Goal: Transaction & Acquisition: Purchase product/service

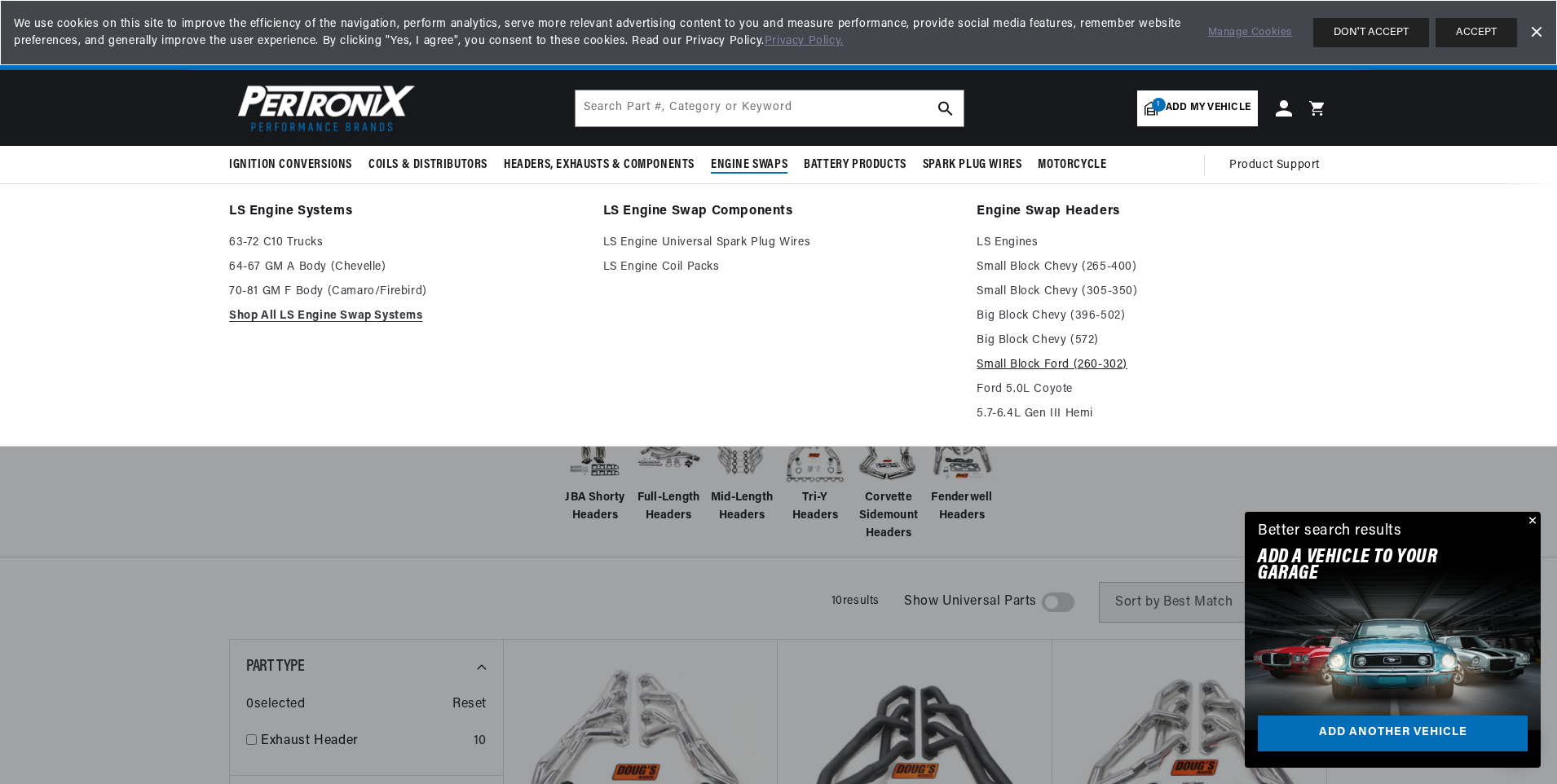
click at [1082, 364] on link "Small Block Ford (260-302)" at bounding box center [1152, 365] width 352 height 20
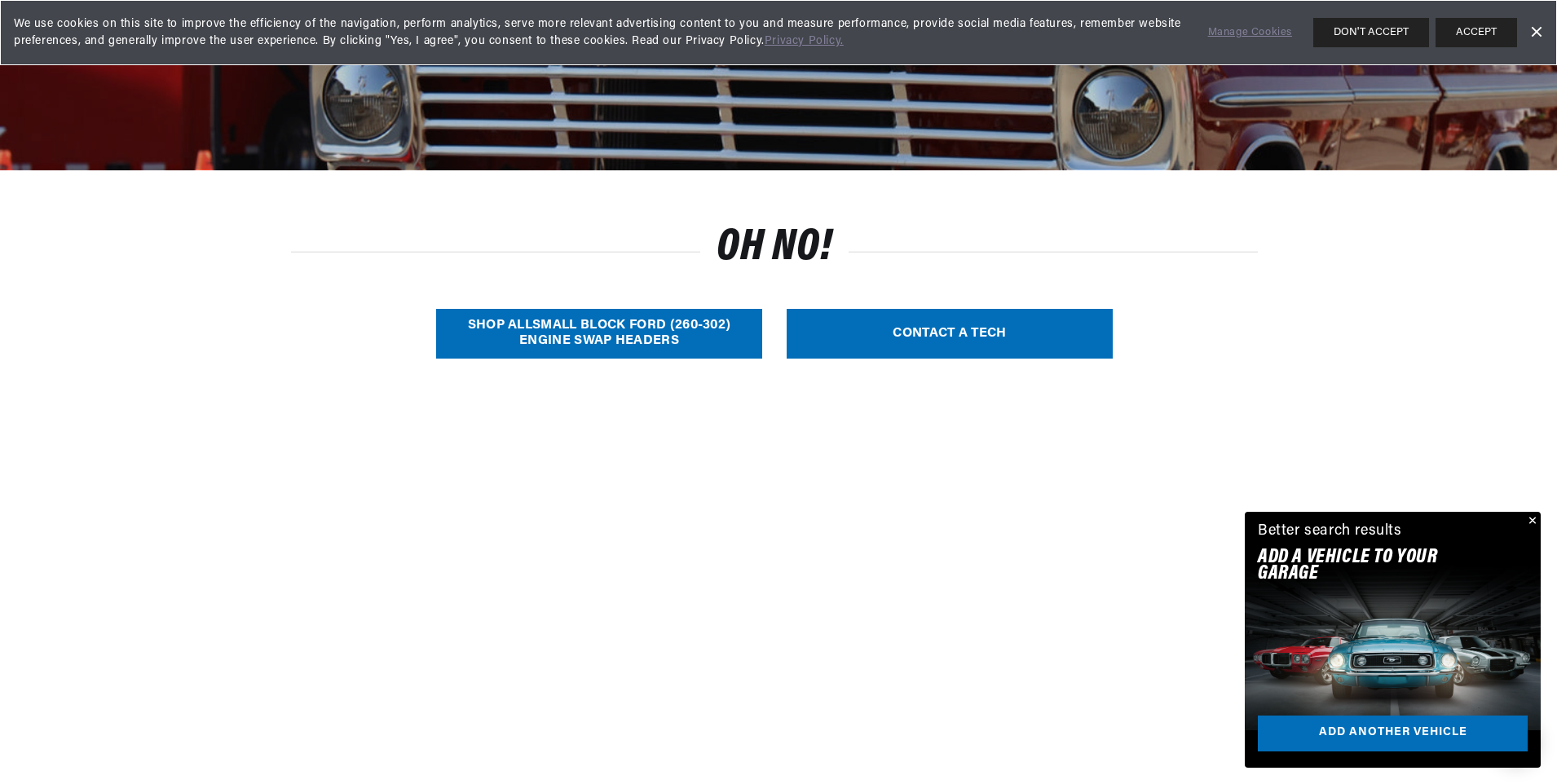
scroll to position [326, 0]
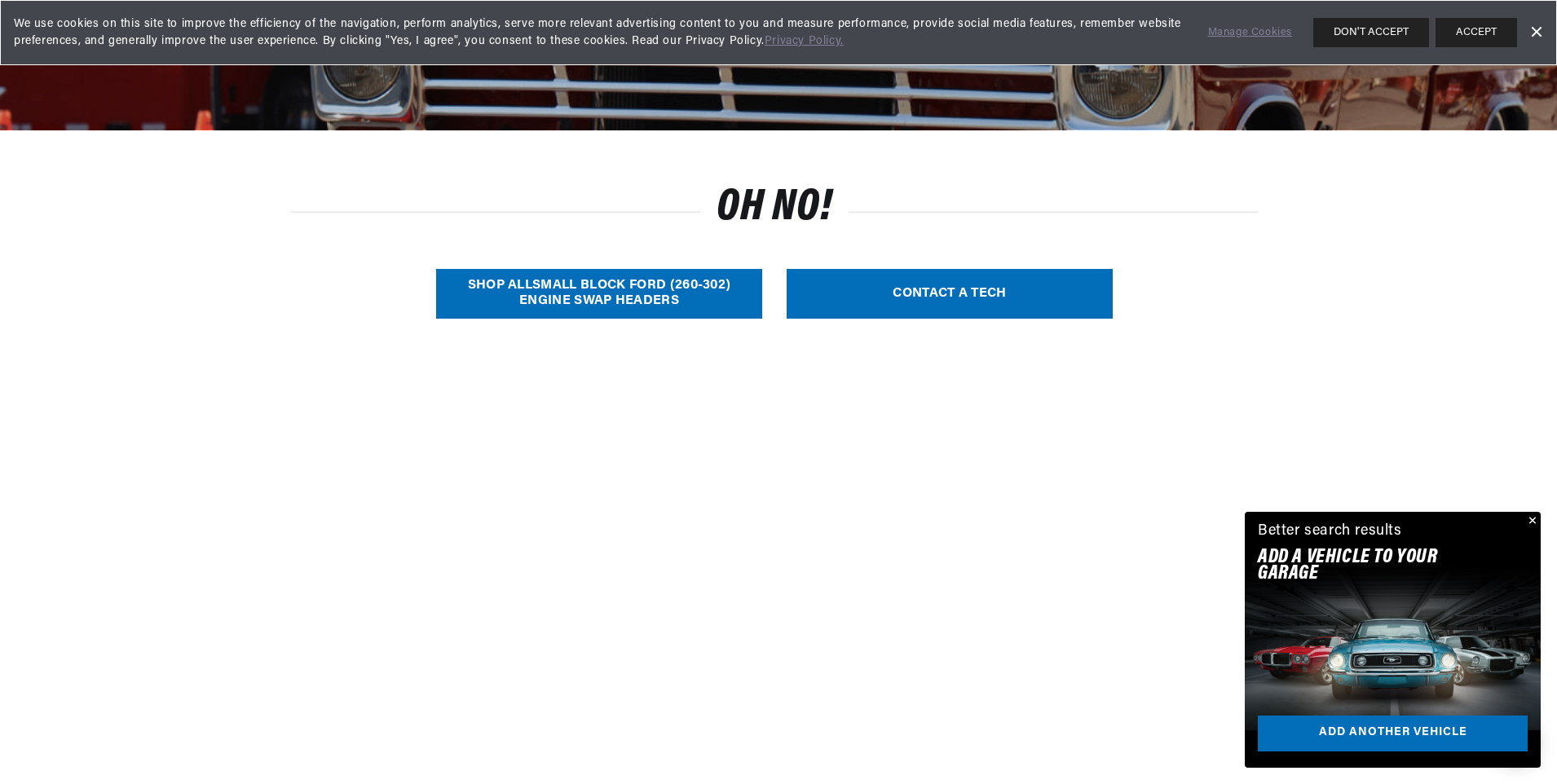
click at [586, 287] on link "SHOP ALL Small Block Ford (260-302) Engine Swap Headers" at bounding box center [600, 293] width 326 height 50
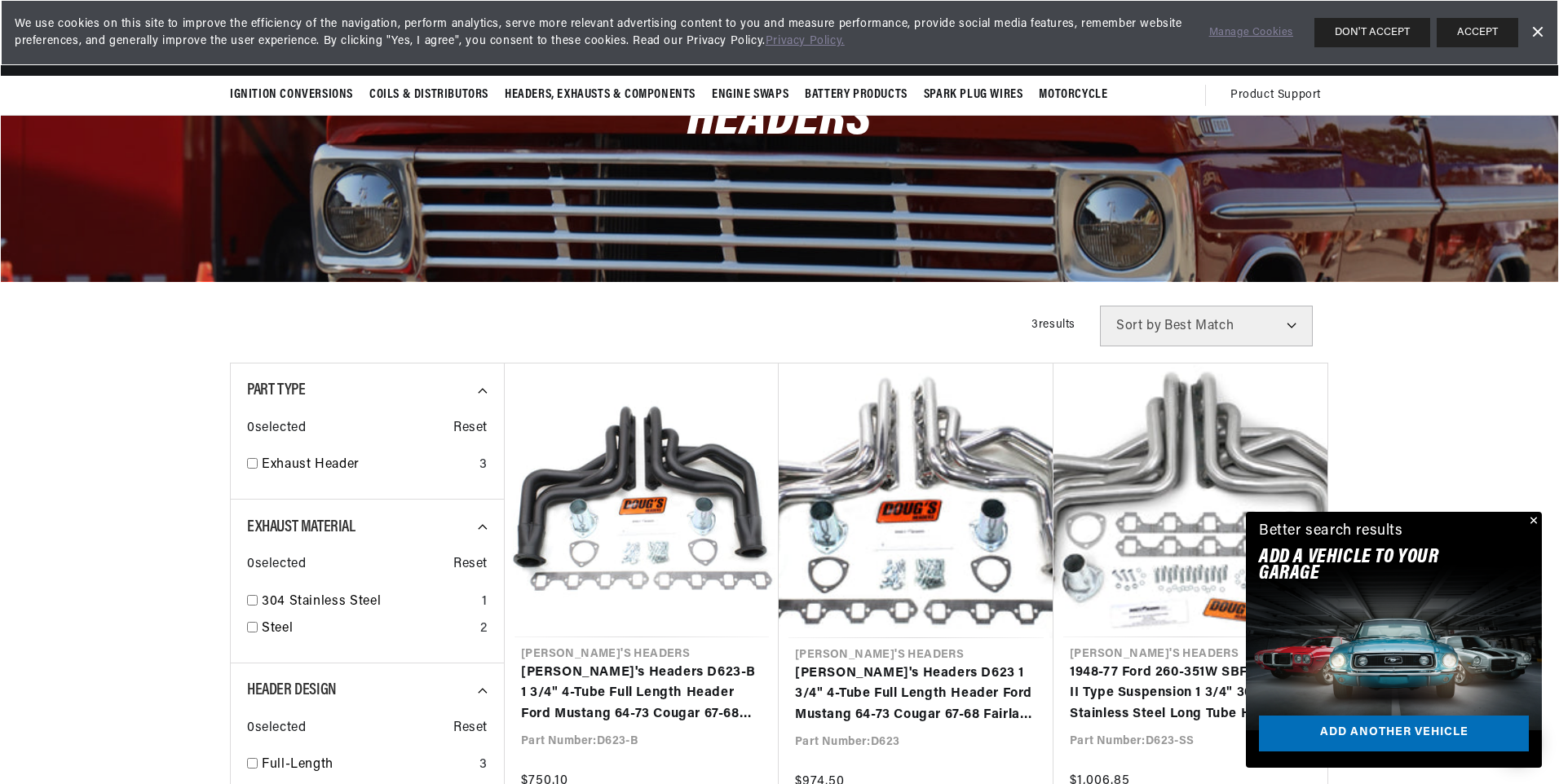
scroll to position [163, 0]
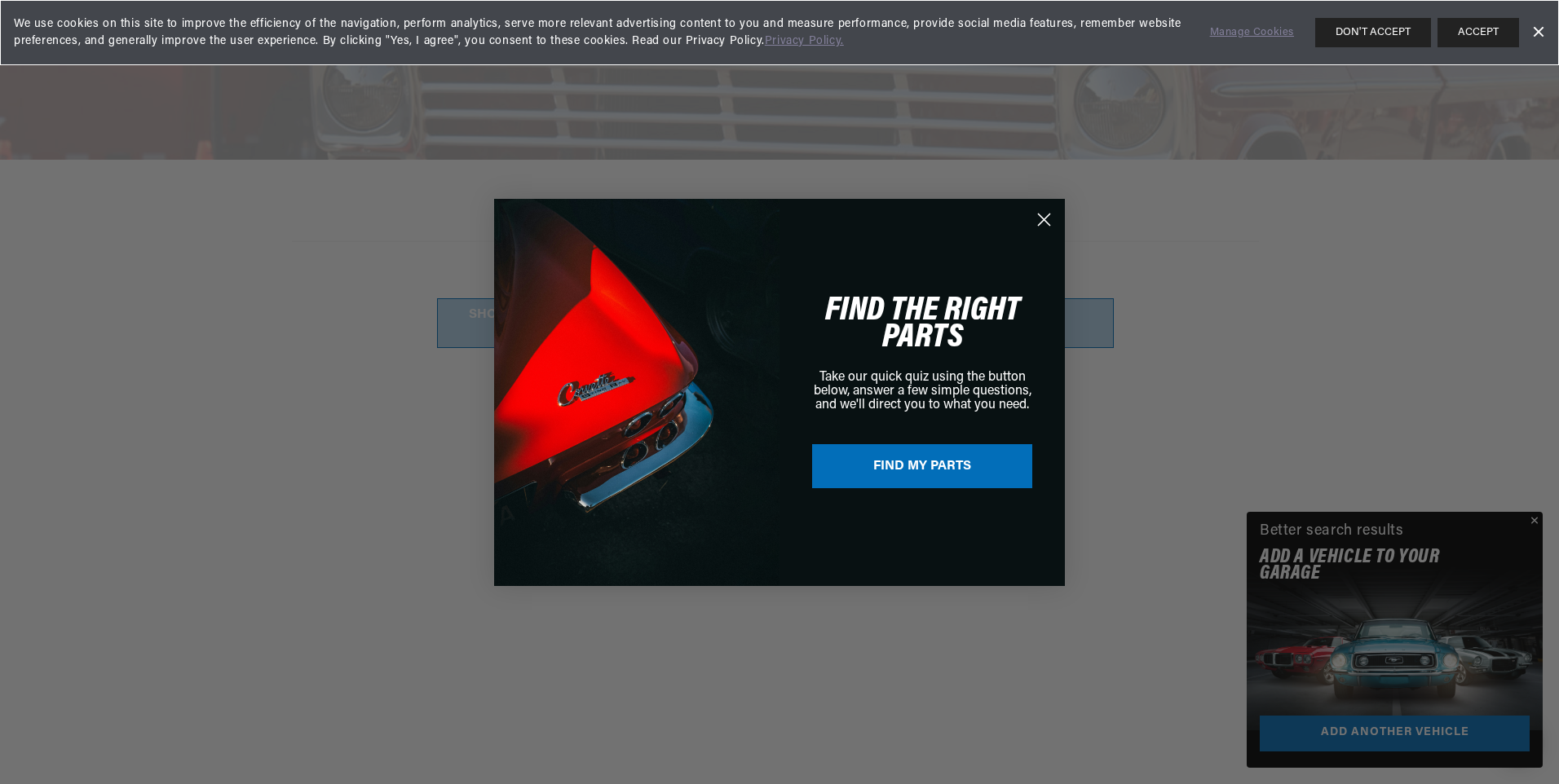
scroll to position [326, 0]
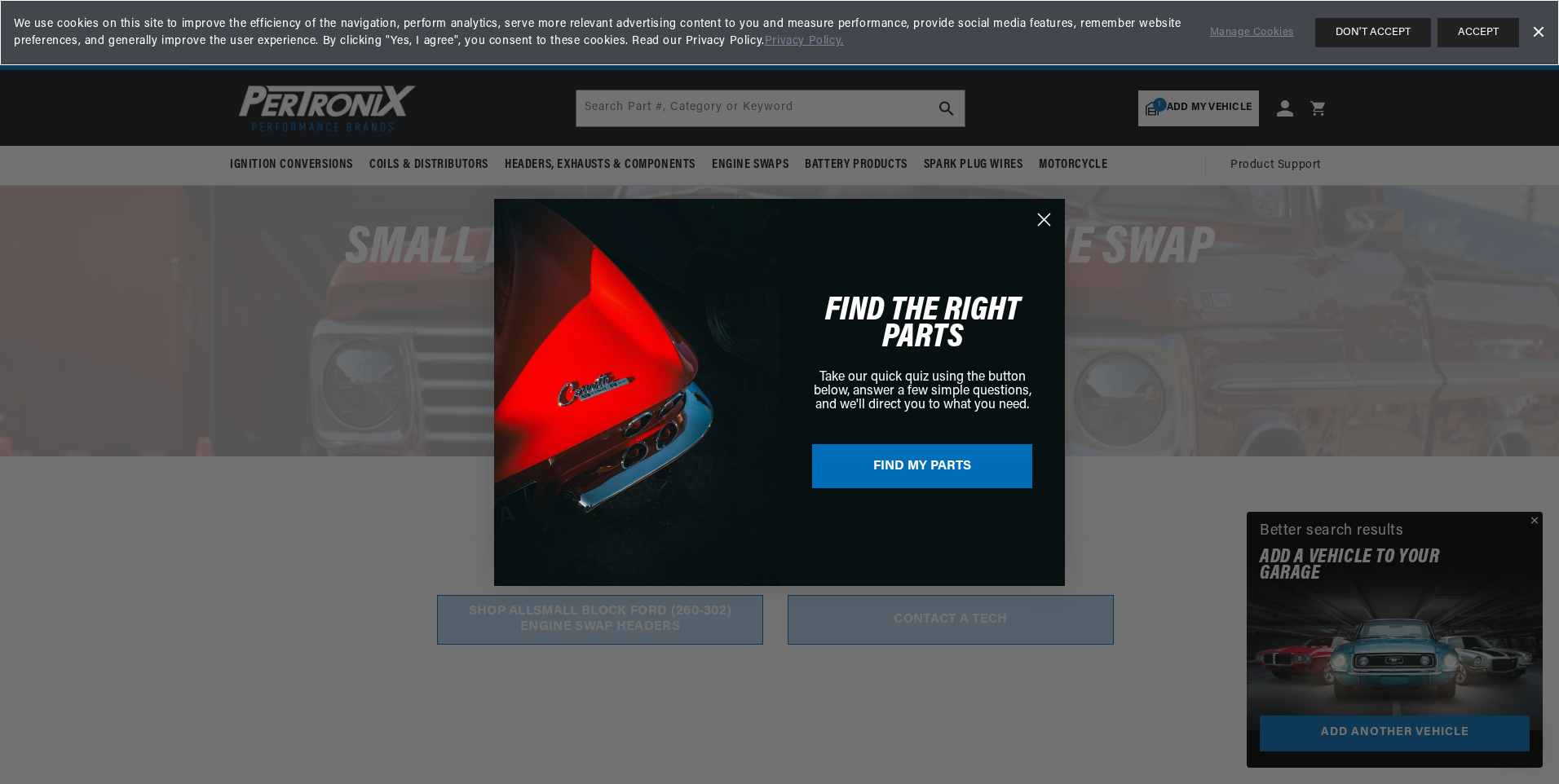
click at [1040, 220] on circle "Close dialog" at bounding box center [1044, 219] width 27 height 27
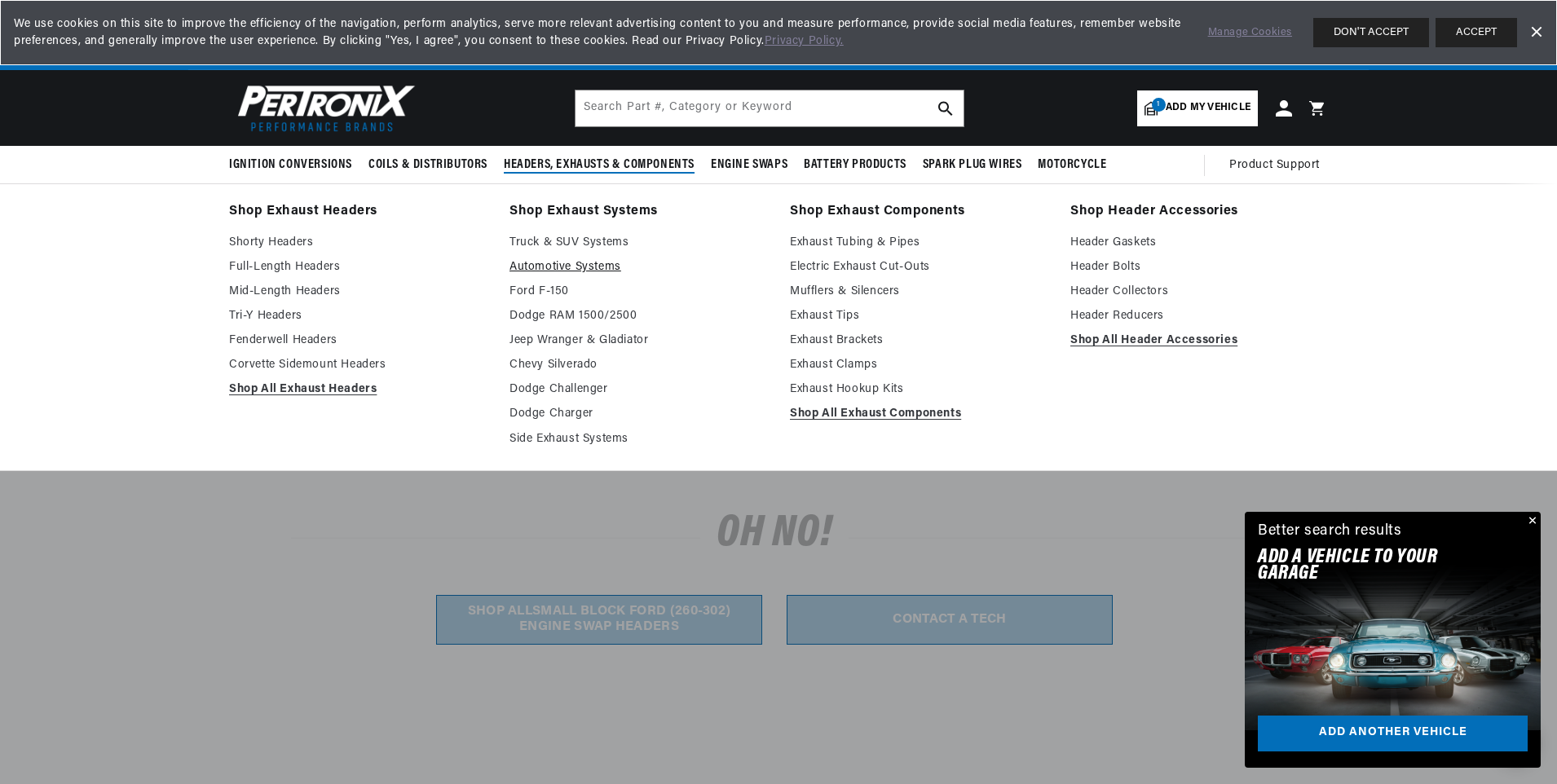
scroll to position [0, 1018]
click at [565, 268] on link "Automotive Systems" at bounding box center [638, 268] width 258 height 20
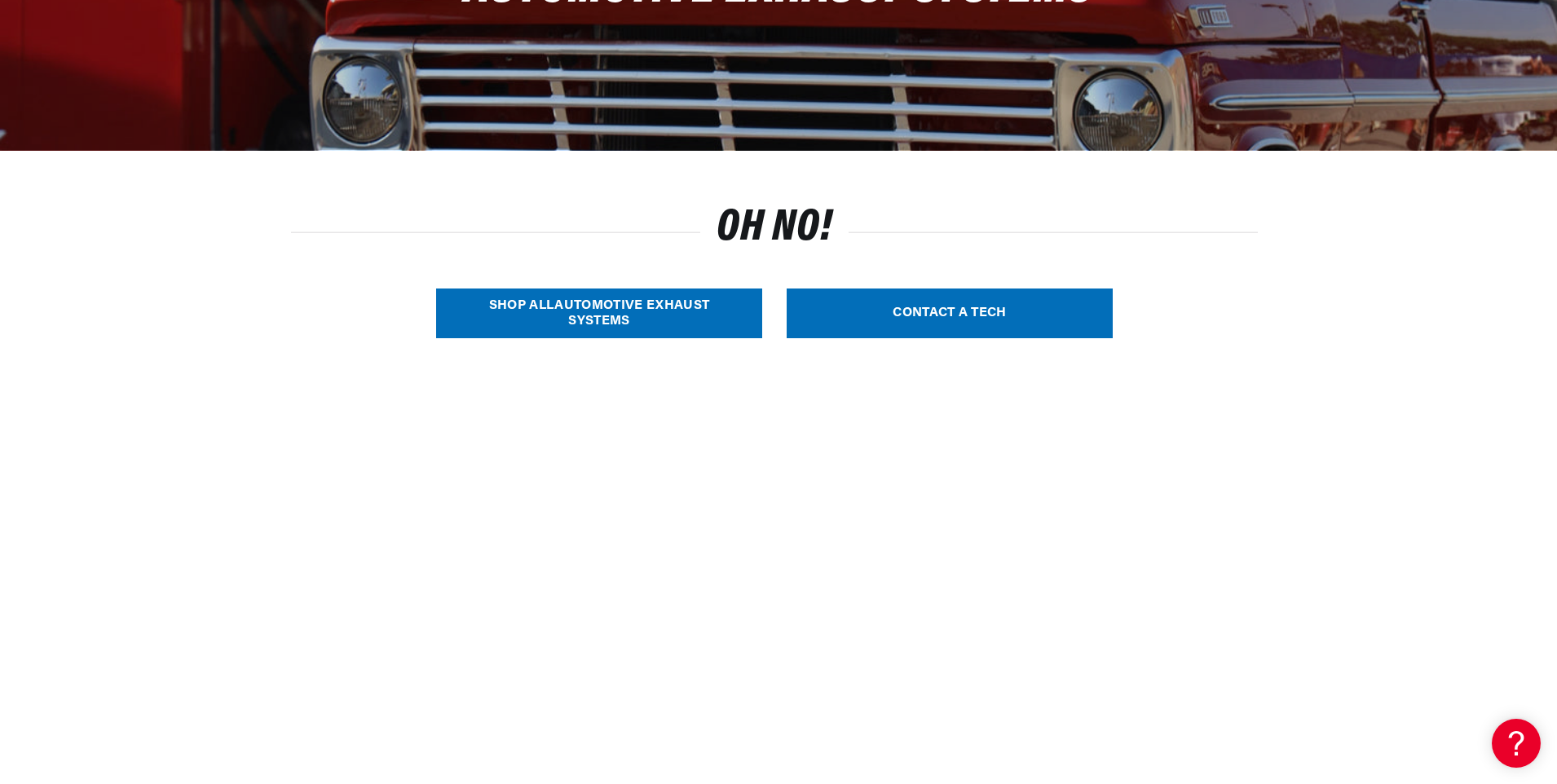
scroll to position [326, 0]
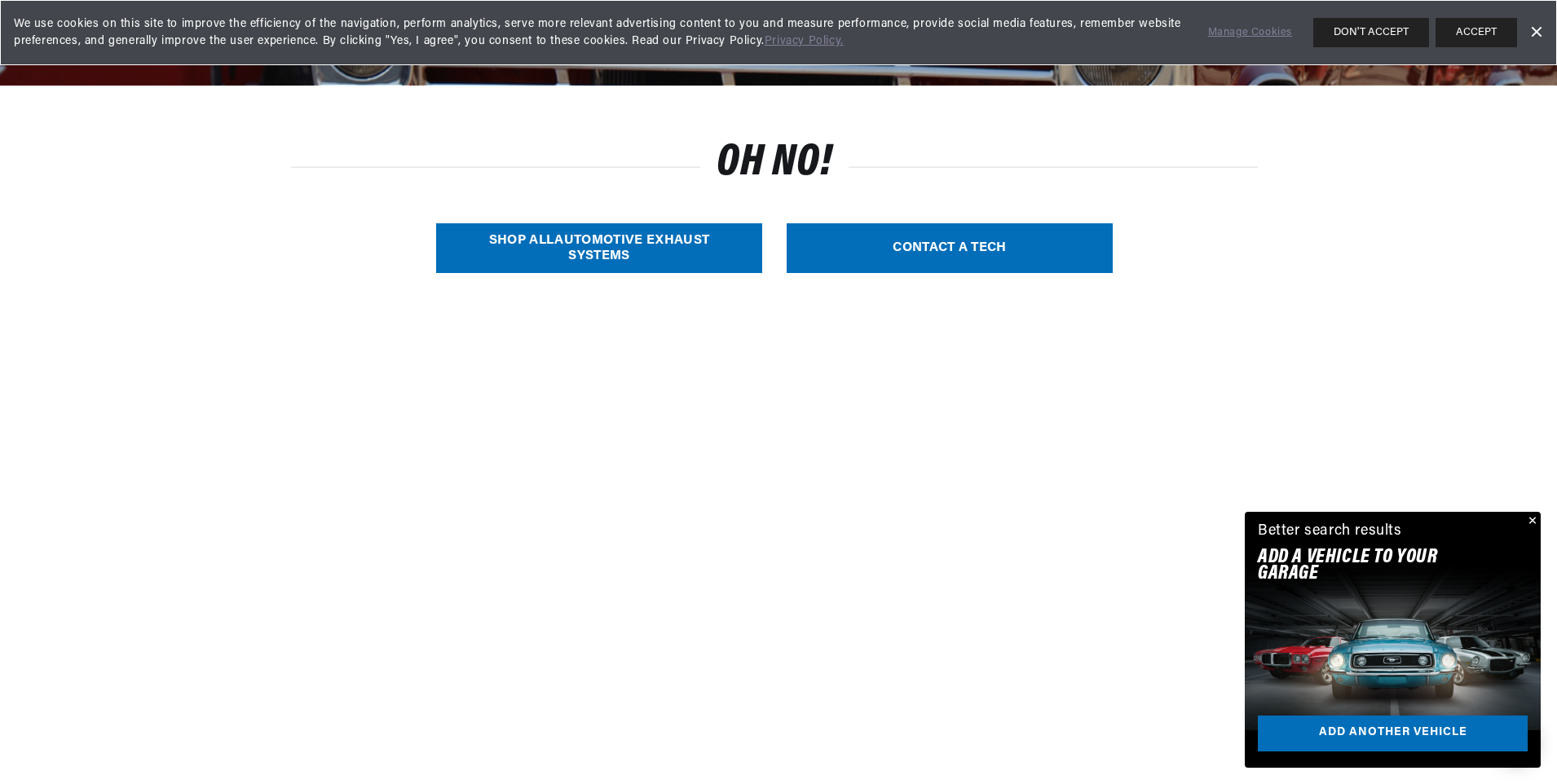
click at [608, 240] on link "SHOP ALL Automotive Exhaust Systems" at bounding box center [600, 248] width 326 height 50
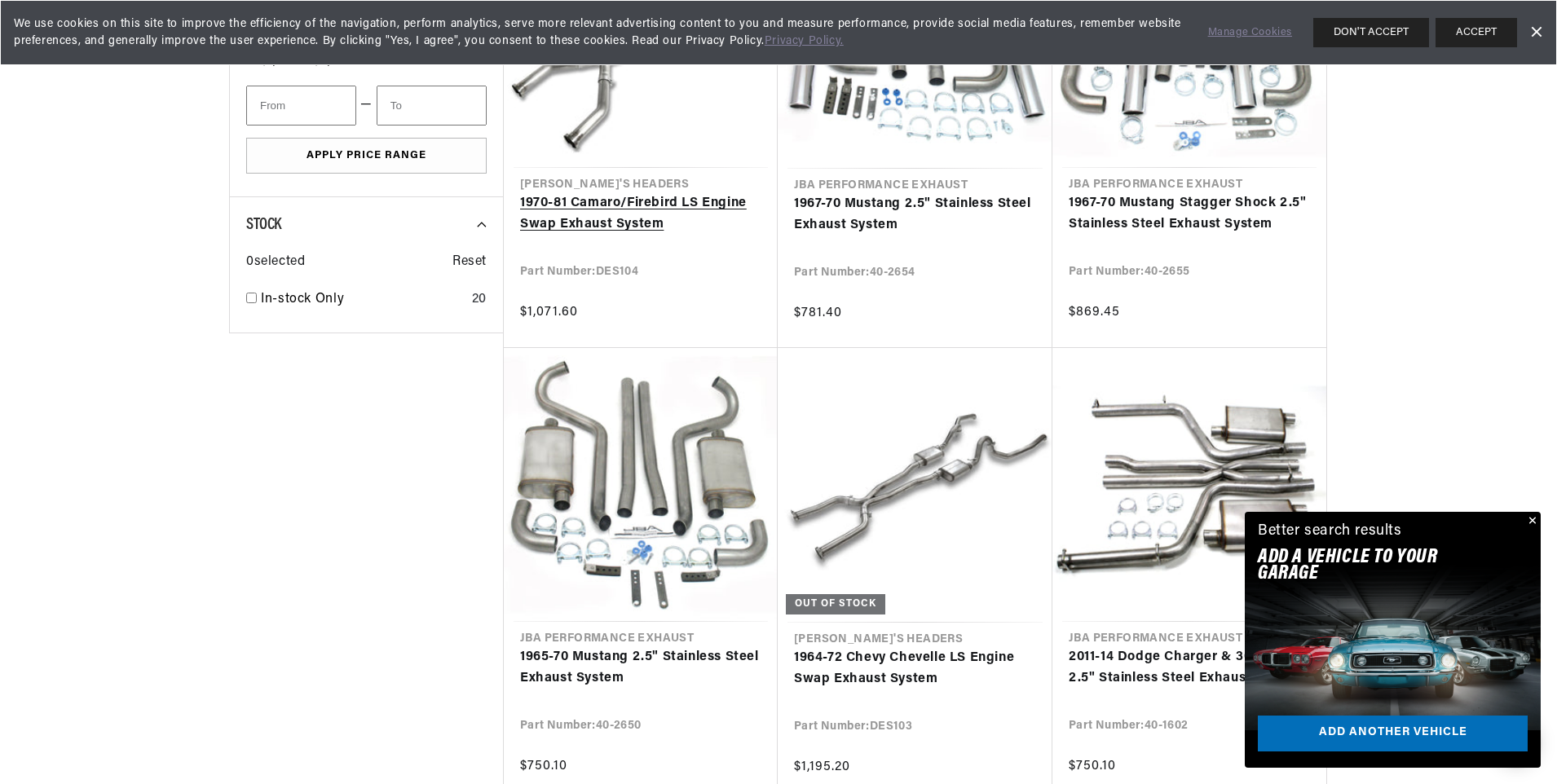
scroll to position [1059, 0]
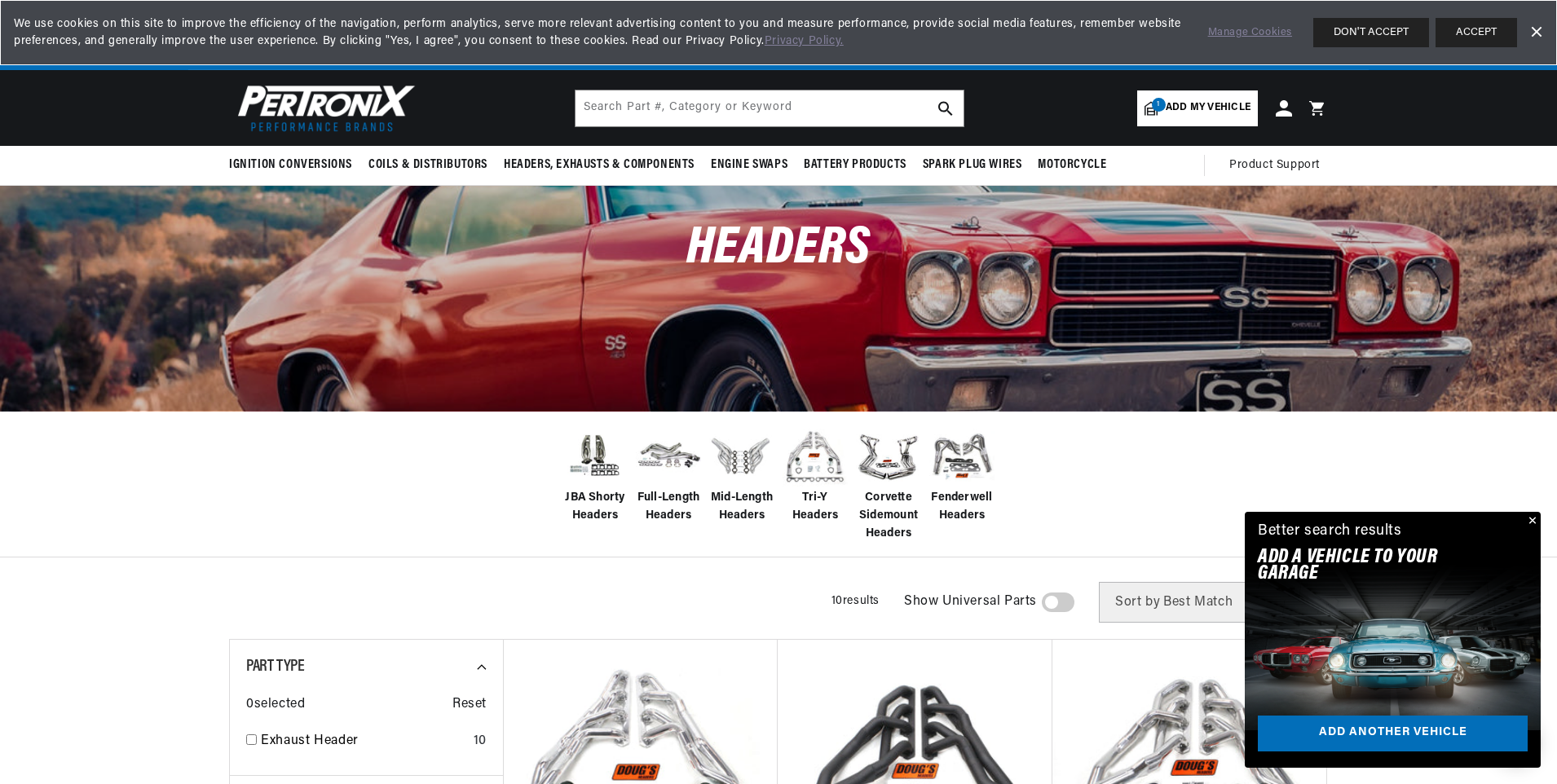
scroll to position [0, 1018]
click at [1464, 35] on button "ACCEPT" at bounding box center [1476, 32] width 81 height 30
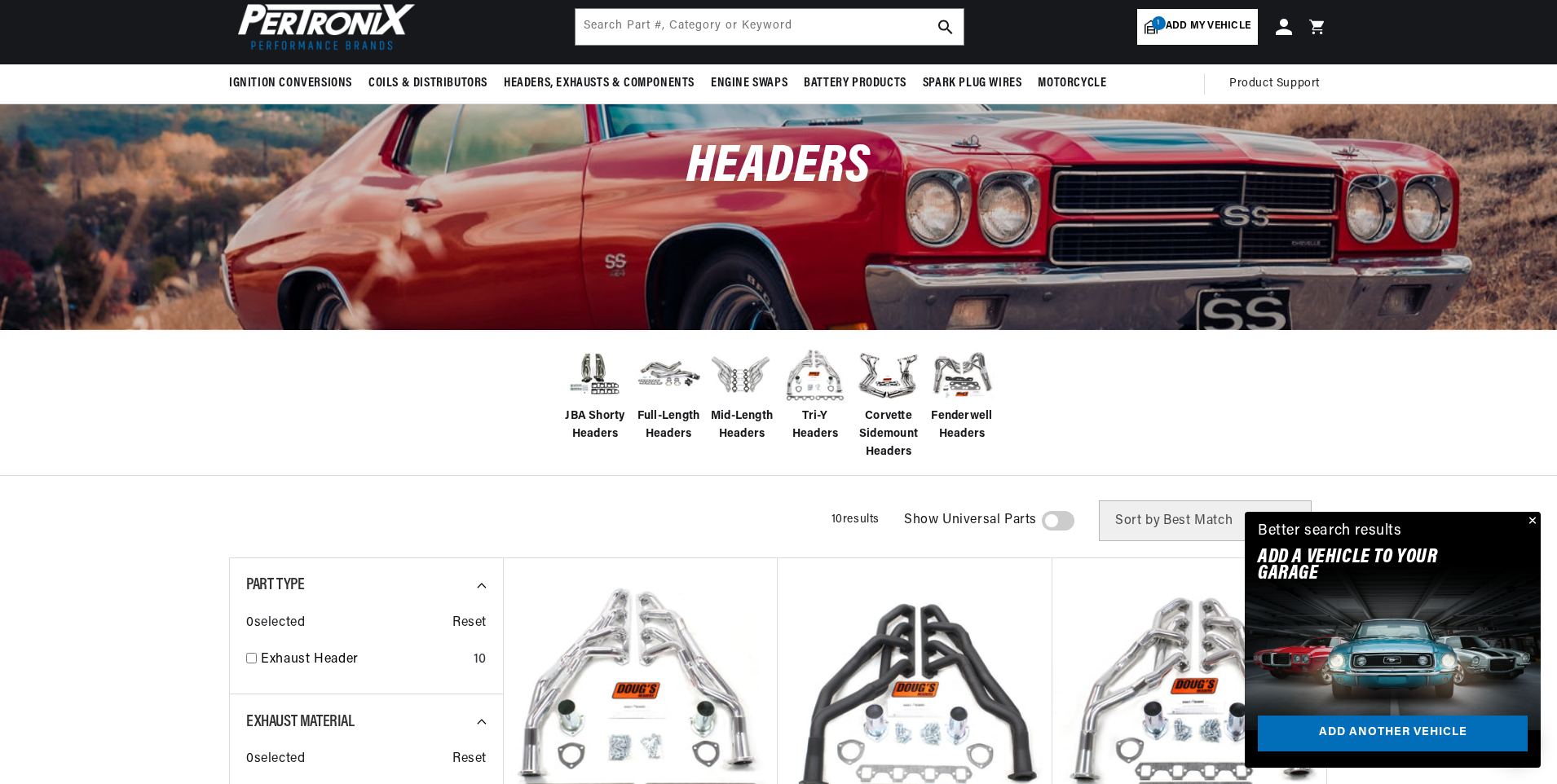
scroll to position [0, 0]
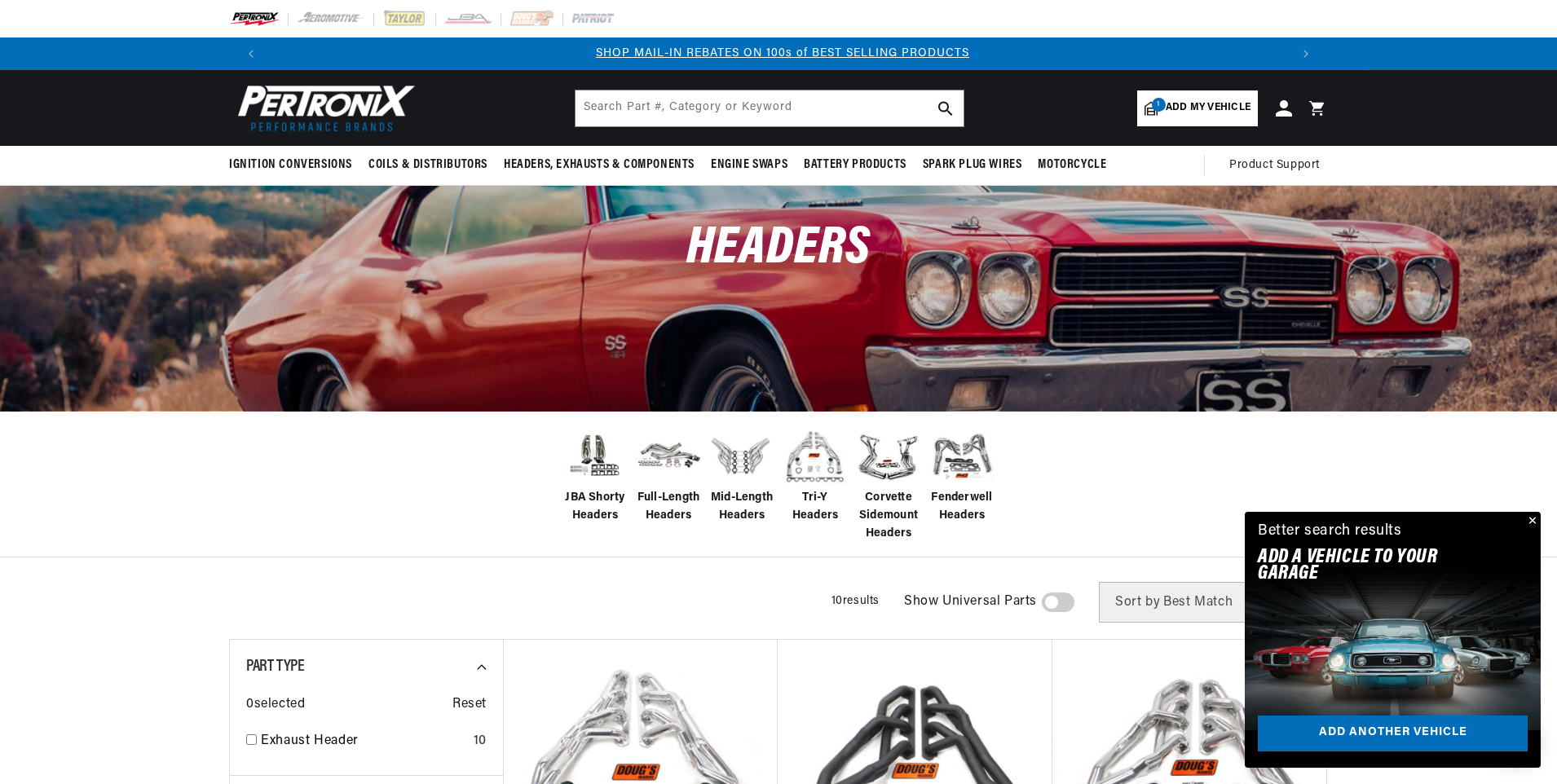
click at [680, 497] on span "Full-Length Headers" at bounding box center [668, 506] width 65 height 37
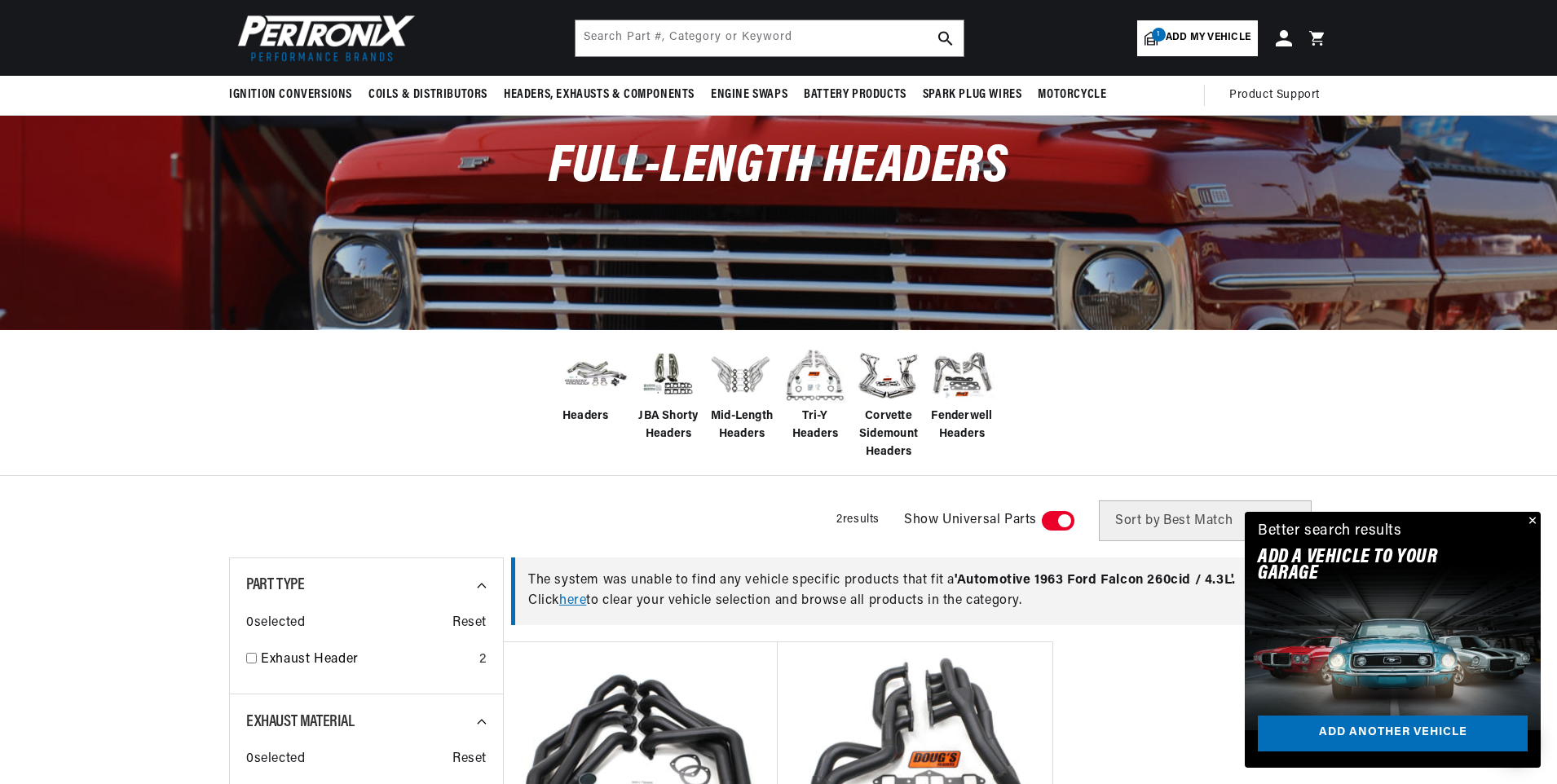
scroll to position [0, 1018]
click at [744, 415] on span "Mid-Length Headers" at bounding box center [742, 425] width 65 height 37
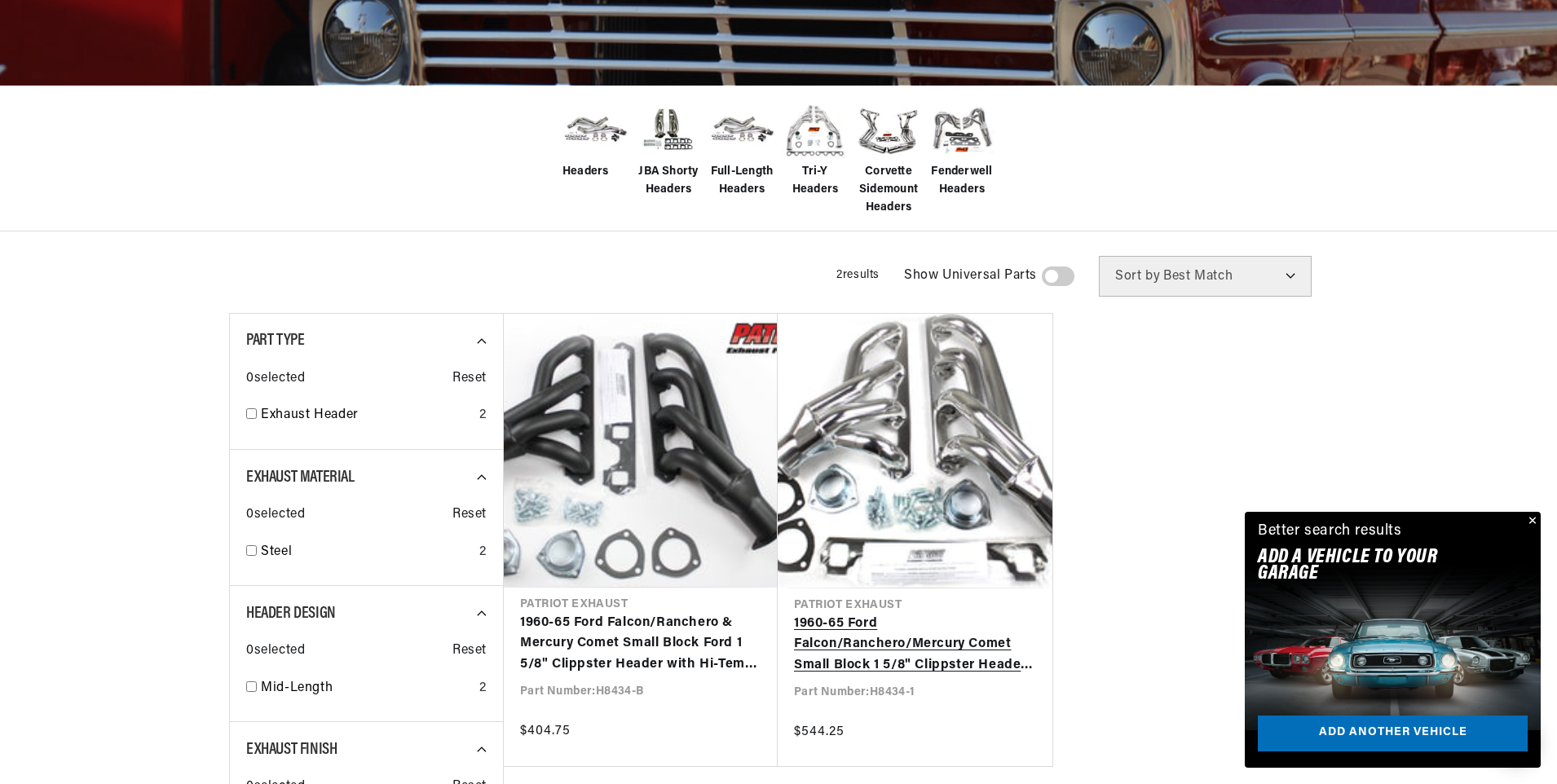
scroll to position [0, 1018]
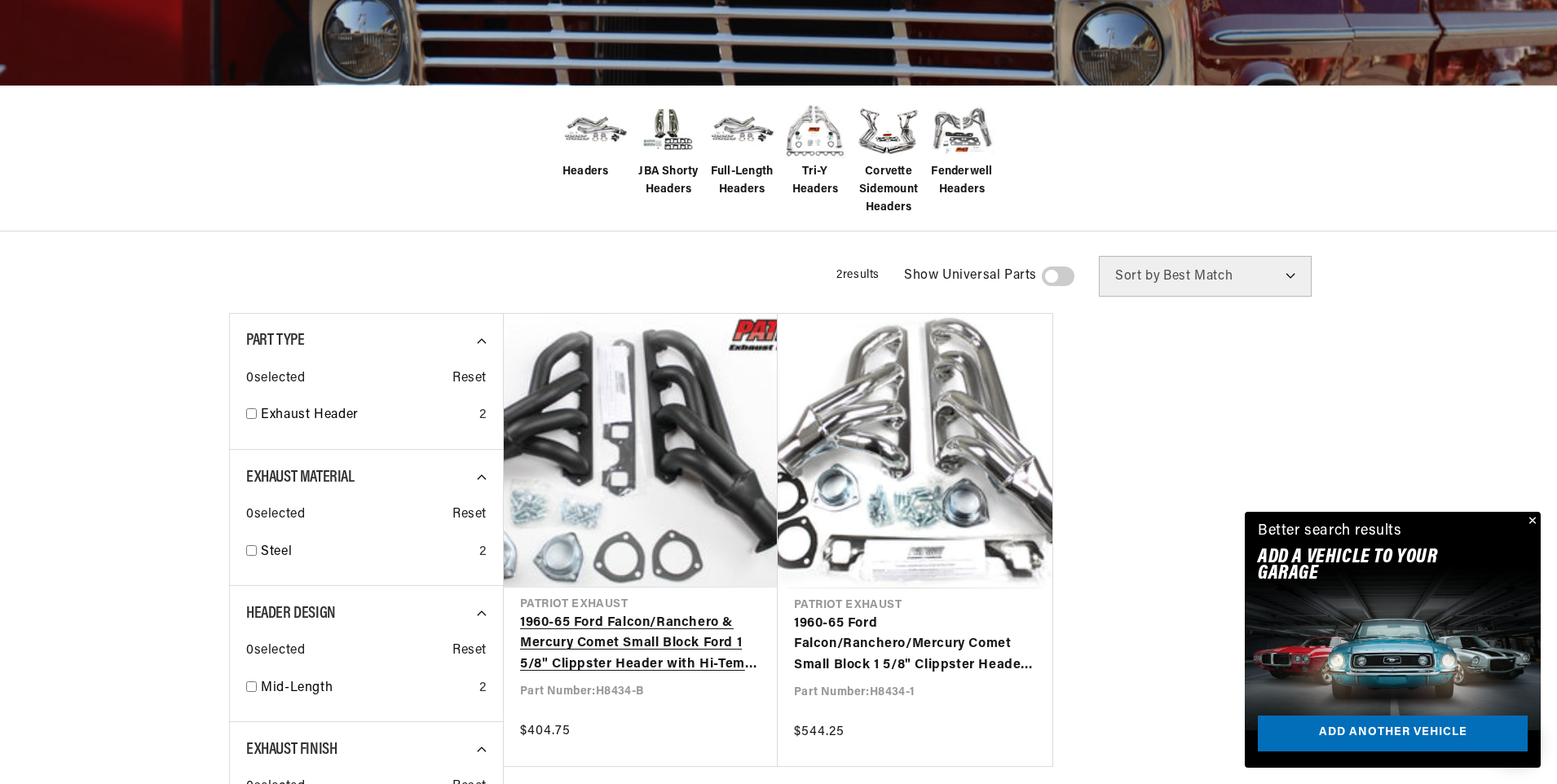
click at [593, 640] on link "1960-65 Ford Falcon/Ranchero & Mercury Comet Small Block Ford 1 5/8" Clippster …" at bounding box center [641, 644] width 242 height 63
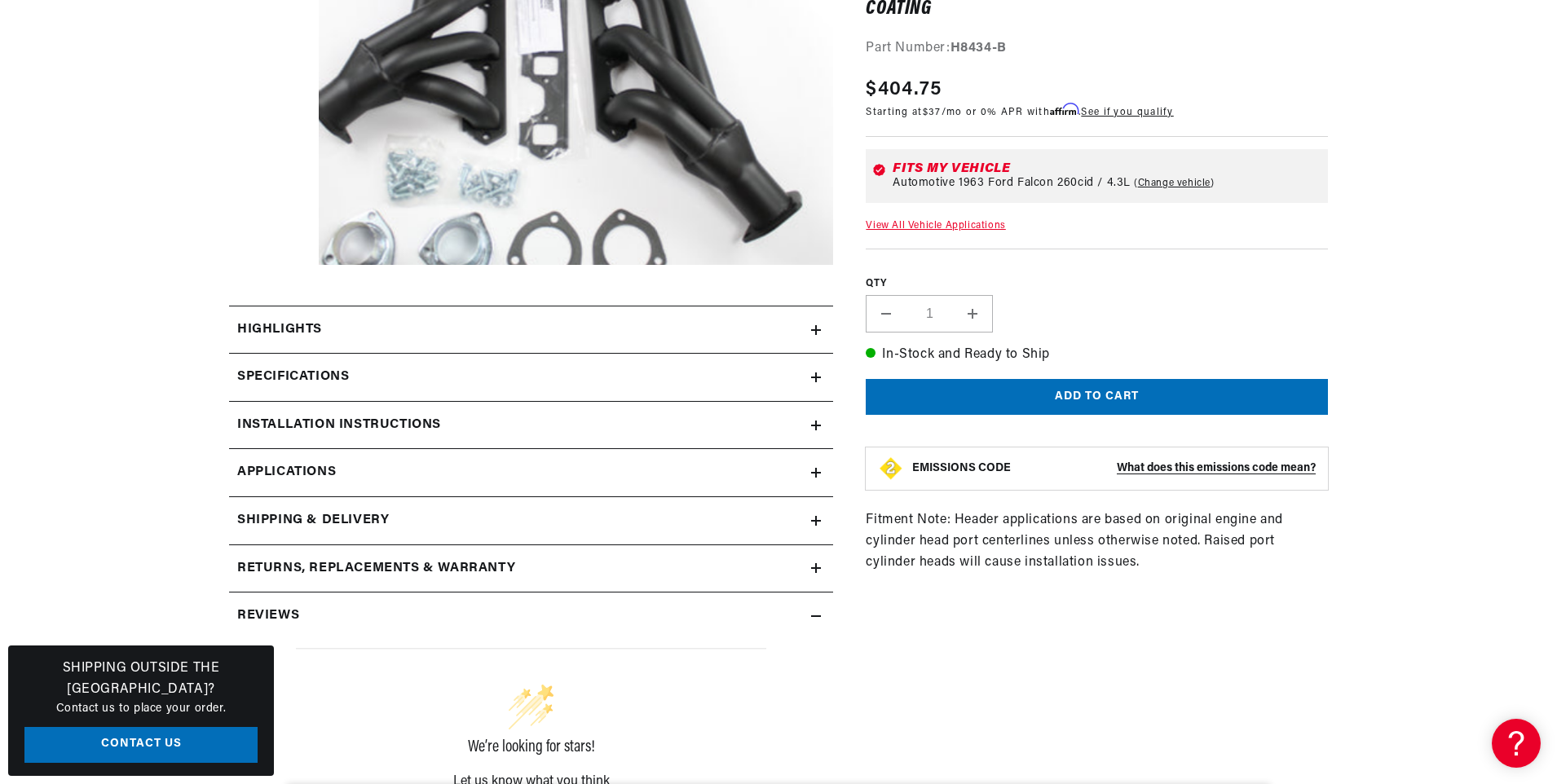
scroll to position [326, 0]
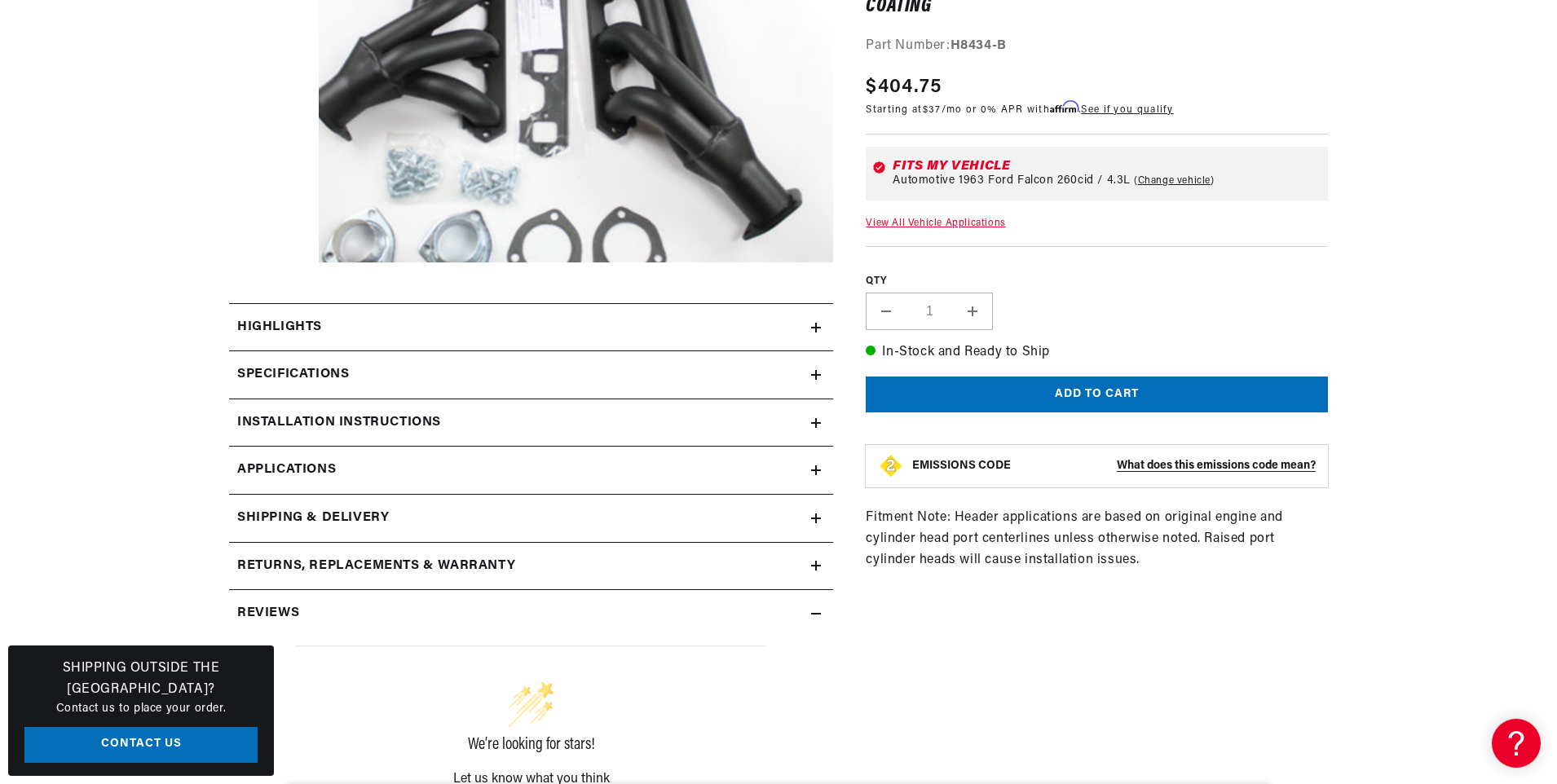
click at [283, 323] on h2 "Highlights" at bounding box center [279, 328] width 85 height 22
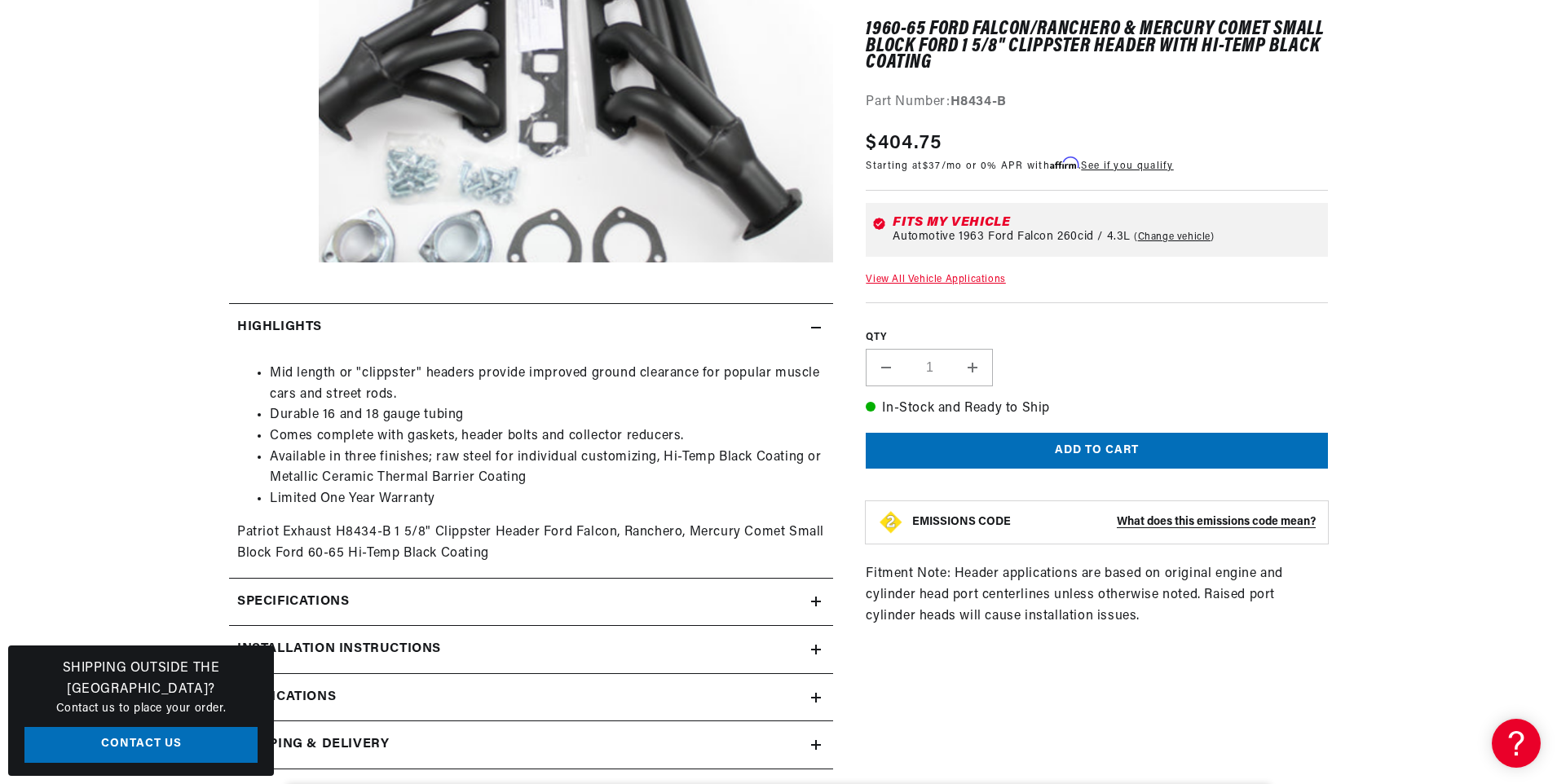
scroll to position [0, 2037]
click at [299, 322] on h2 "Highlights" at bounding box center [279, 328] width 85 height 22
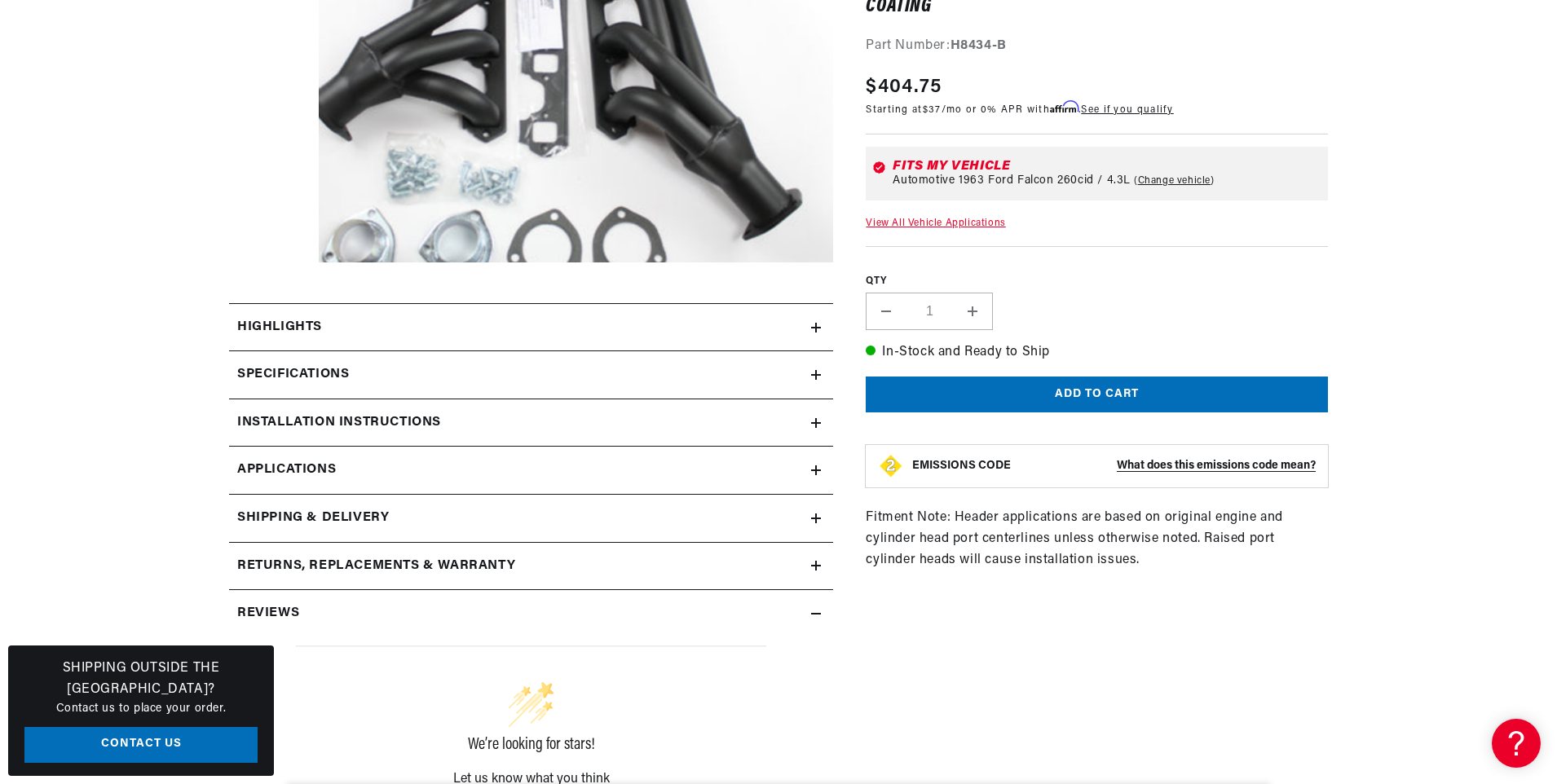
click at [268, 464] on span "Applications" at bounding box center [286, 470] width 98 height 22
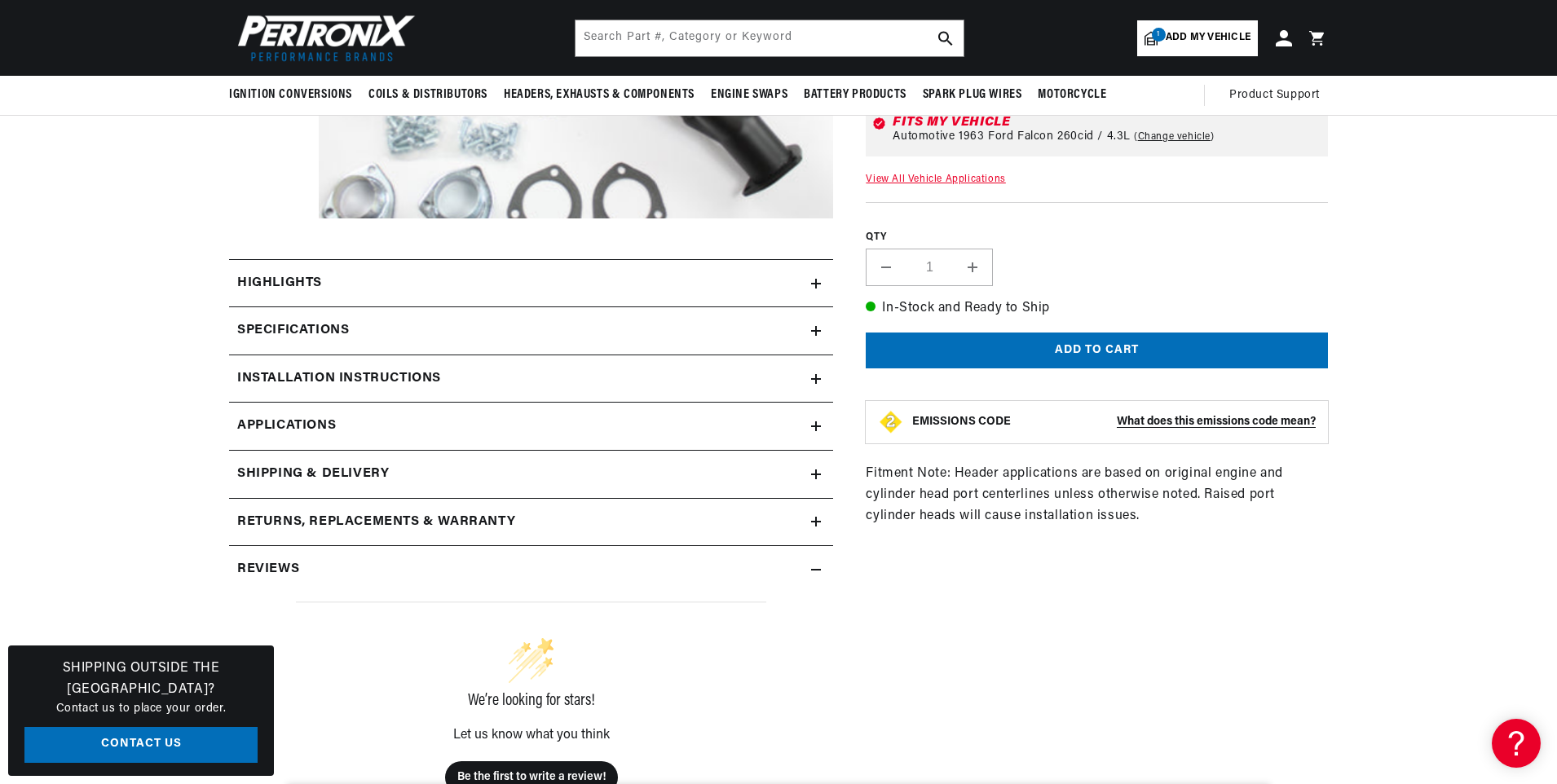
scroll to position [99, 0]
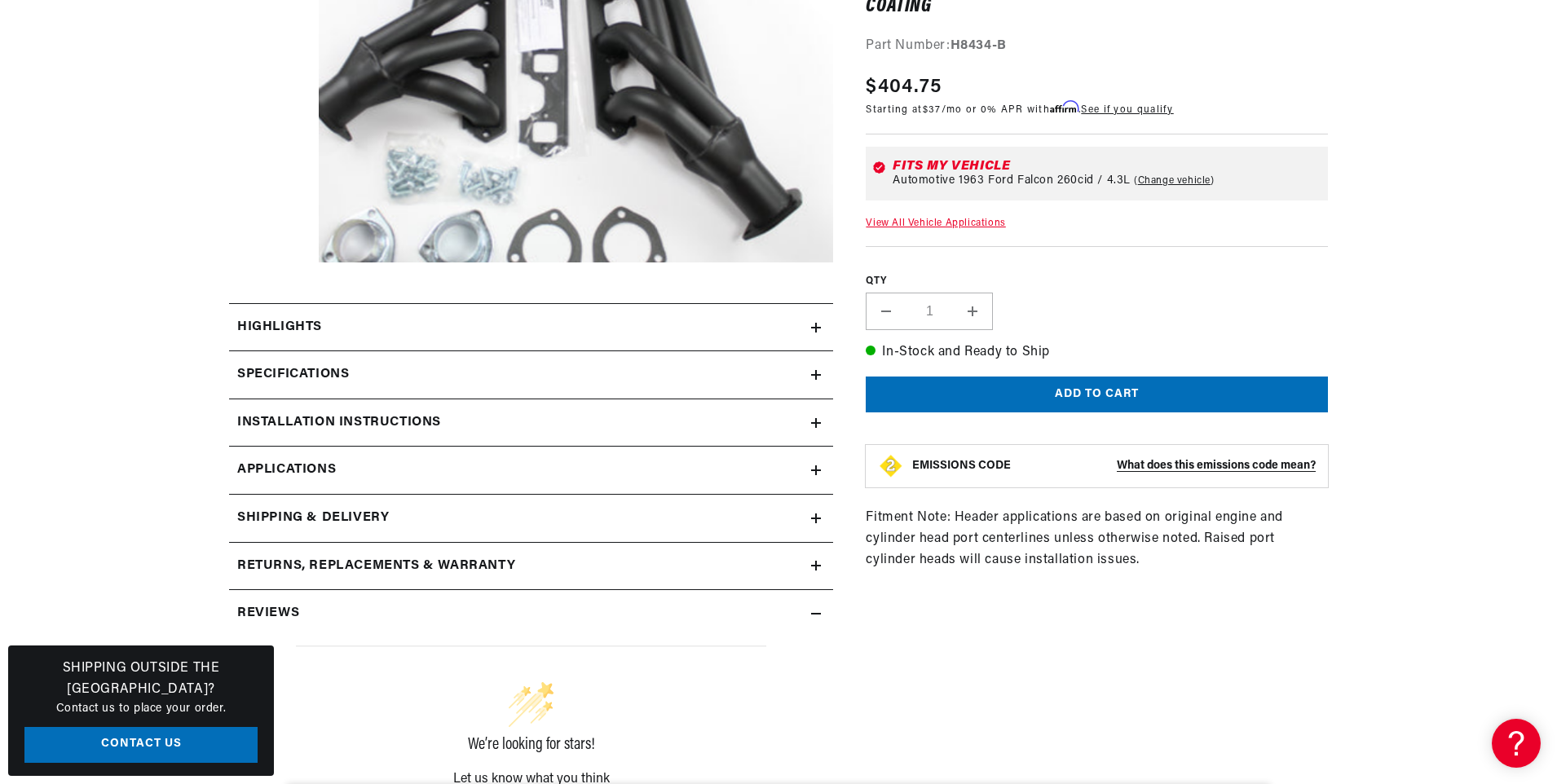
scroll to position [0, 1970]
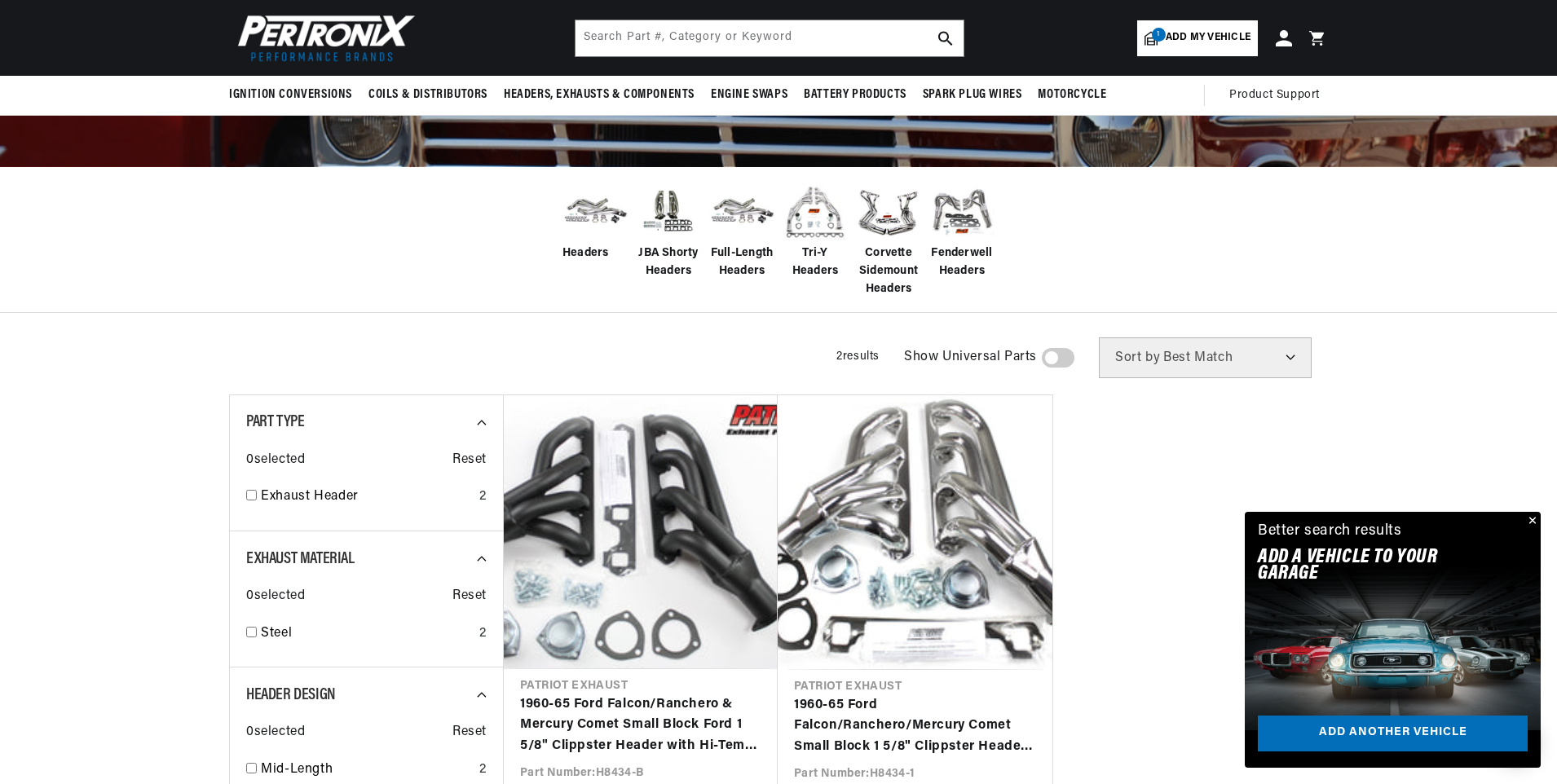
click at [820, 263] on span "Tri-Y Headers" at bounding box center [815, 262] width 65 height 37
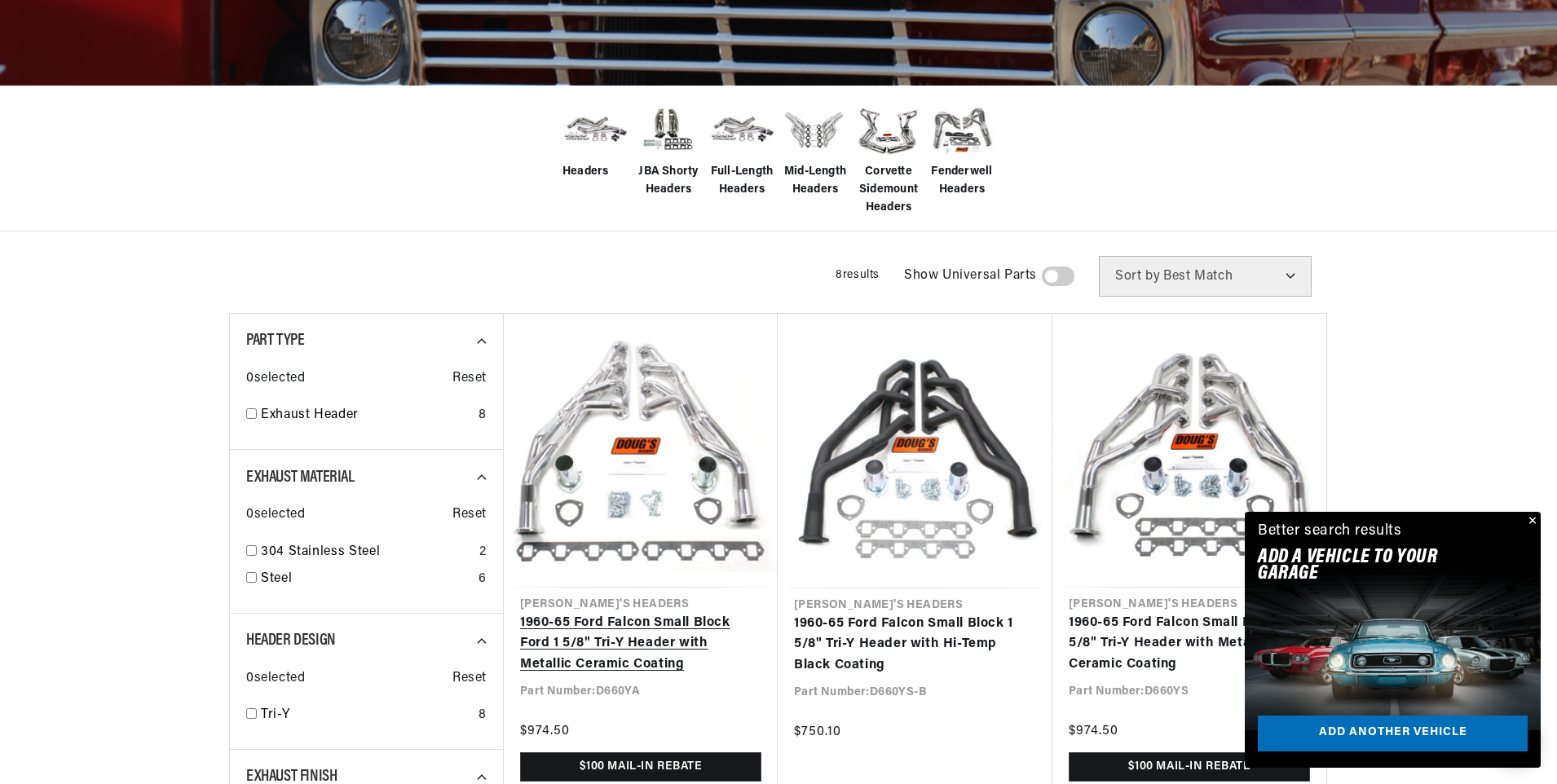
scroll to position [0, 1018]
click at [635, 642] on link "1960-65 Ford Falcon Small Block Ford 1 5/8" Tri-Y Header with Metallic Ceramic …" at bounding box center [641, 644] width 242 height 63
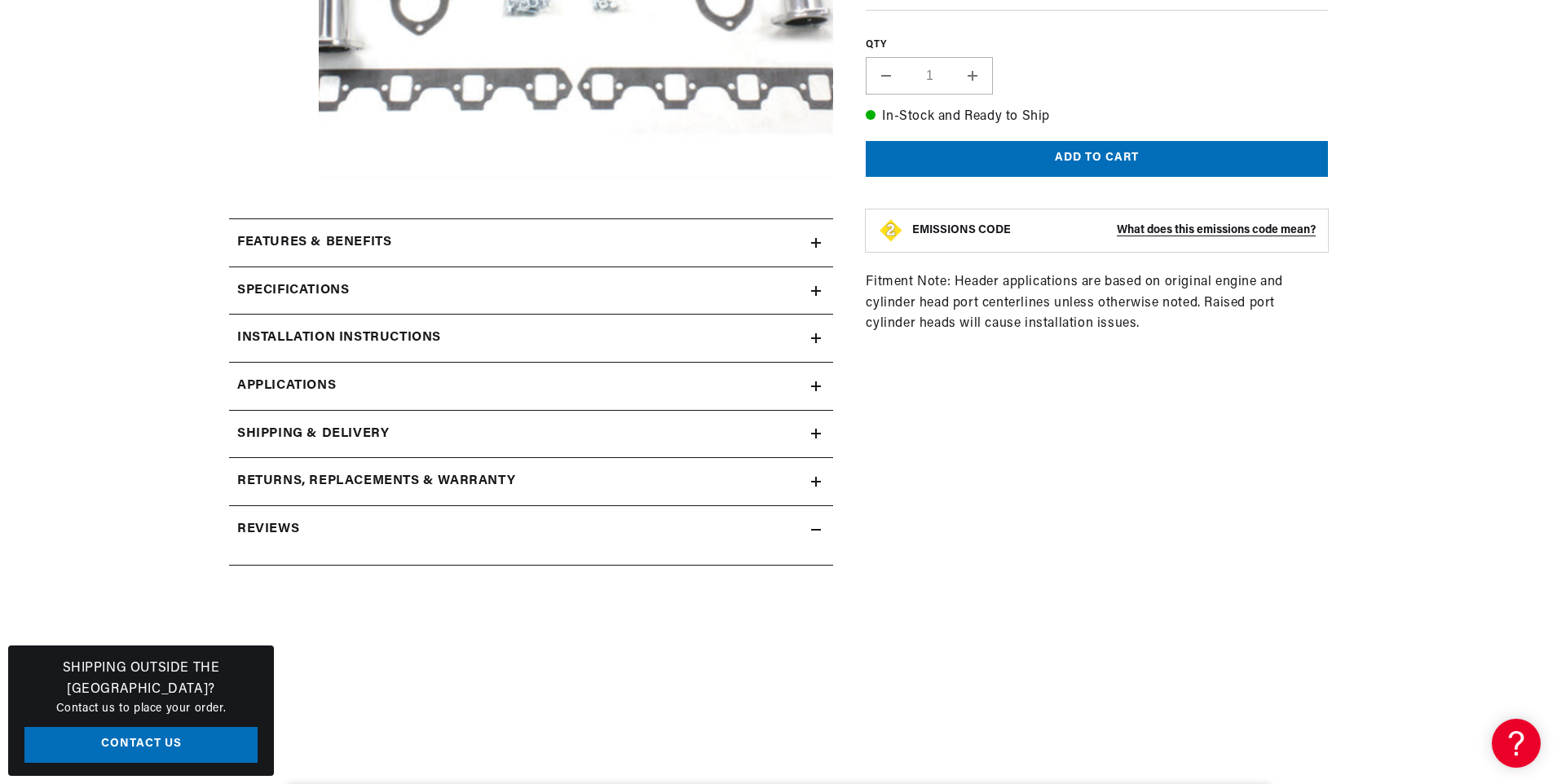
scroll to position [652, 0]
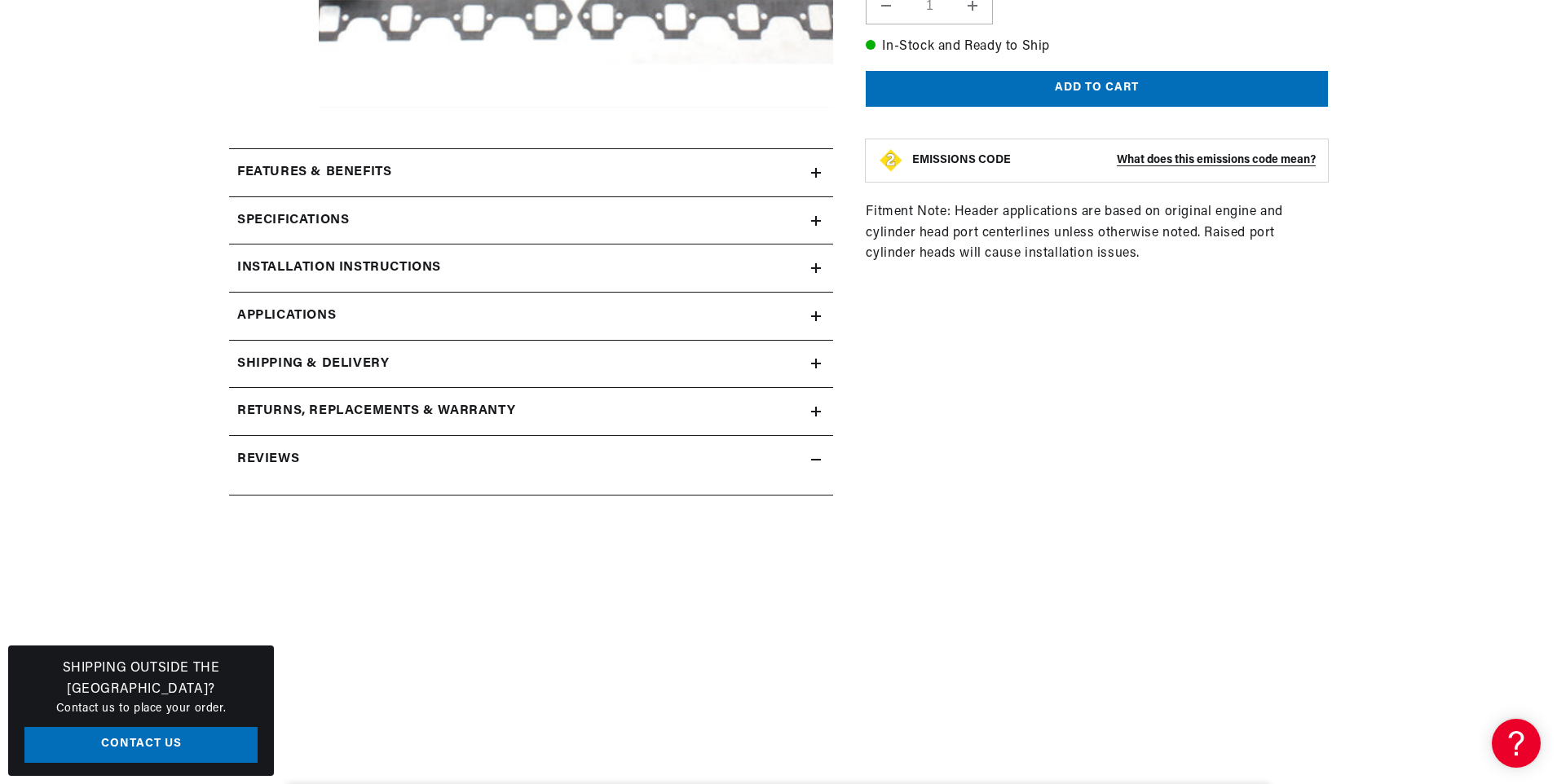
click at [293, 166] on h2 "Features & Benefits" at bounding box center [314, 173] width 154 height 22
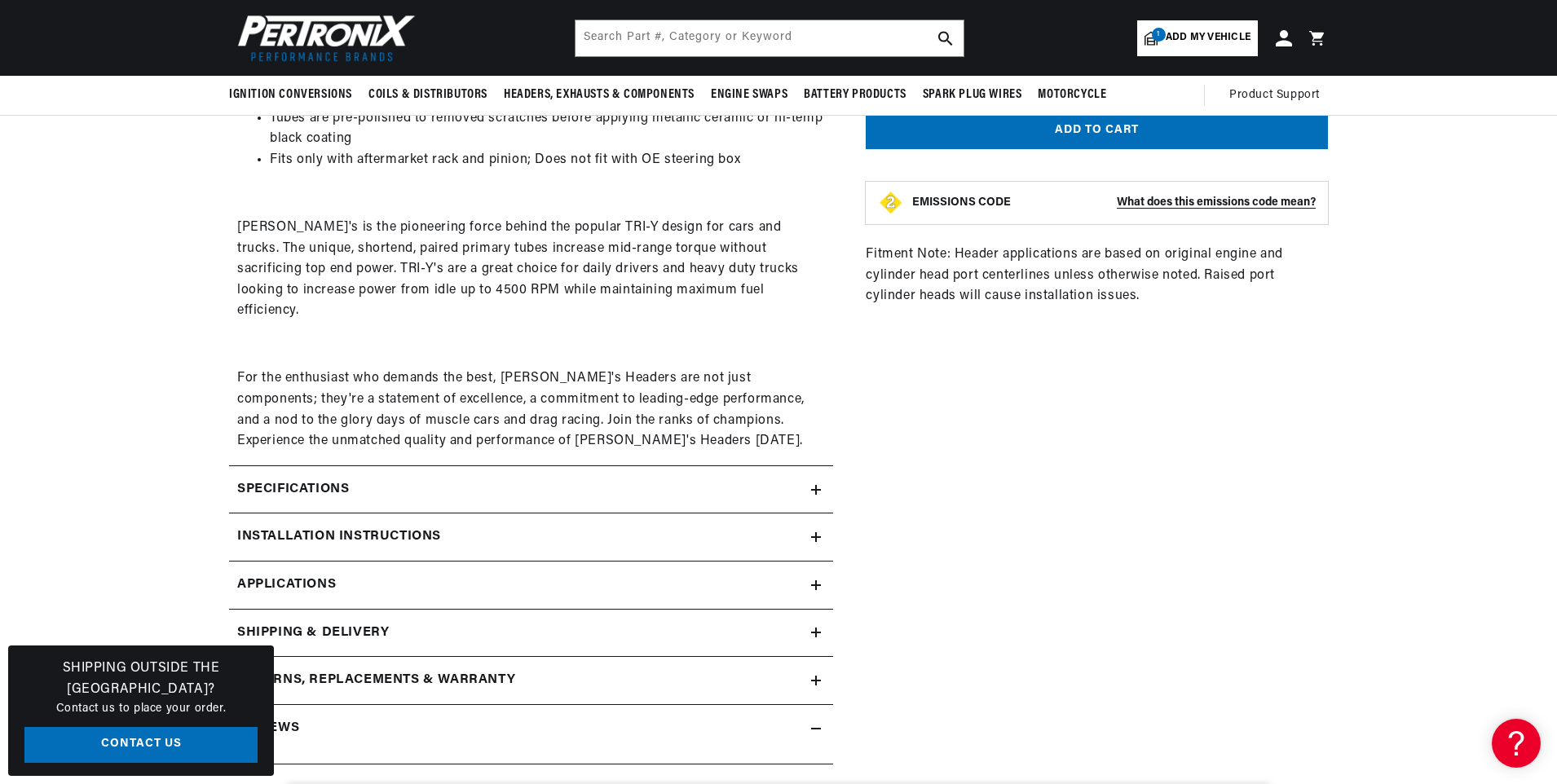
scroll to position [815, 0]
click at [289, 575] on span "Applications" at bounding box center [286, 586] width 98 height 22
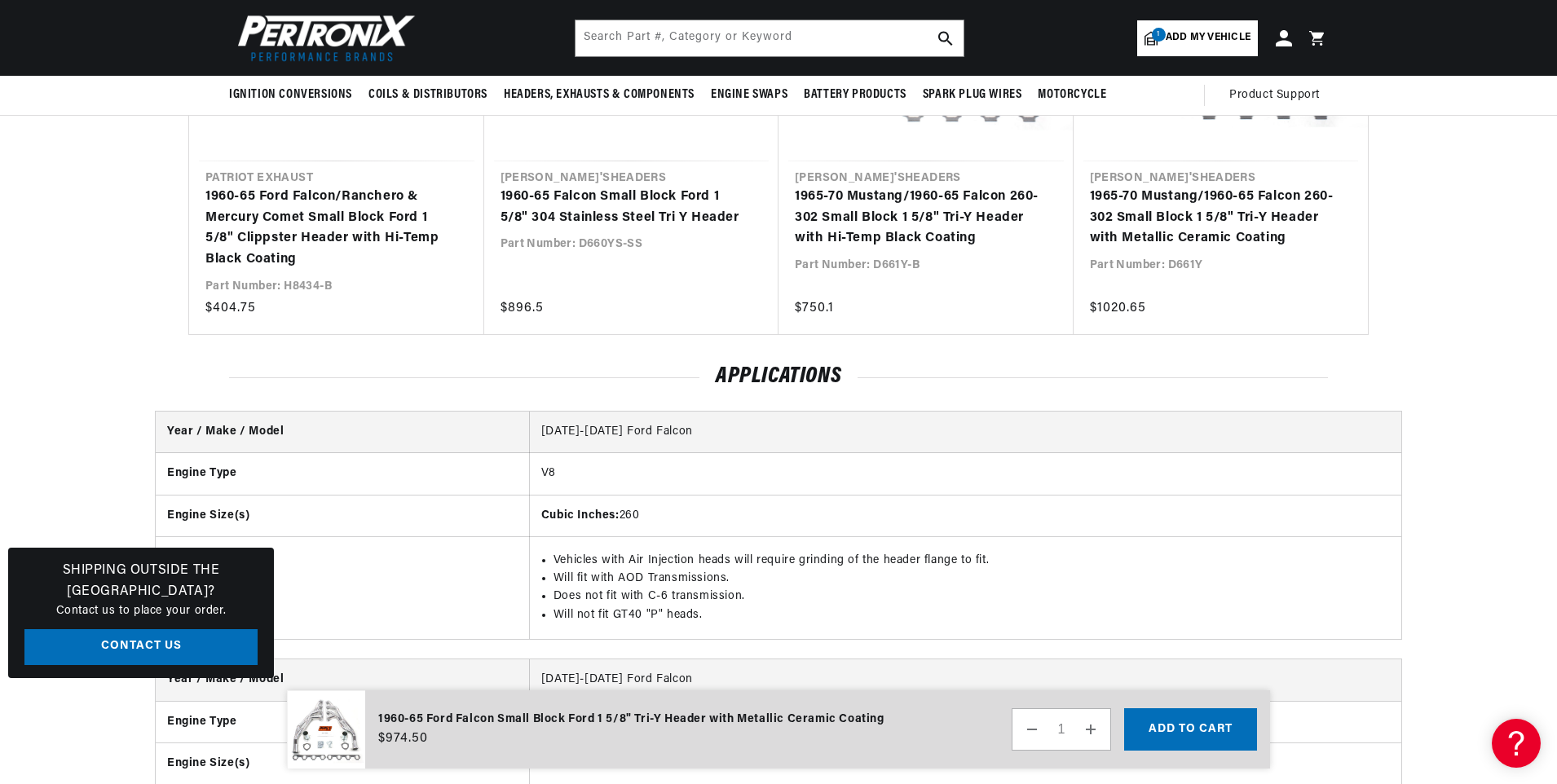
scroll to position [1912, 0]
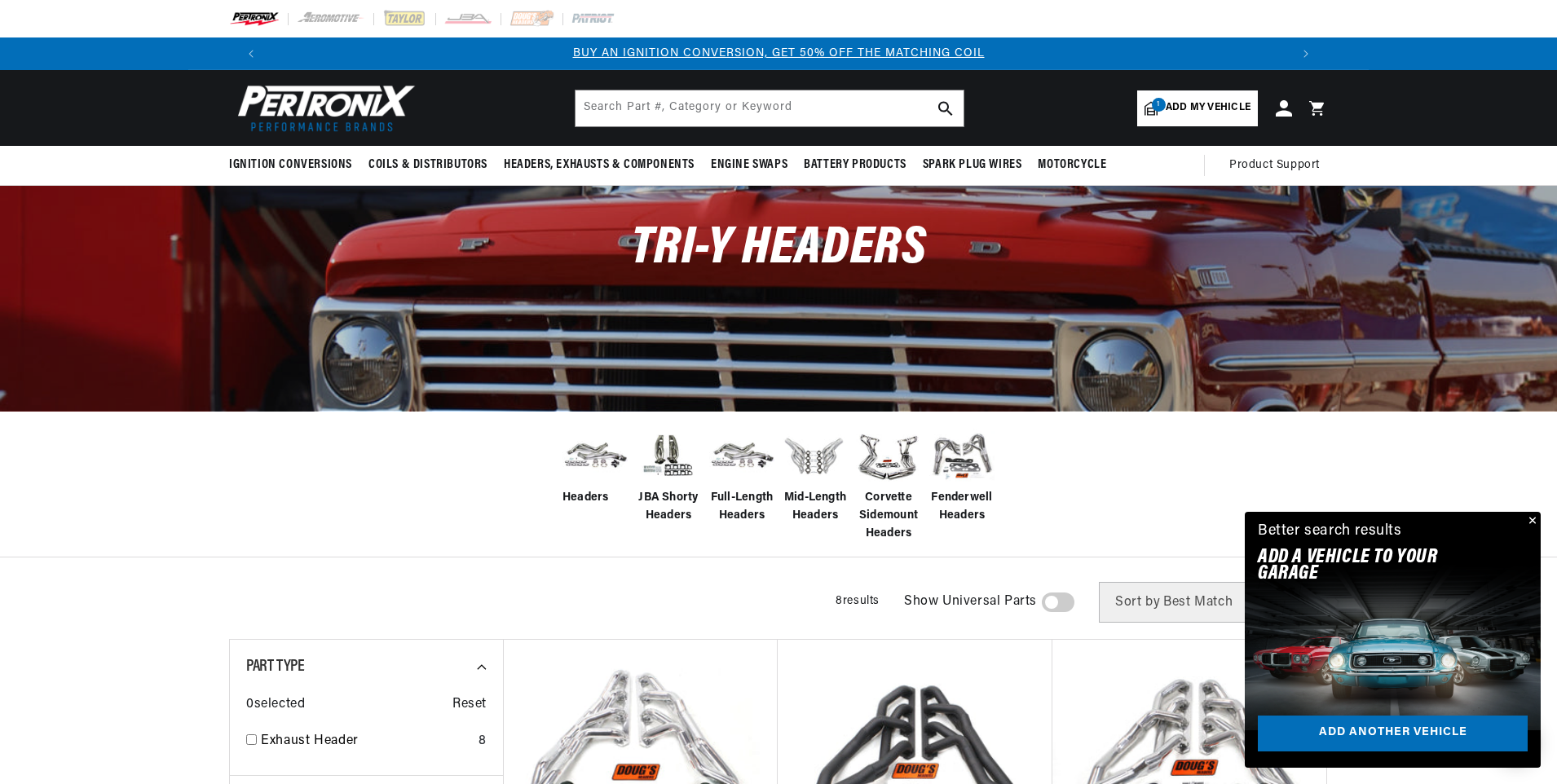
click at [666, 497] on span "JBA Shorty Headers" at bounding box center [668, 506] width 65 height 37
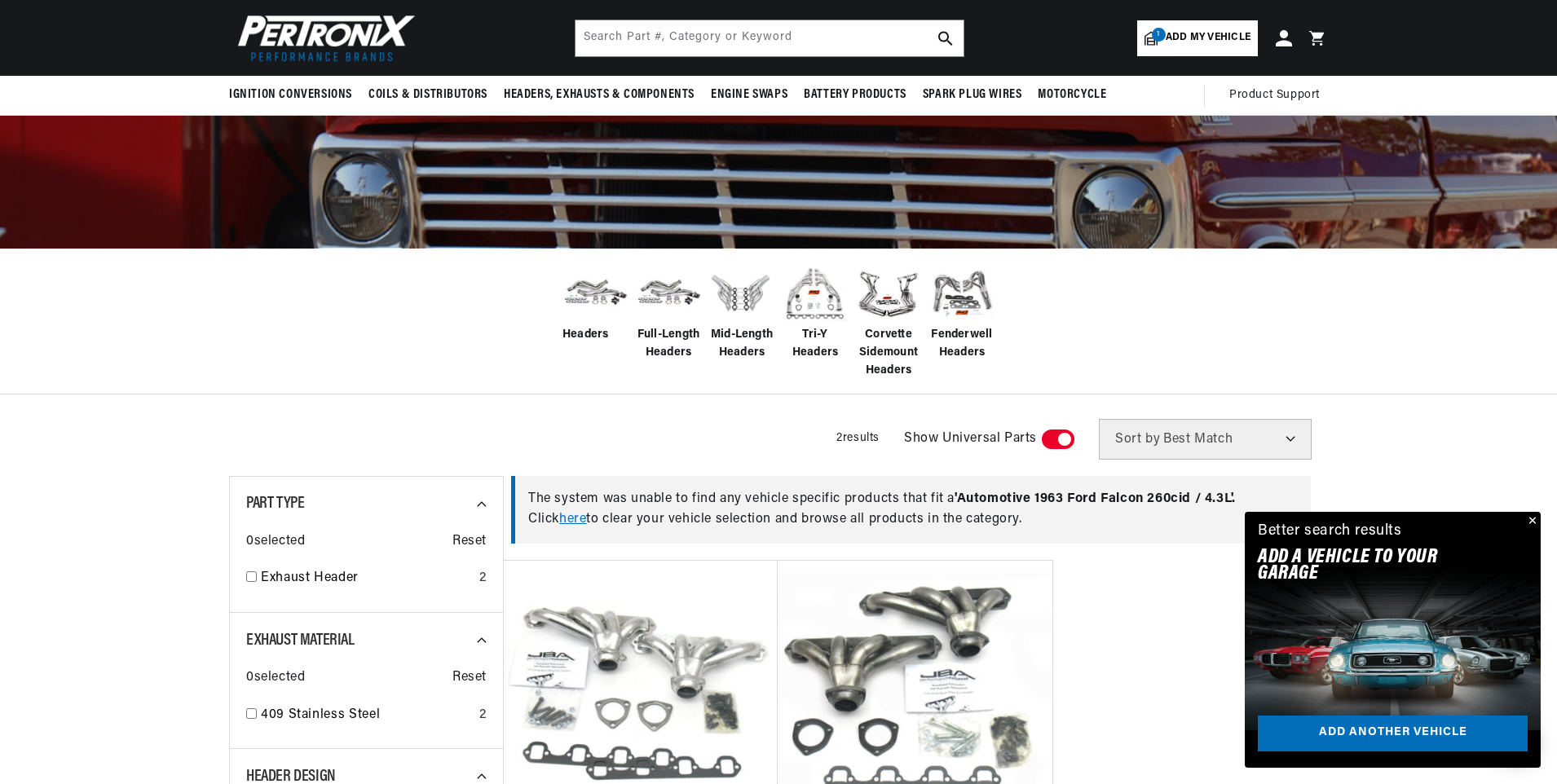
scroll to position [0, 2037]
click at [578, 331] on span "Headers" at bounding box center [586, 335] width 47 height 18
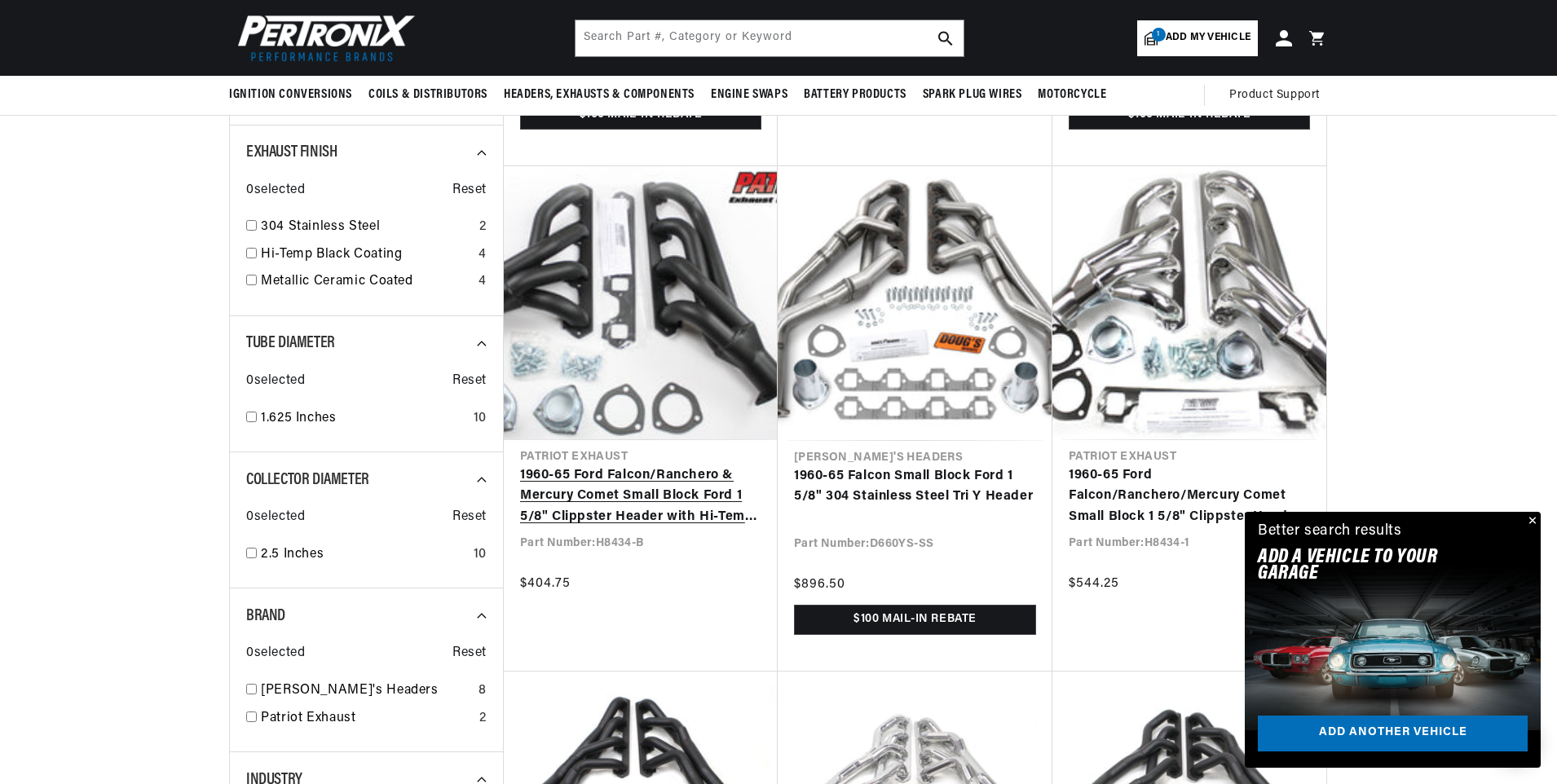
click at [673, 465] on link "1960-65 Ford Falcon/Ranchero & Mercury Comet Small Block Ford 1 5/8" Clippster …" at bounding box center [641, 497] width 242 height 63
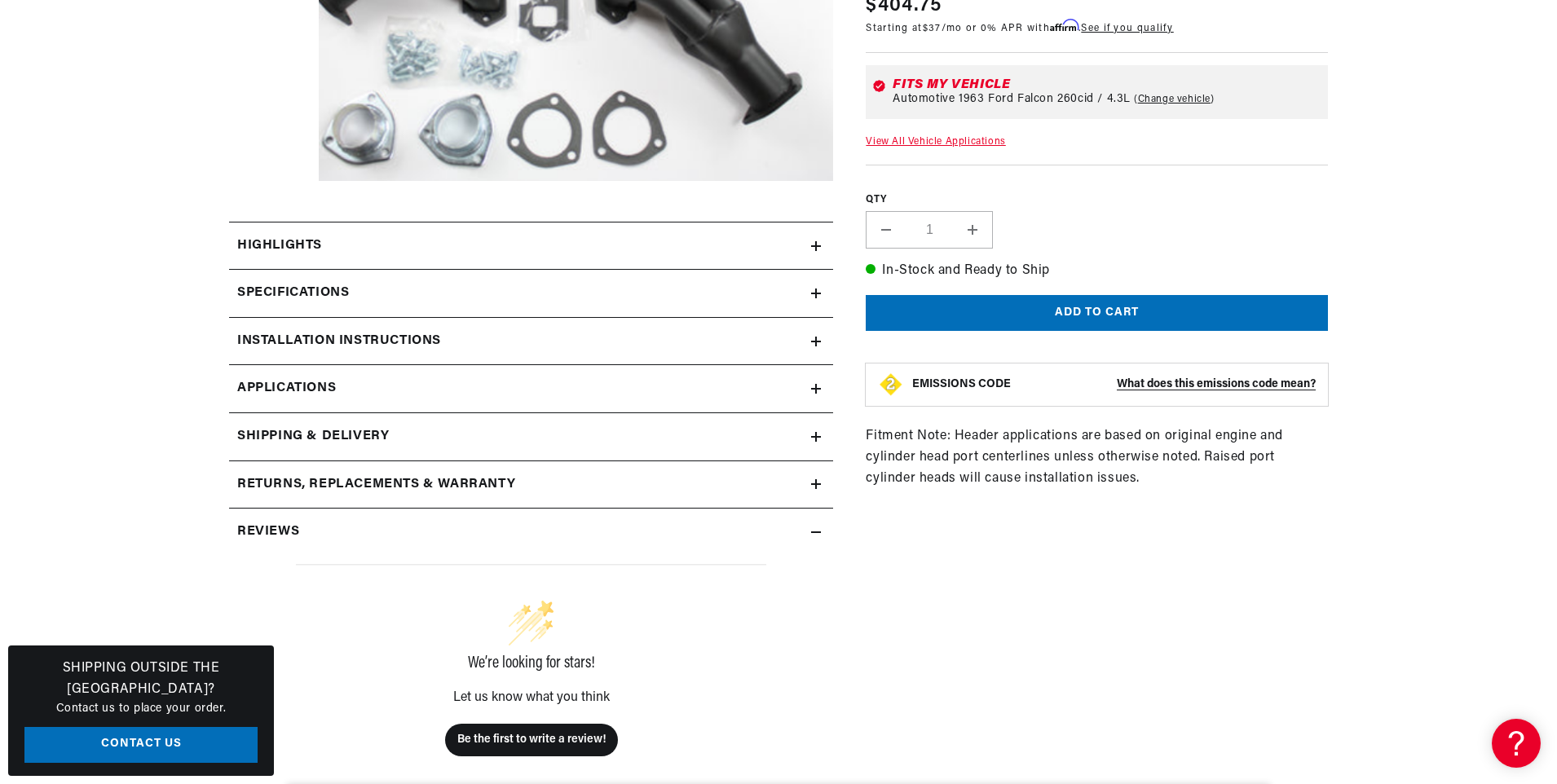
scroll to position [0, 2037]
click at [288, 295] on h2 "Specifications" at bounding box center [293, 294] width 112 height 22
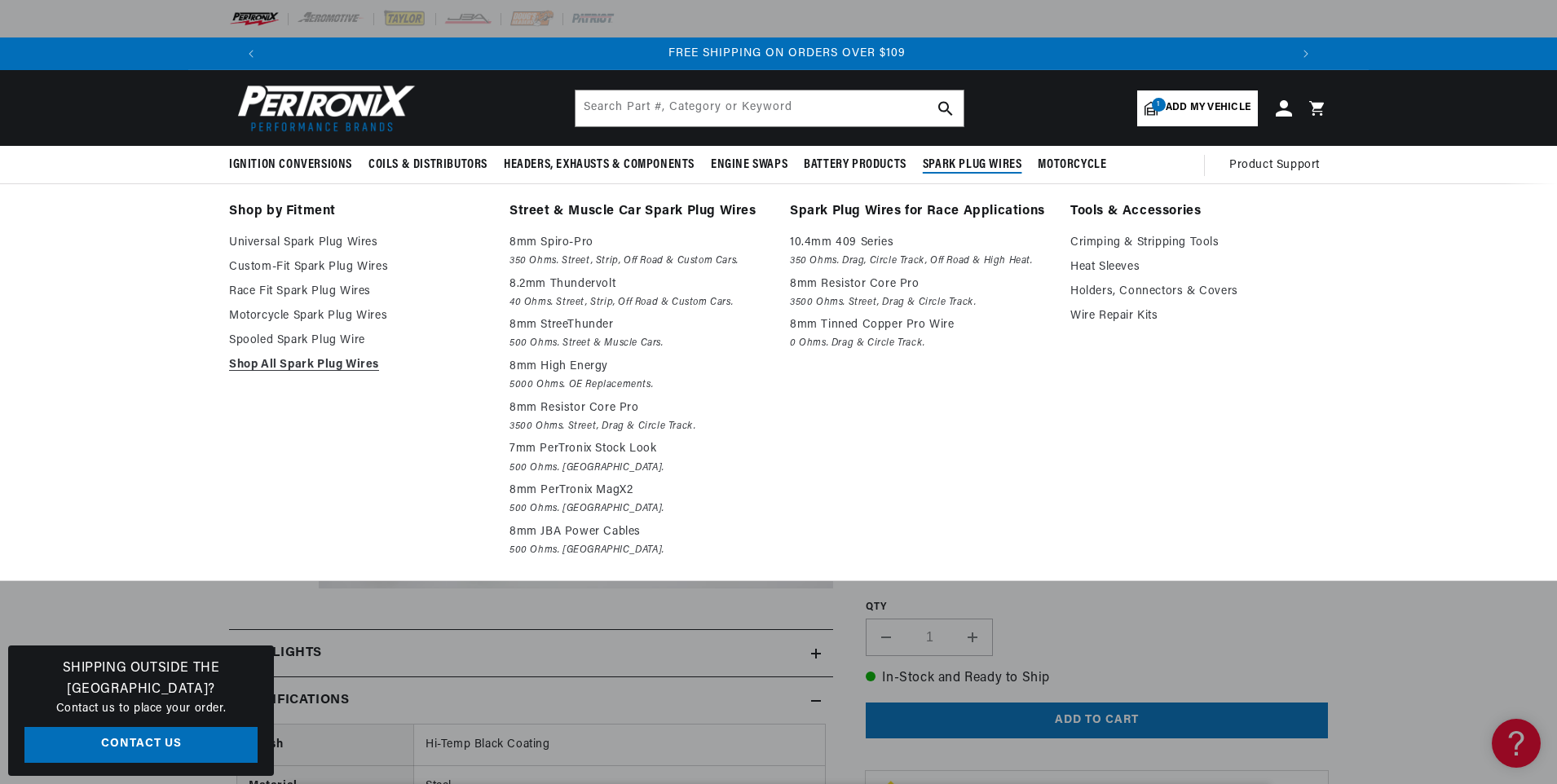
click at [971, 160] on span "Spark Plug Wires" at bounding box center [972, 165] width 99 height 17
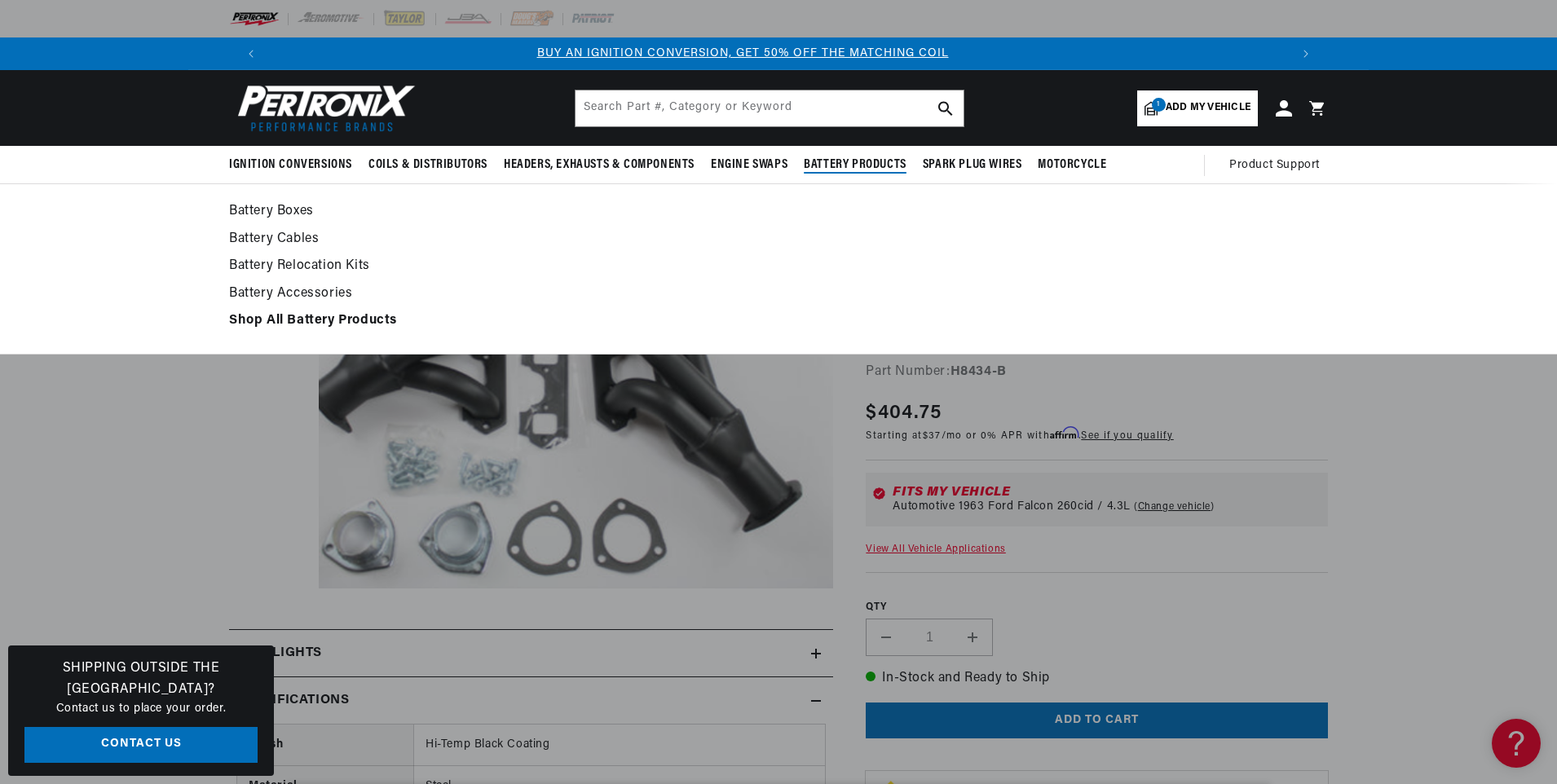
scroll to position [0, 0]
click at [273, 319] on strong "Shop All Battery Products" at bounding box center [313, 320] width 168 height 13
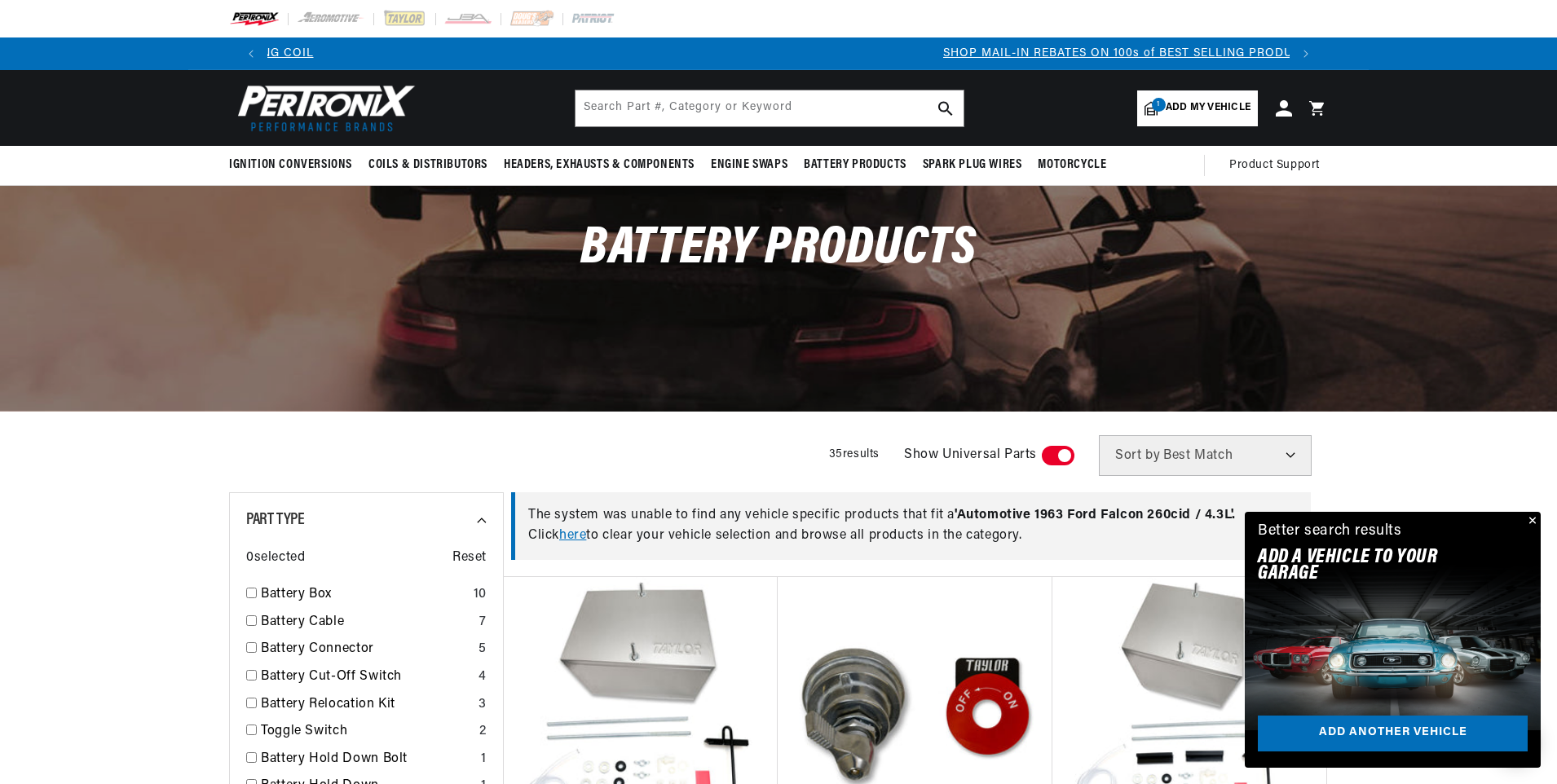
scroll to position [0, 1018]
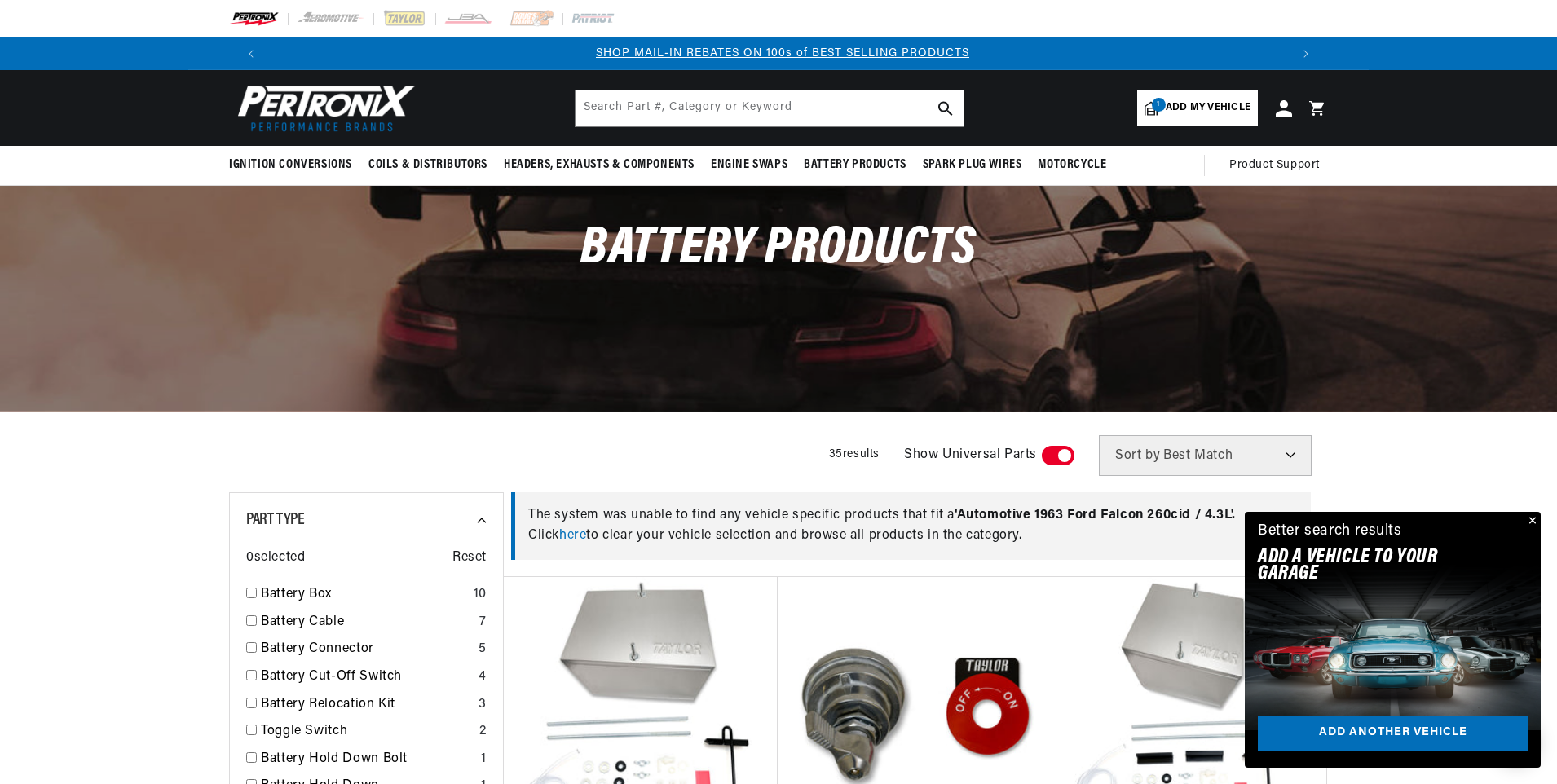
click at [1191, 102] on span "Add my vehicle" at bounding box center [1208, 107] width 85 height 15
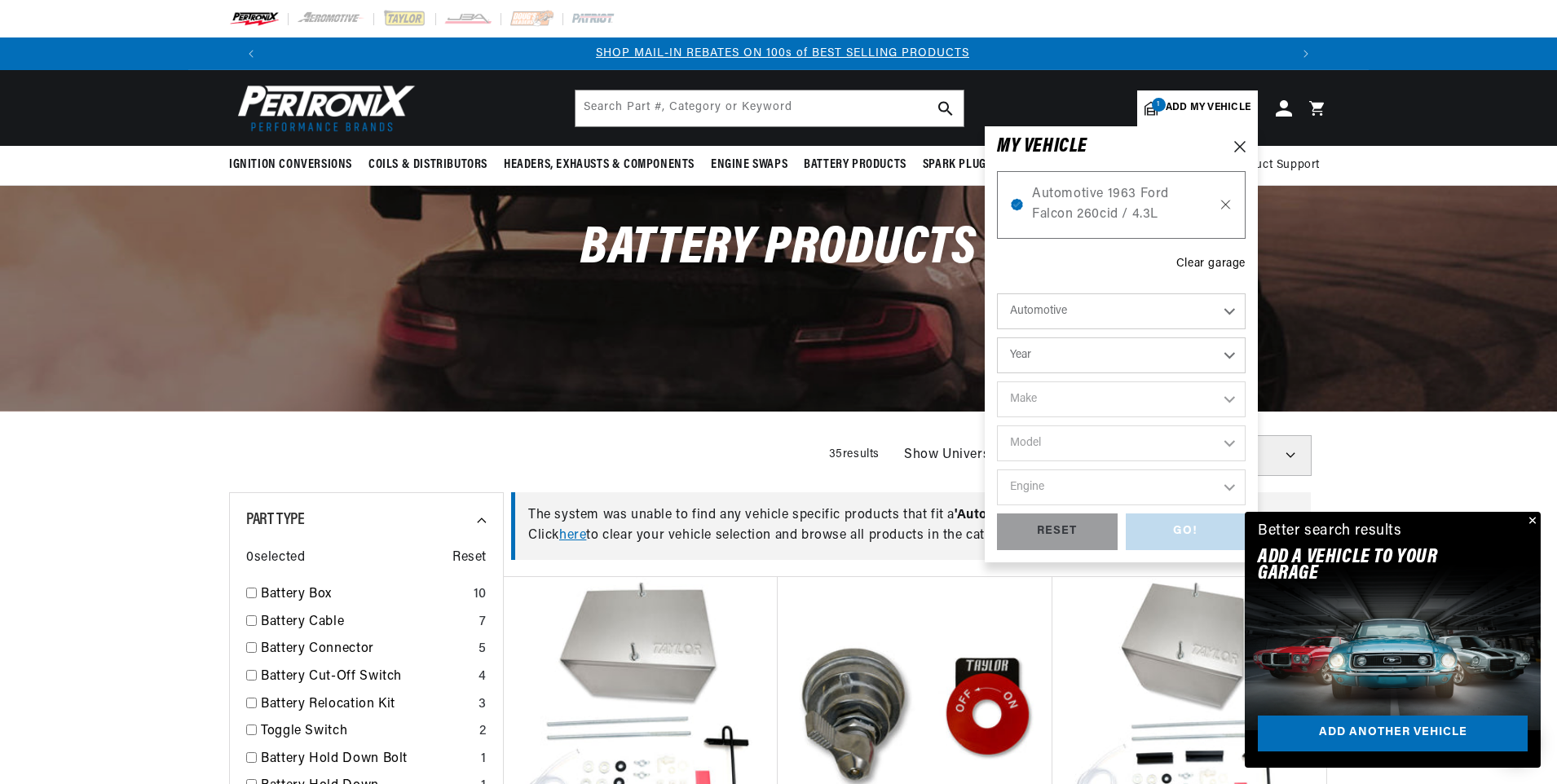
click at [1225, 205] on icon at bounding box center [1225, 204] width 8 height 8
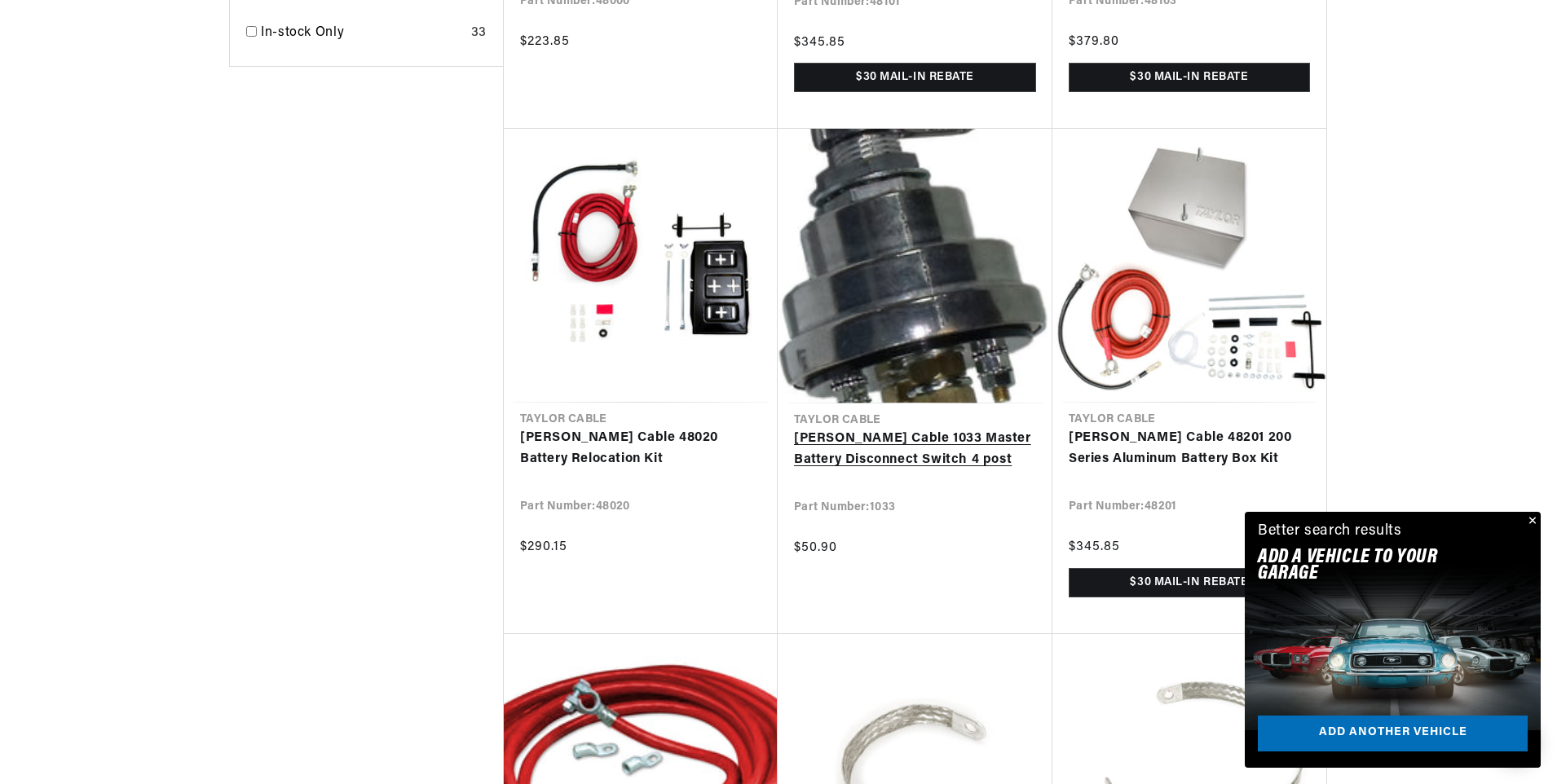
scroll to position [1385, 0]
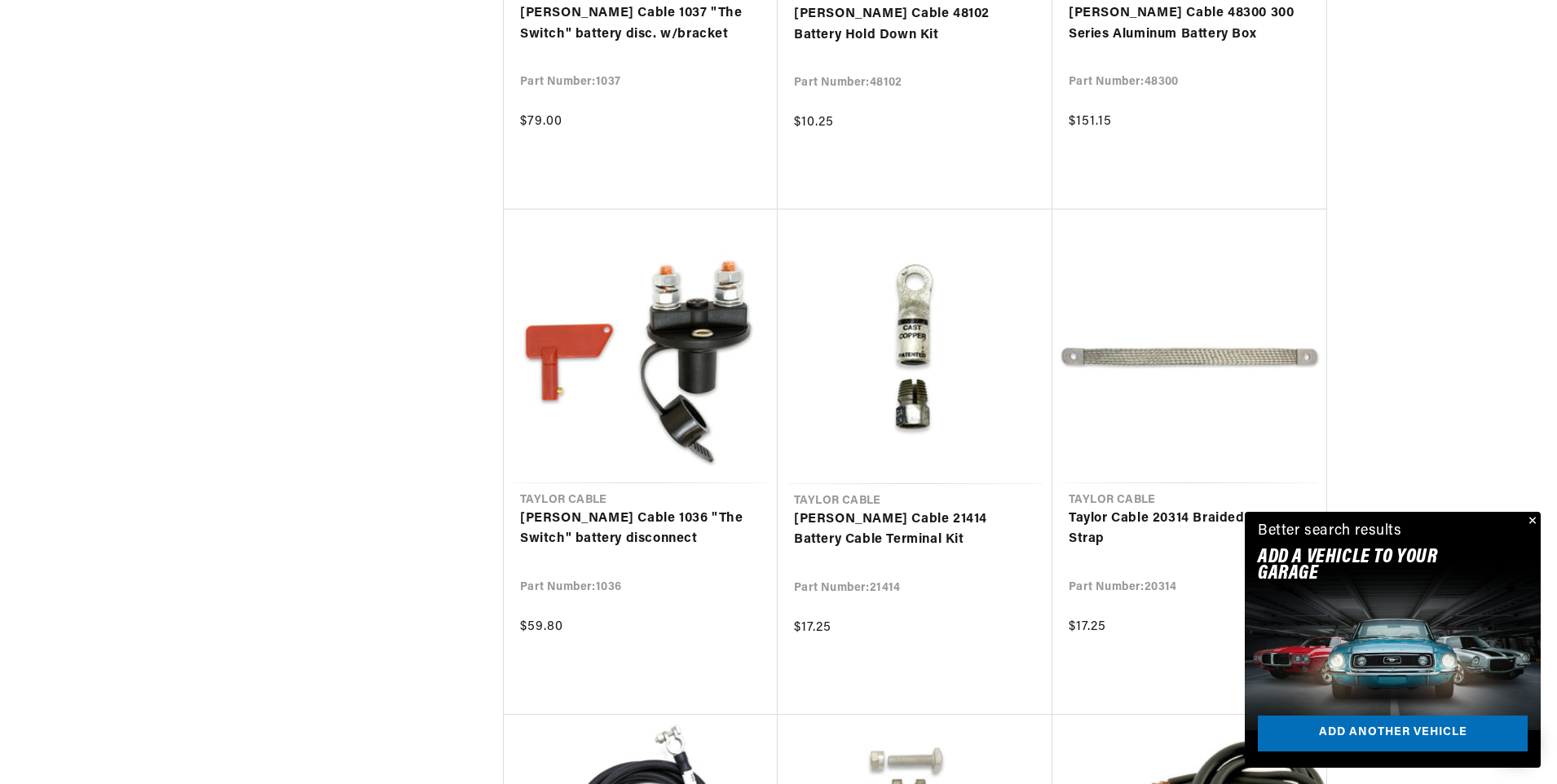
scroll to position [3341, 0]
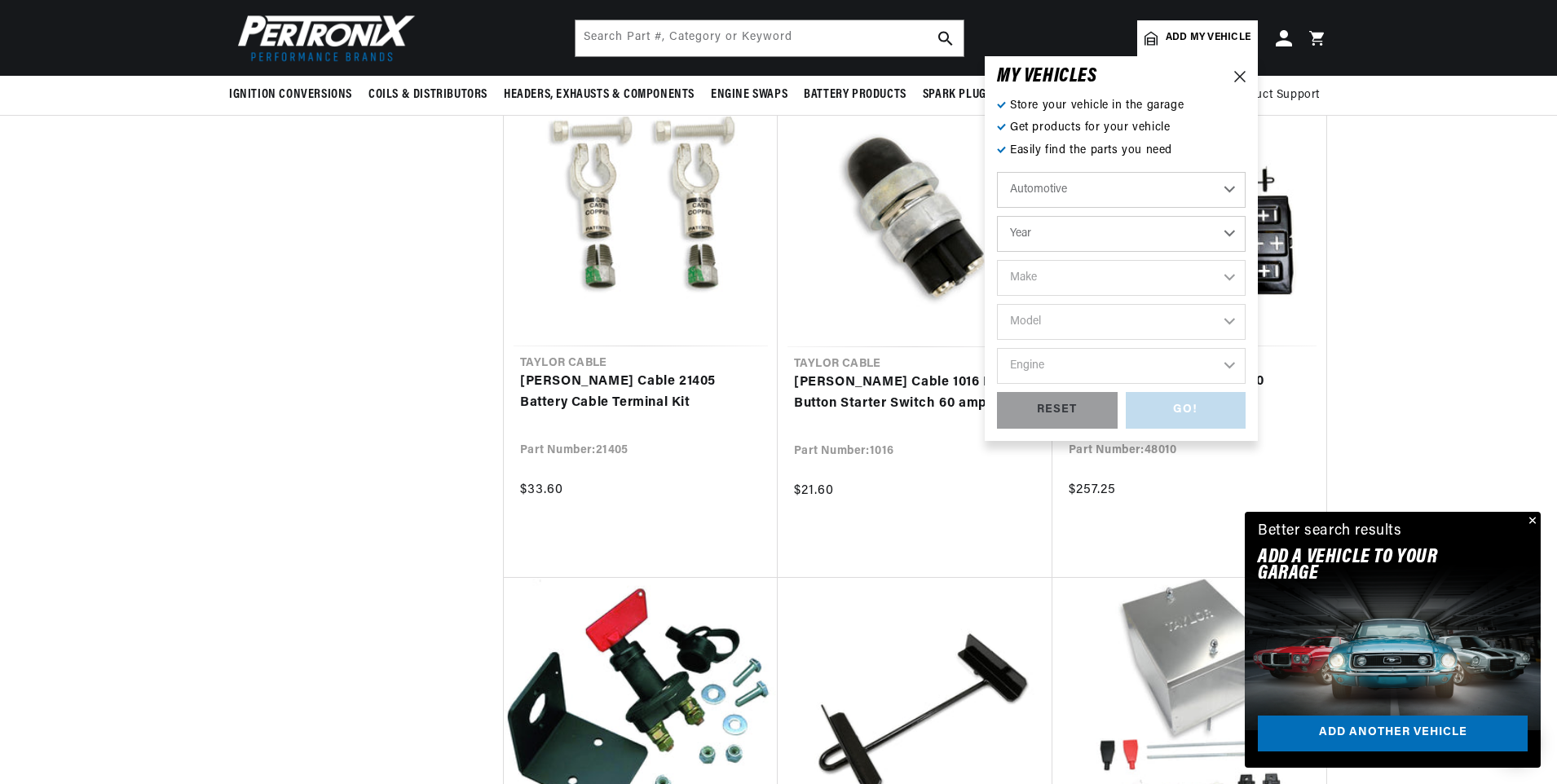
scroll to position [2282, 0]
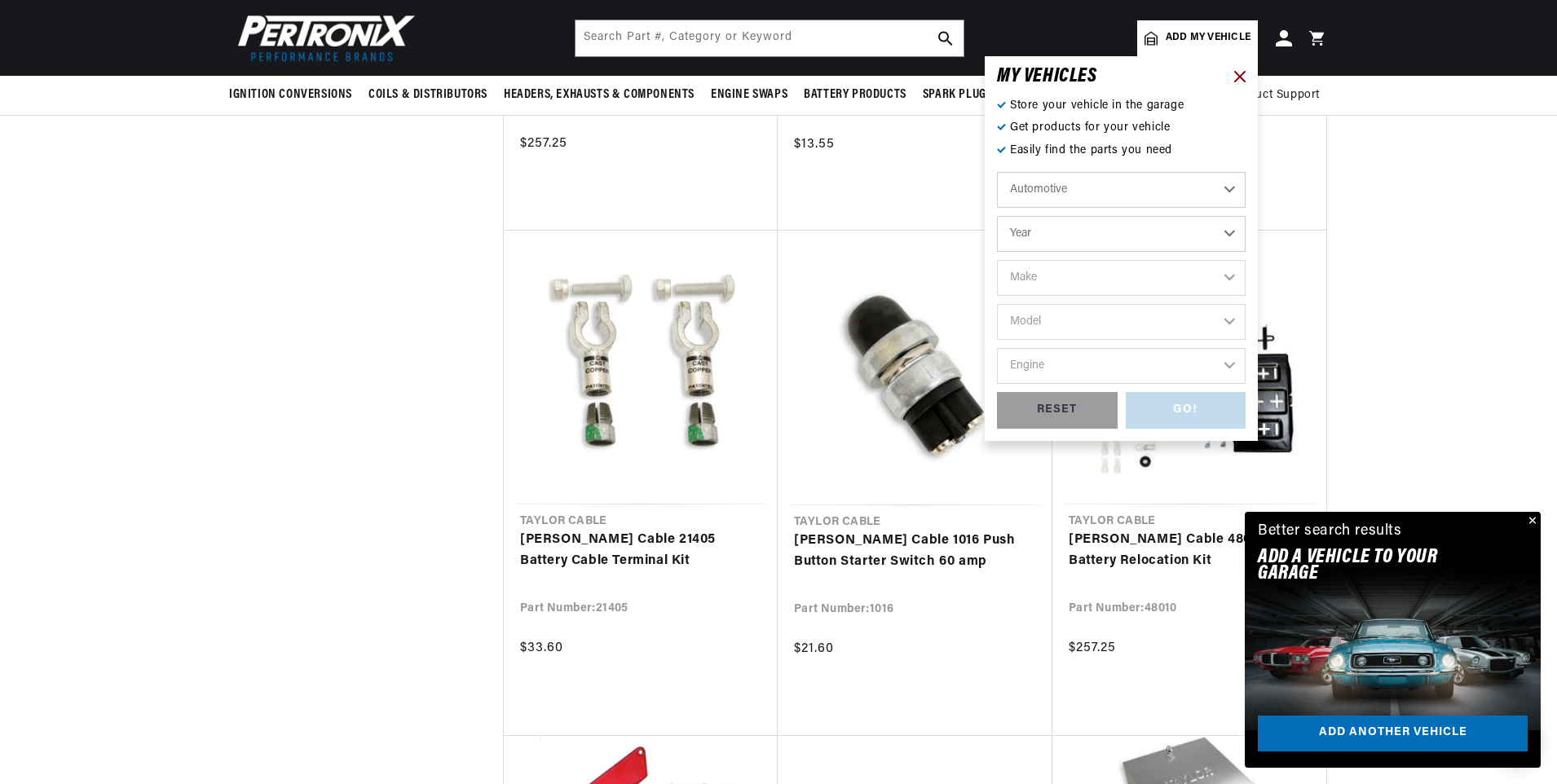
click at [1240, 79] on icon at bounding box center [1240, 77] width 12 height 12
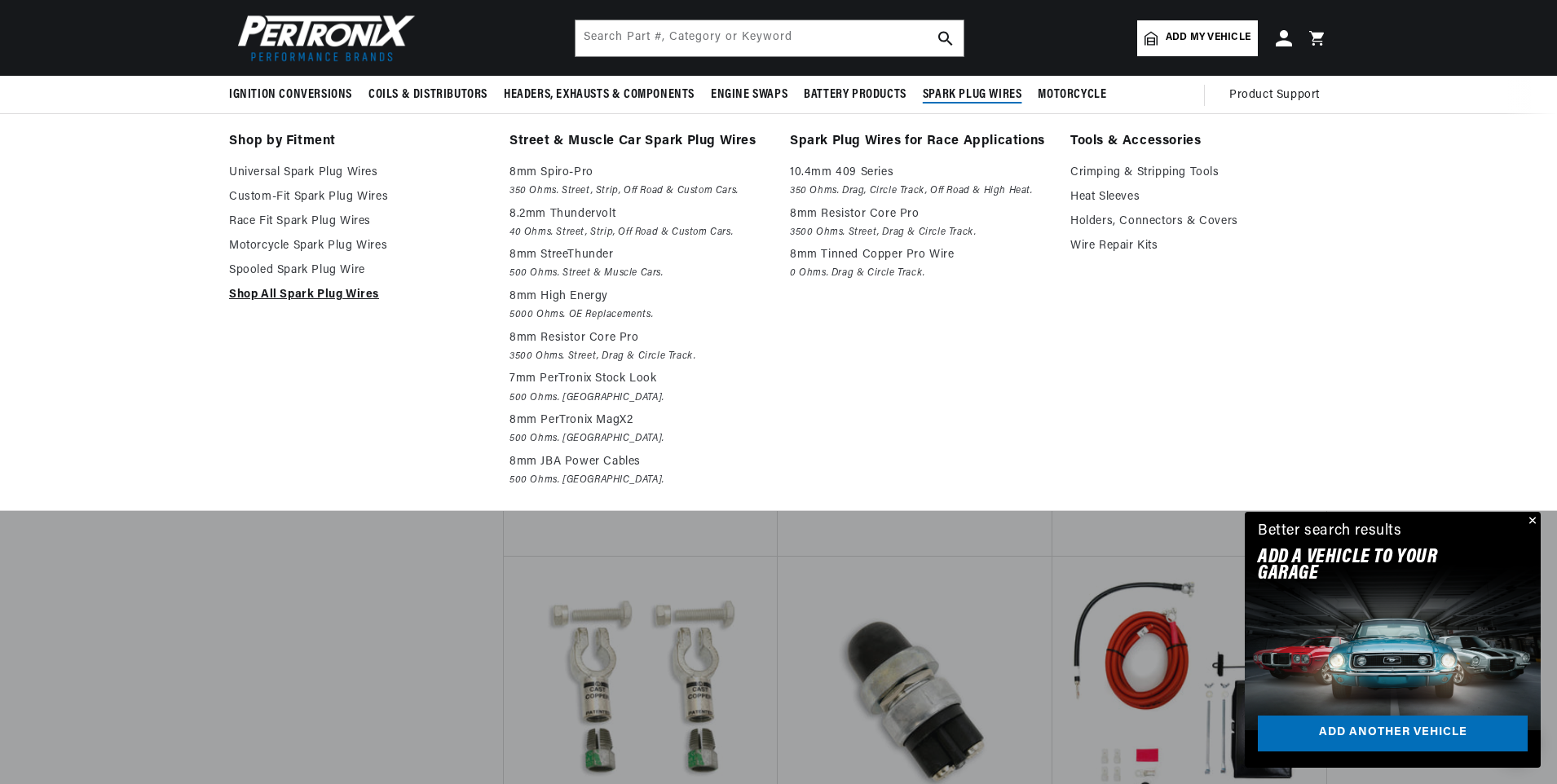
scroll to position [0, 81]
click at [285, 293] on link "Shop All Spark Plug Wires" at bounding box center [358, 295] width 258 height 20
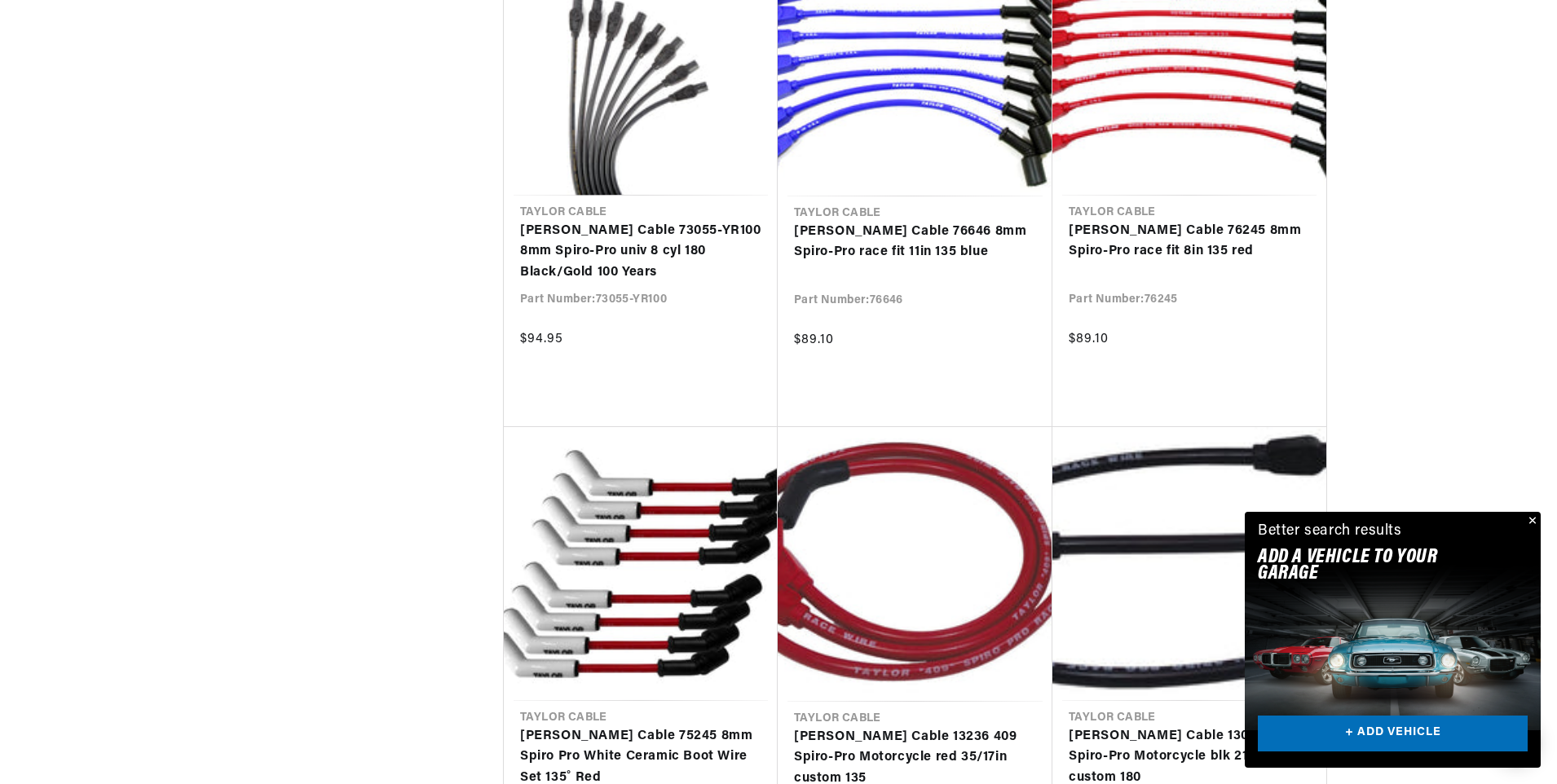
scroll to position [7170, 0]
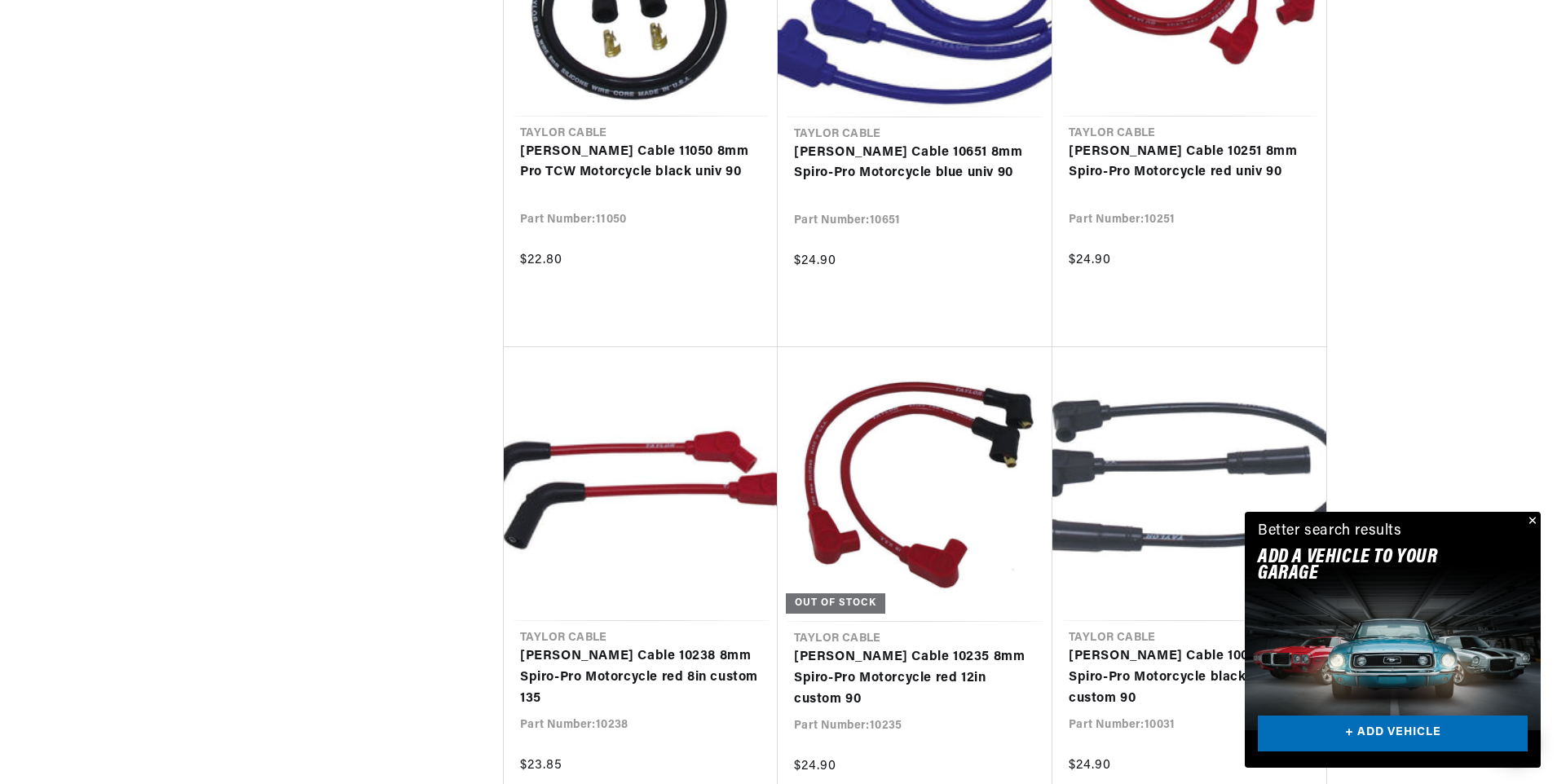
scroll to position [8229, 0]
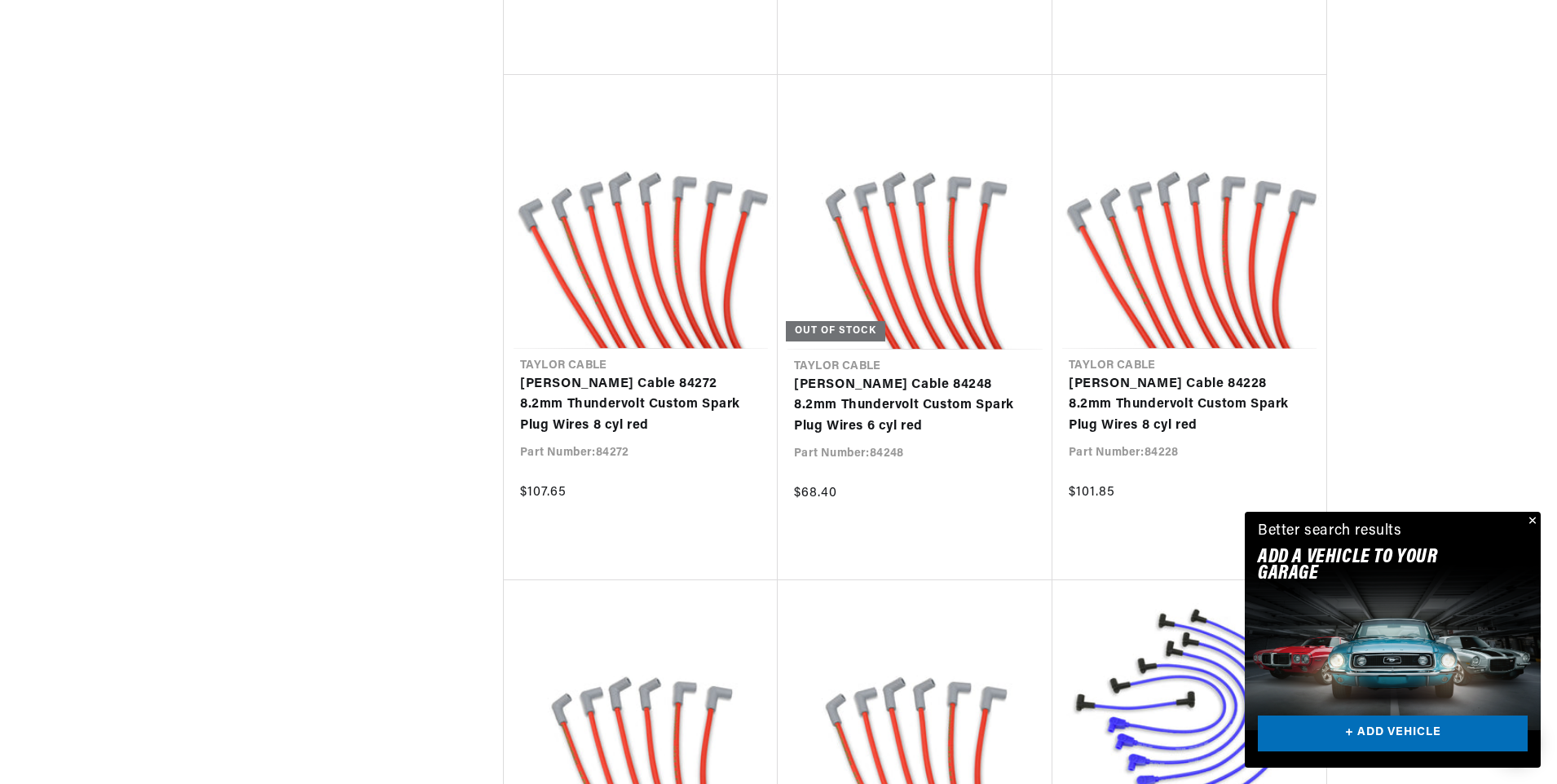
scroll to position [0, 1398]
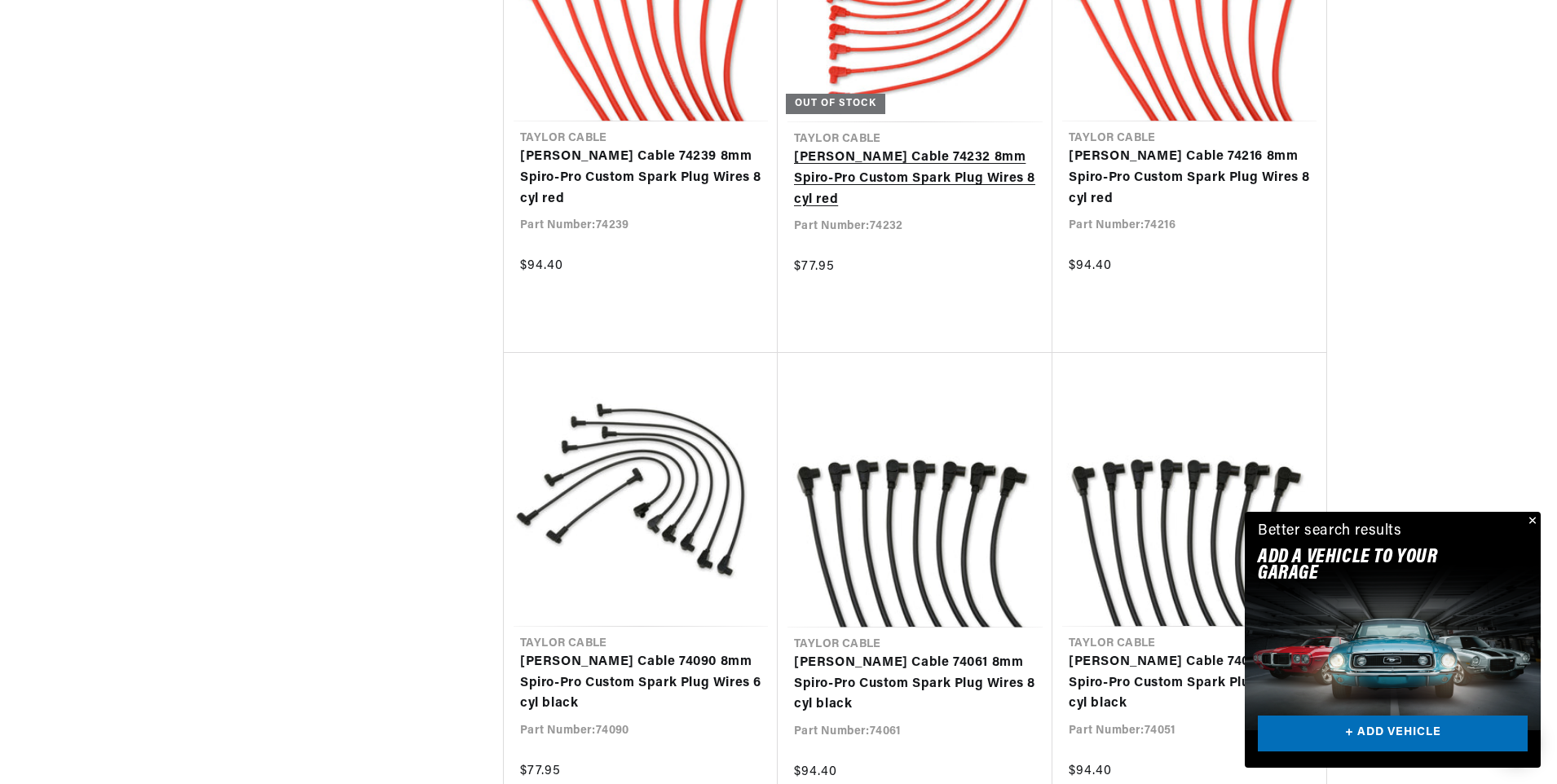
scroll to position [12302, 0]
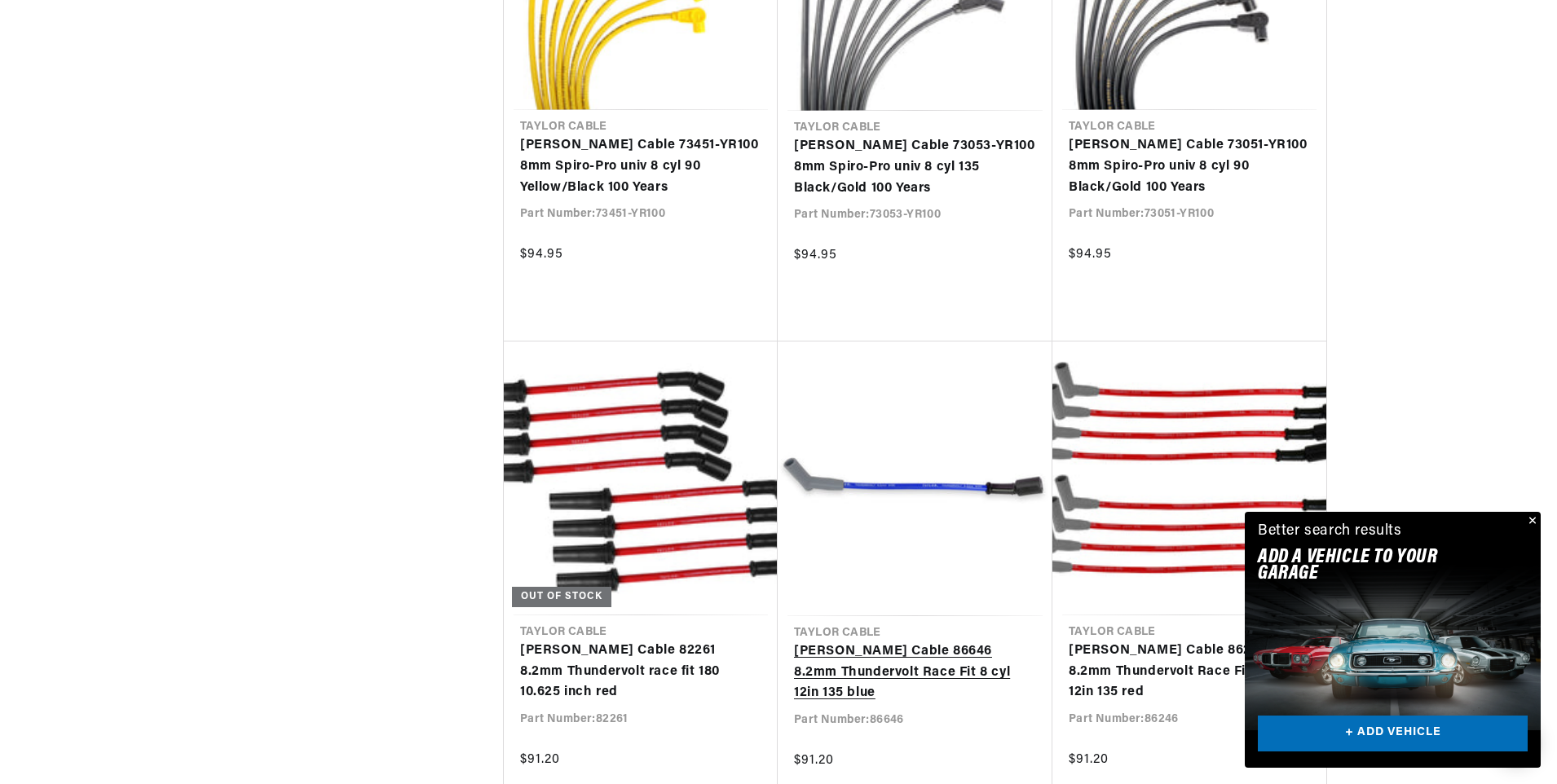
scroll to position [0, 2037]
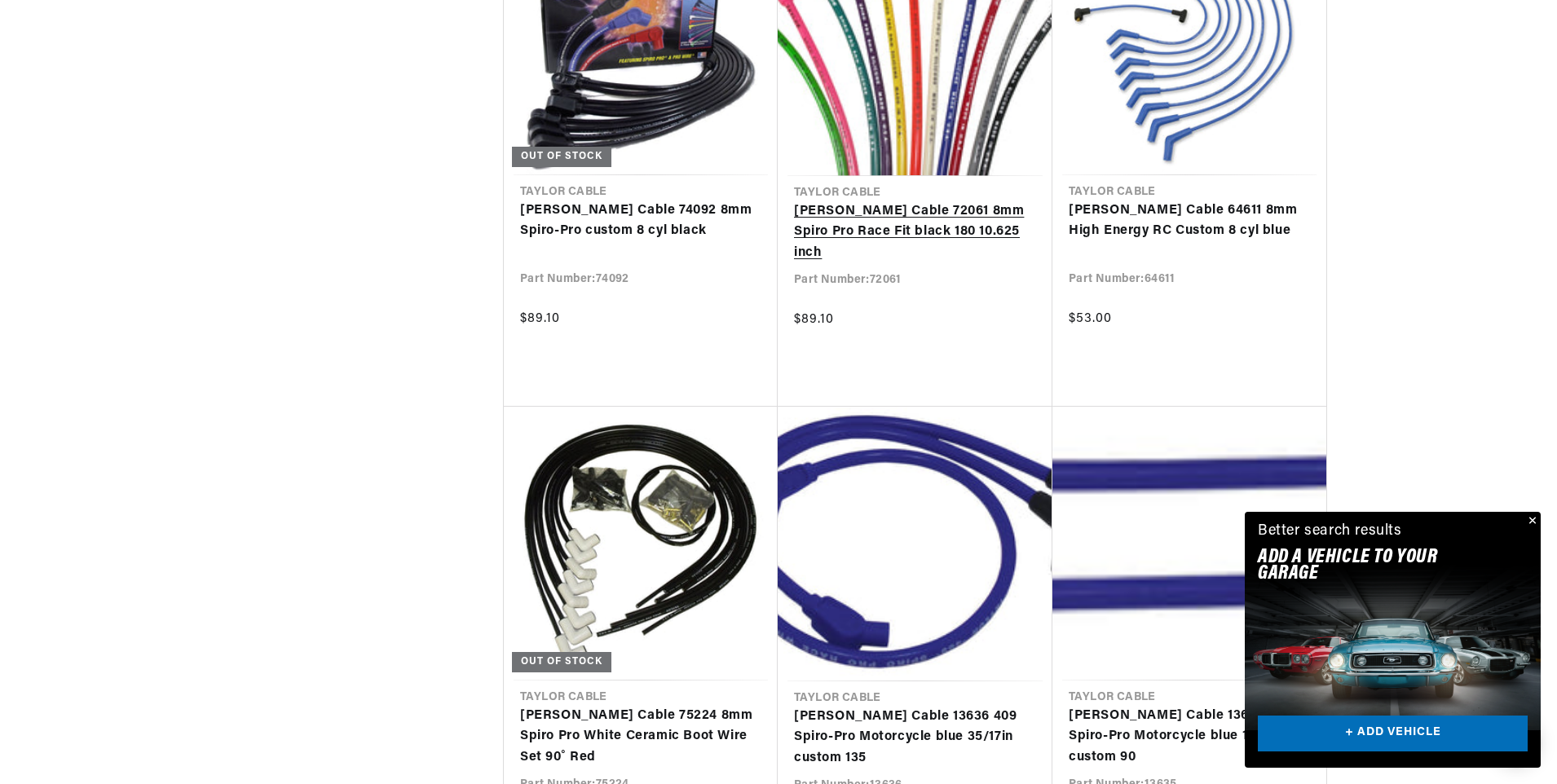
scroll to position [0, 1018]
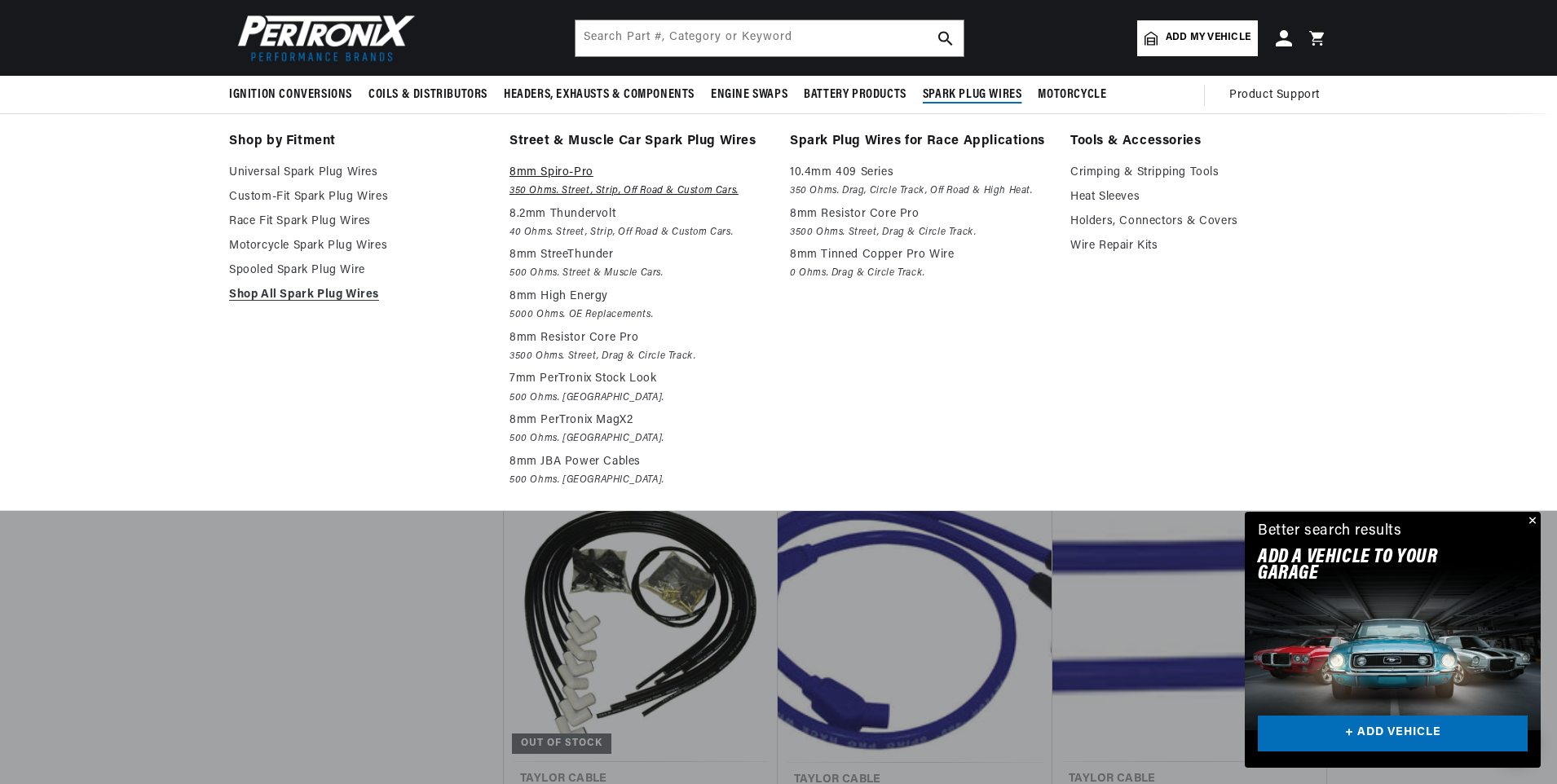
click at [548, 187] on em "350 Ohms. Street, Strip, Off Road & Custom Cars." at bounding box center [638, 191] width 258 height 17
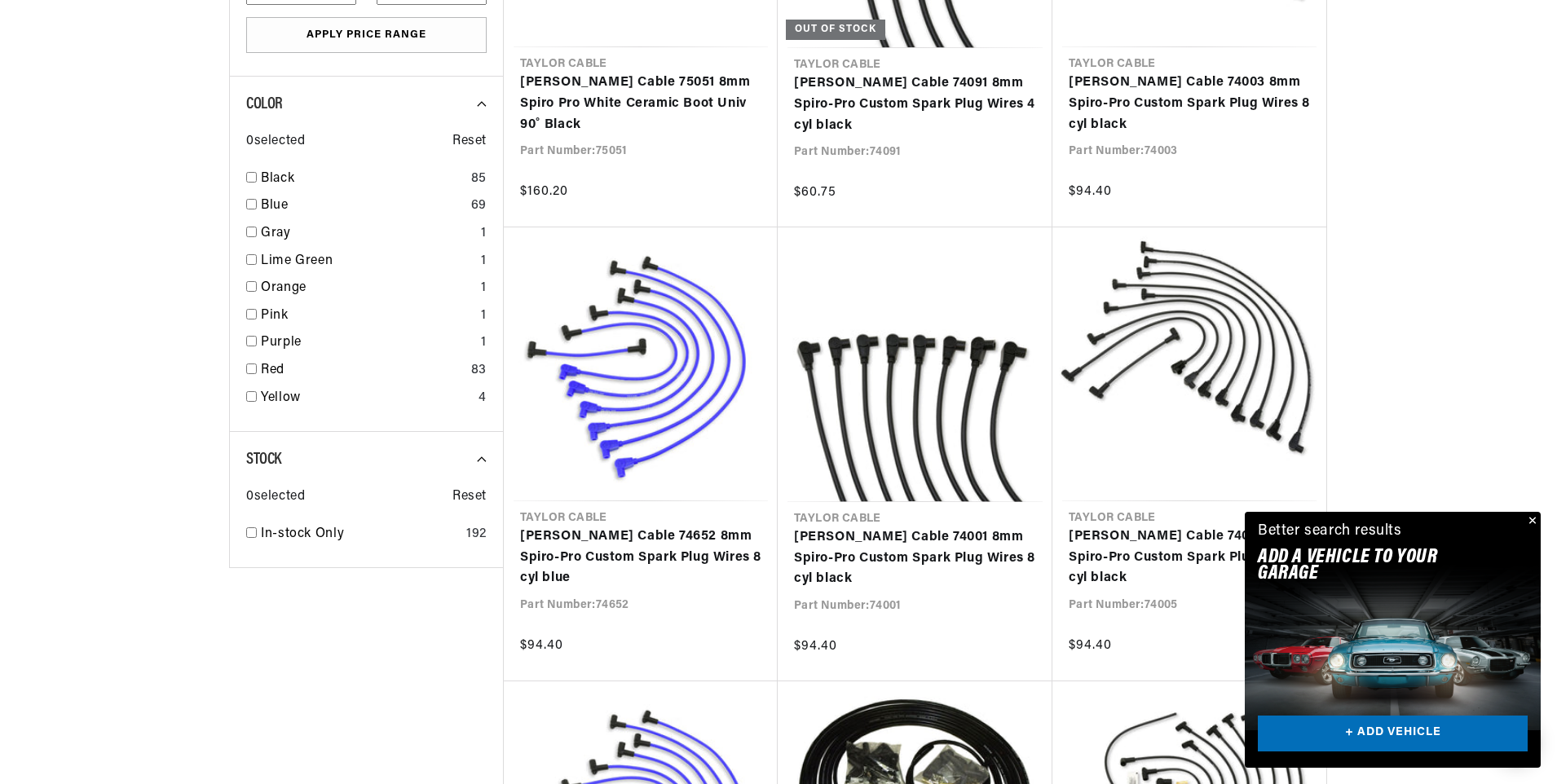
scroll to position [1222, 0]
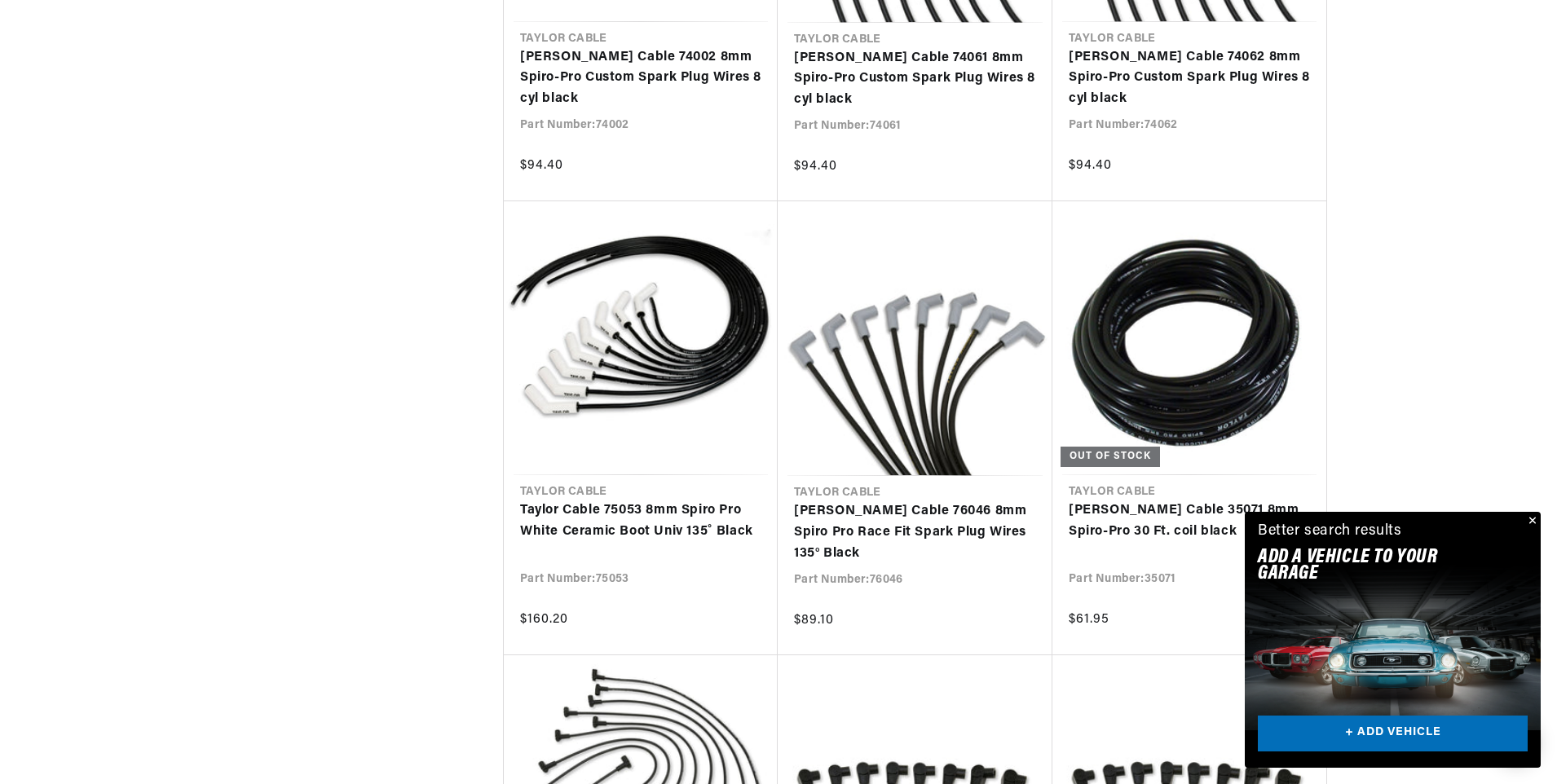
scroll to position [3014, 0]
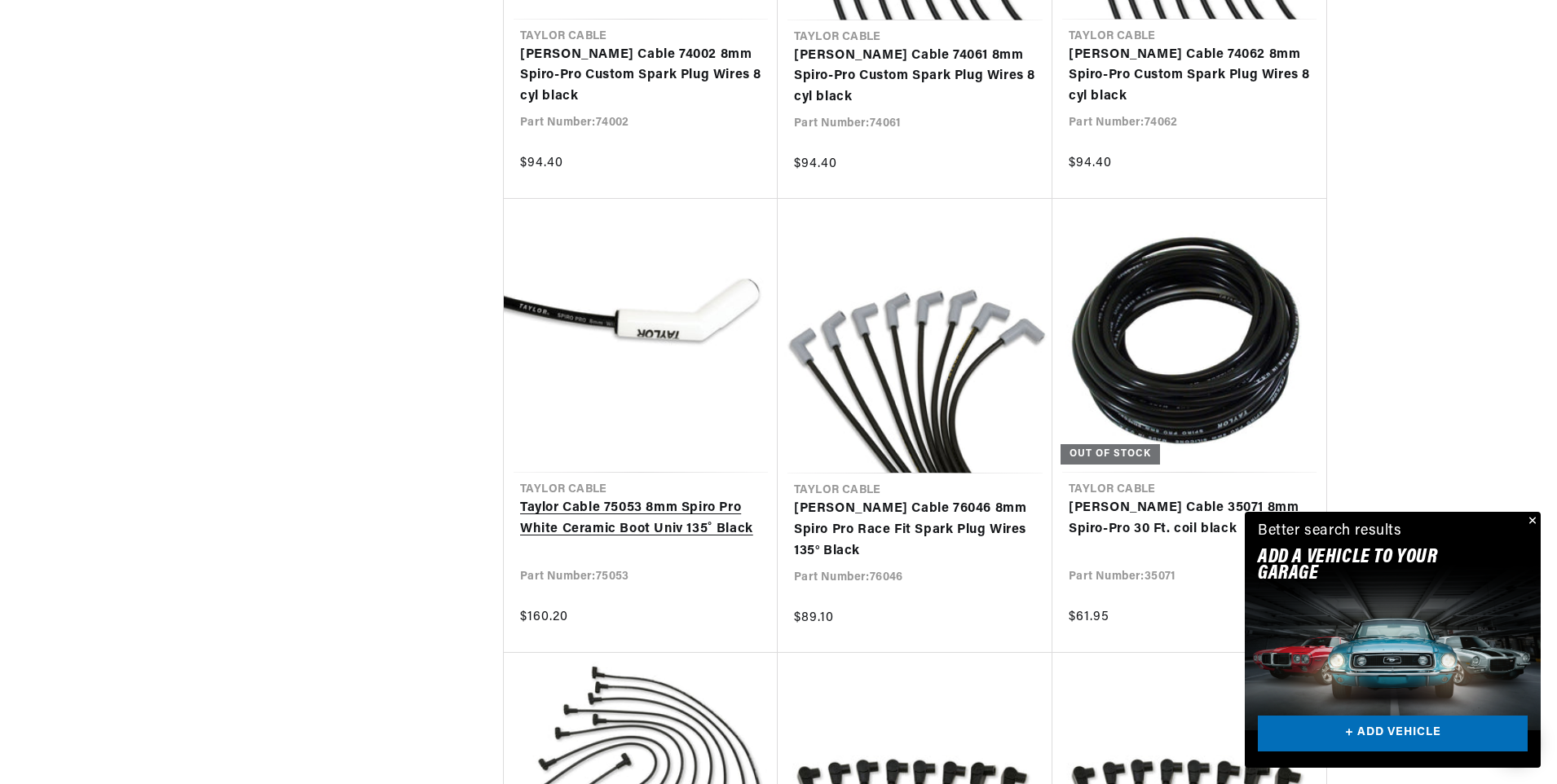
click at [653, 524] on link "Taylor Cable 75053 8mm Spiro Pro White Ceramic Boot Univ 135˚ Black" at bounding box center [641, 518] width 242 height 41
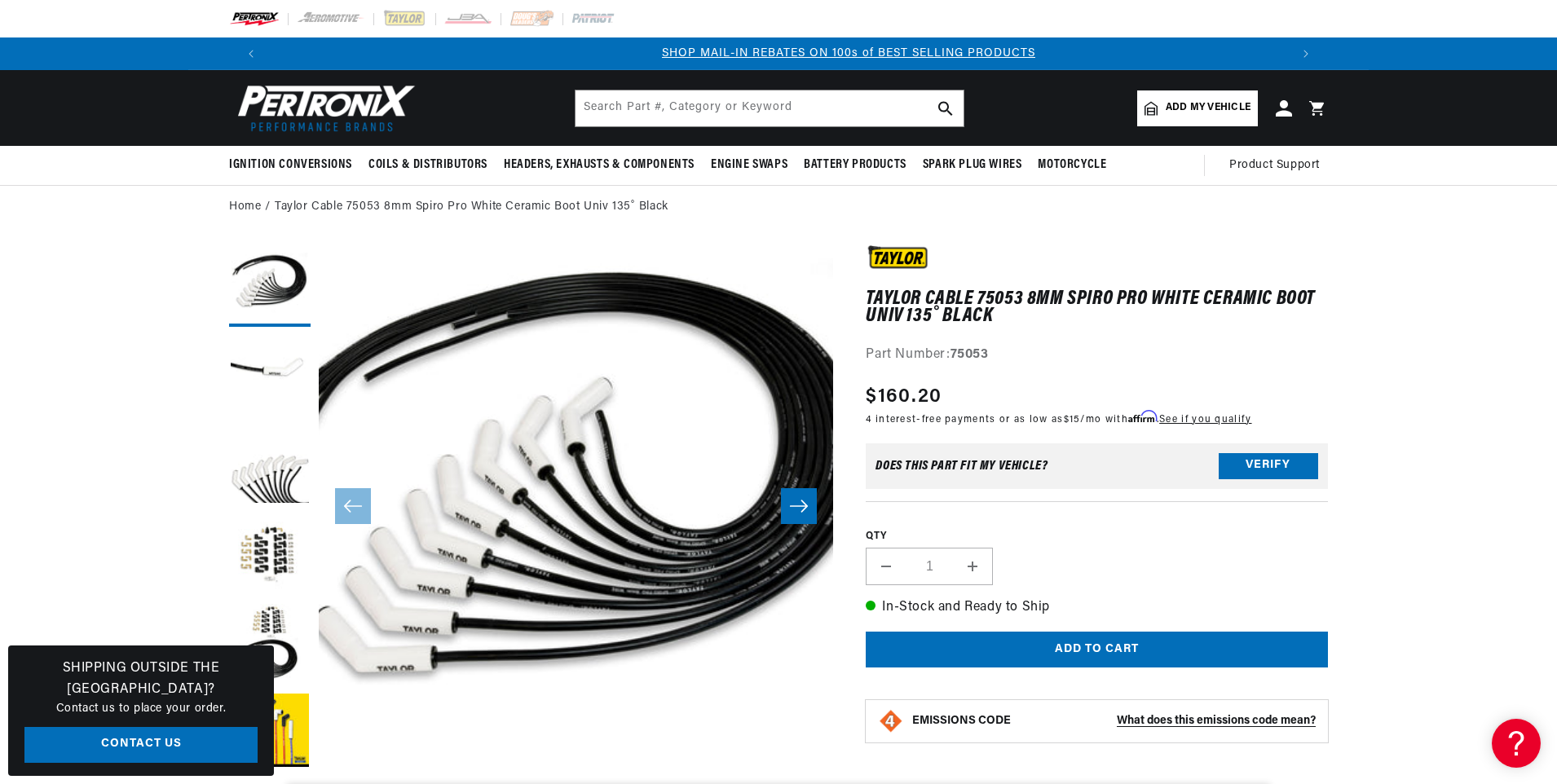
scroll to position [0, 1018]
click at [263, 551] on button "Load image 4 in gallery view" at bounding box center [270, 555] width 81 height 81
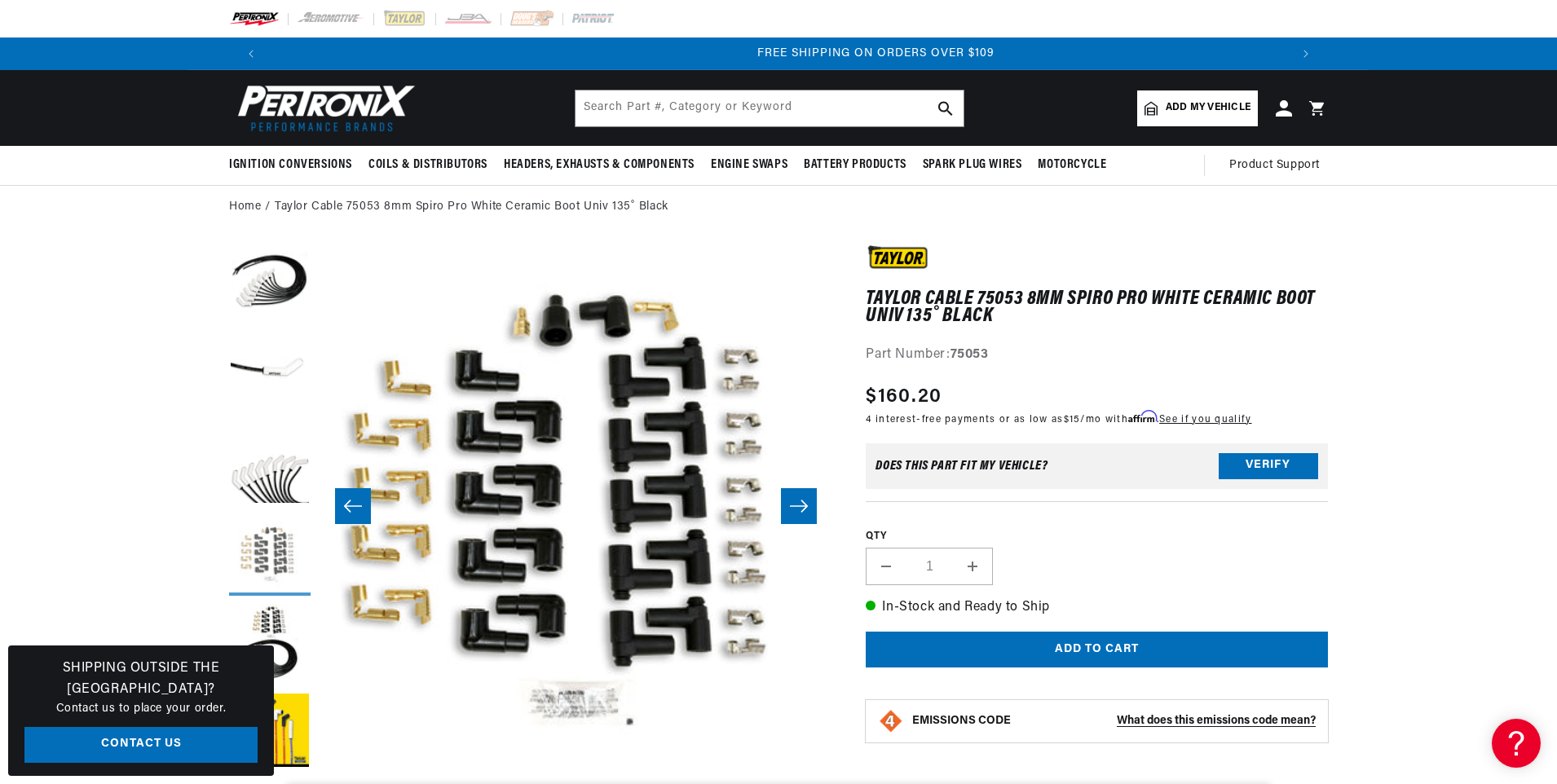
scroll to position [0, 2037]
click at [269, 626] on button "Load image 5 in gallery view" at bounding box center [270, 644] width 81 height 81
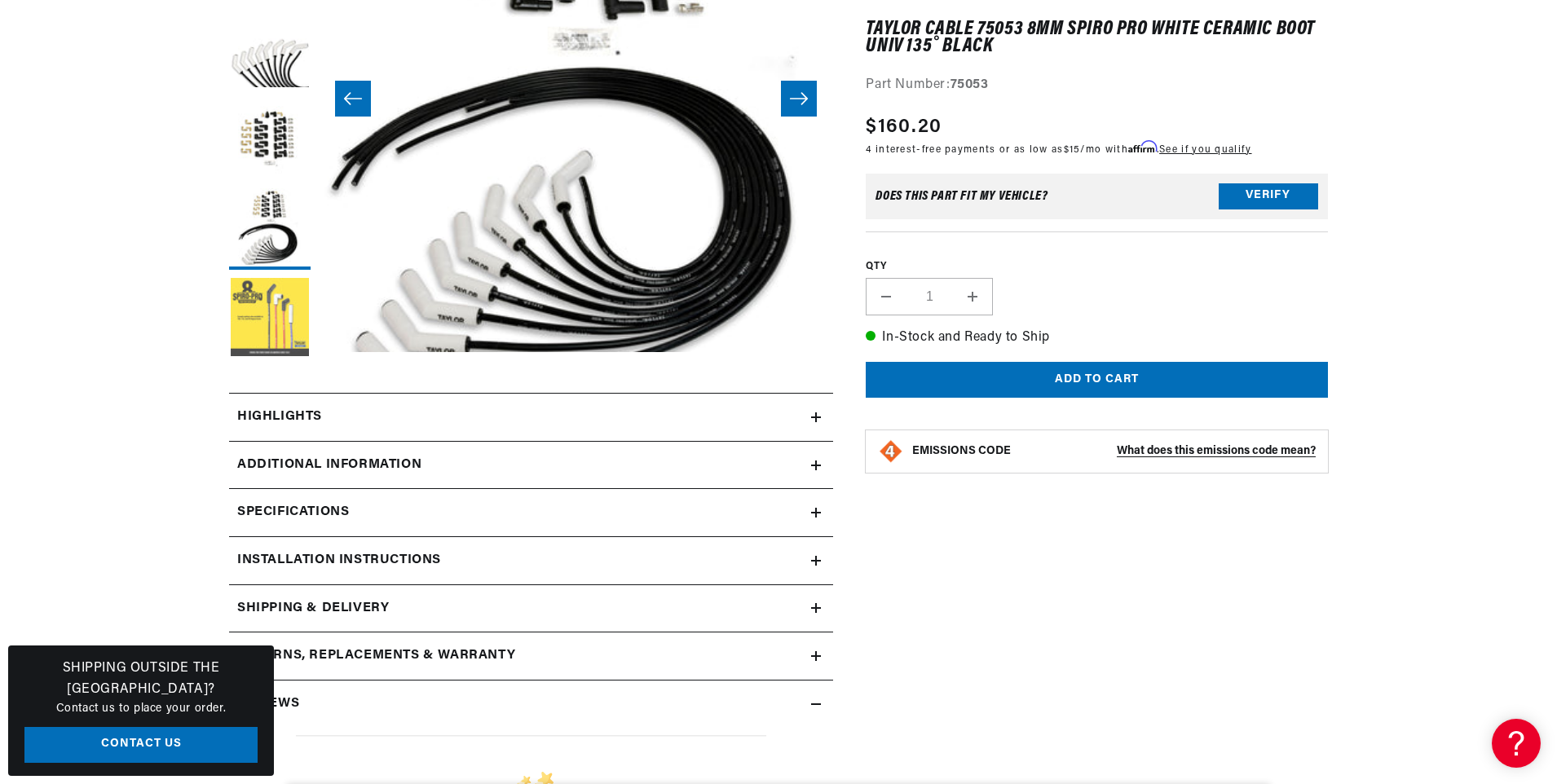
scroll to position [0, 0]
click at [283, 326] on button "Load image 6 in gallery view" at bounding box center [270, 318] width 81 height 81
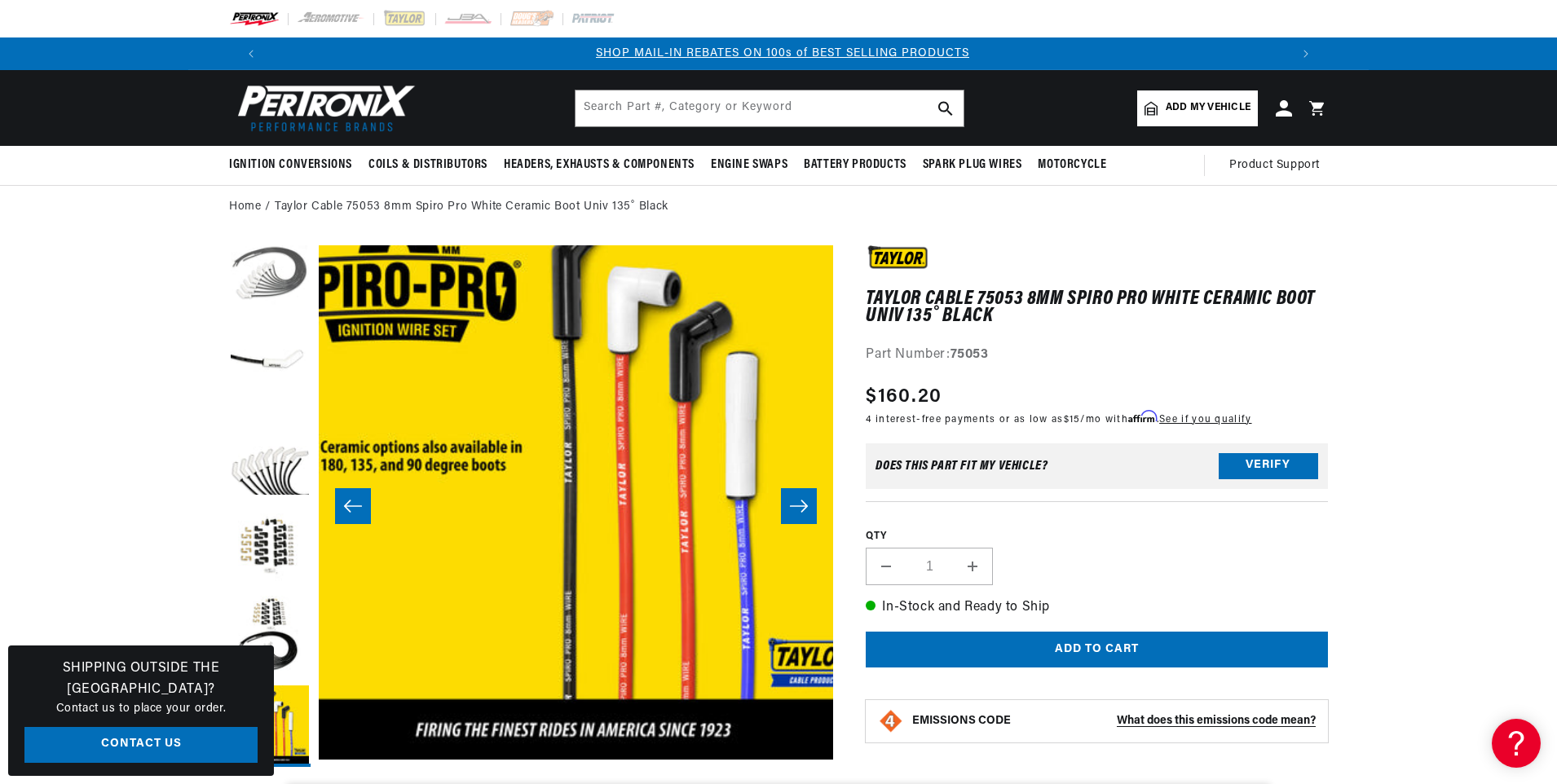
click at [254, 280] on button "Load image 1 in gallery view" at bounding box center [270, 278] width 81 height 81
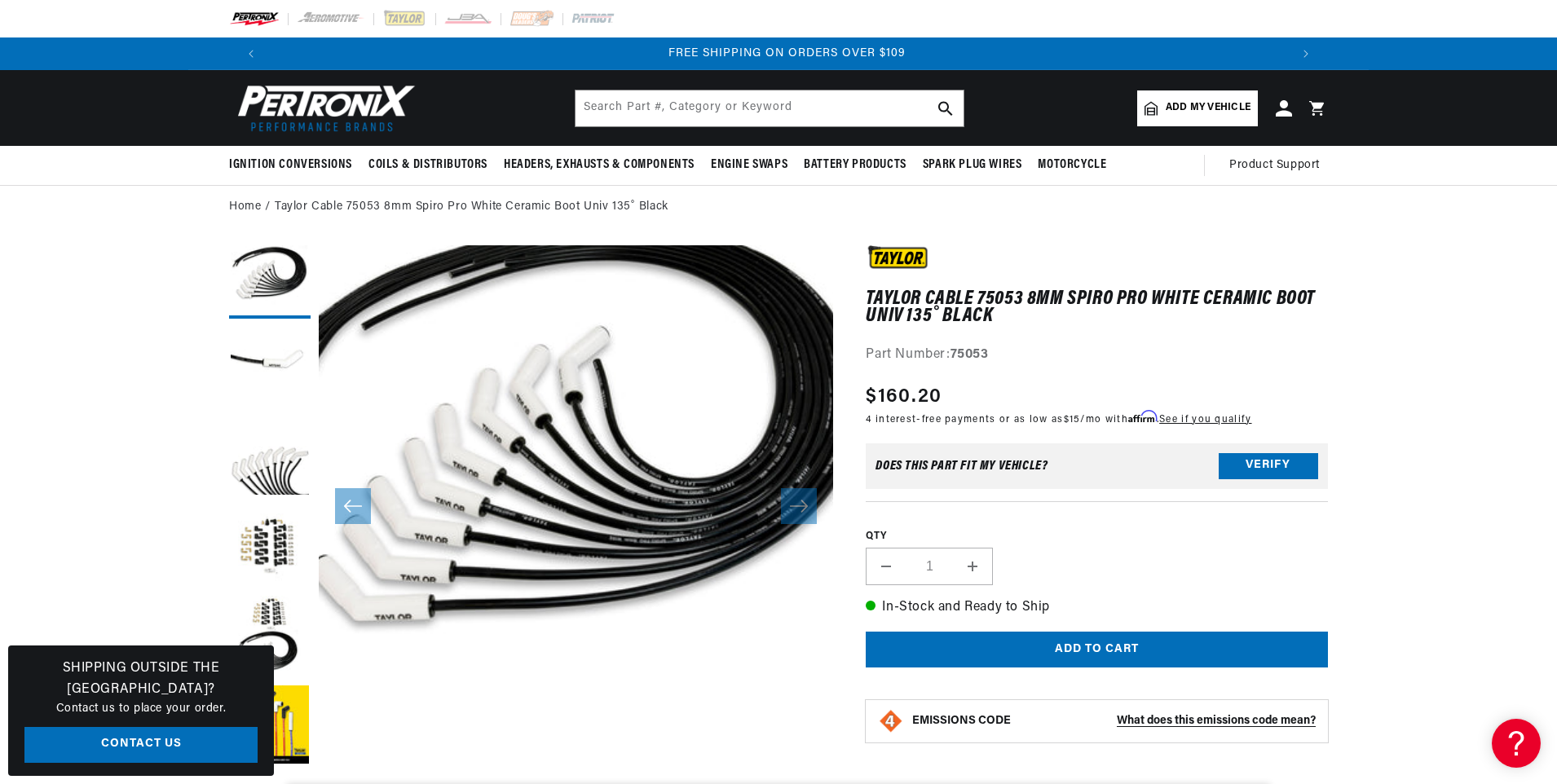
scroll to position [51, 0]
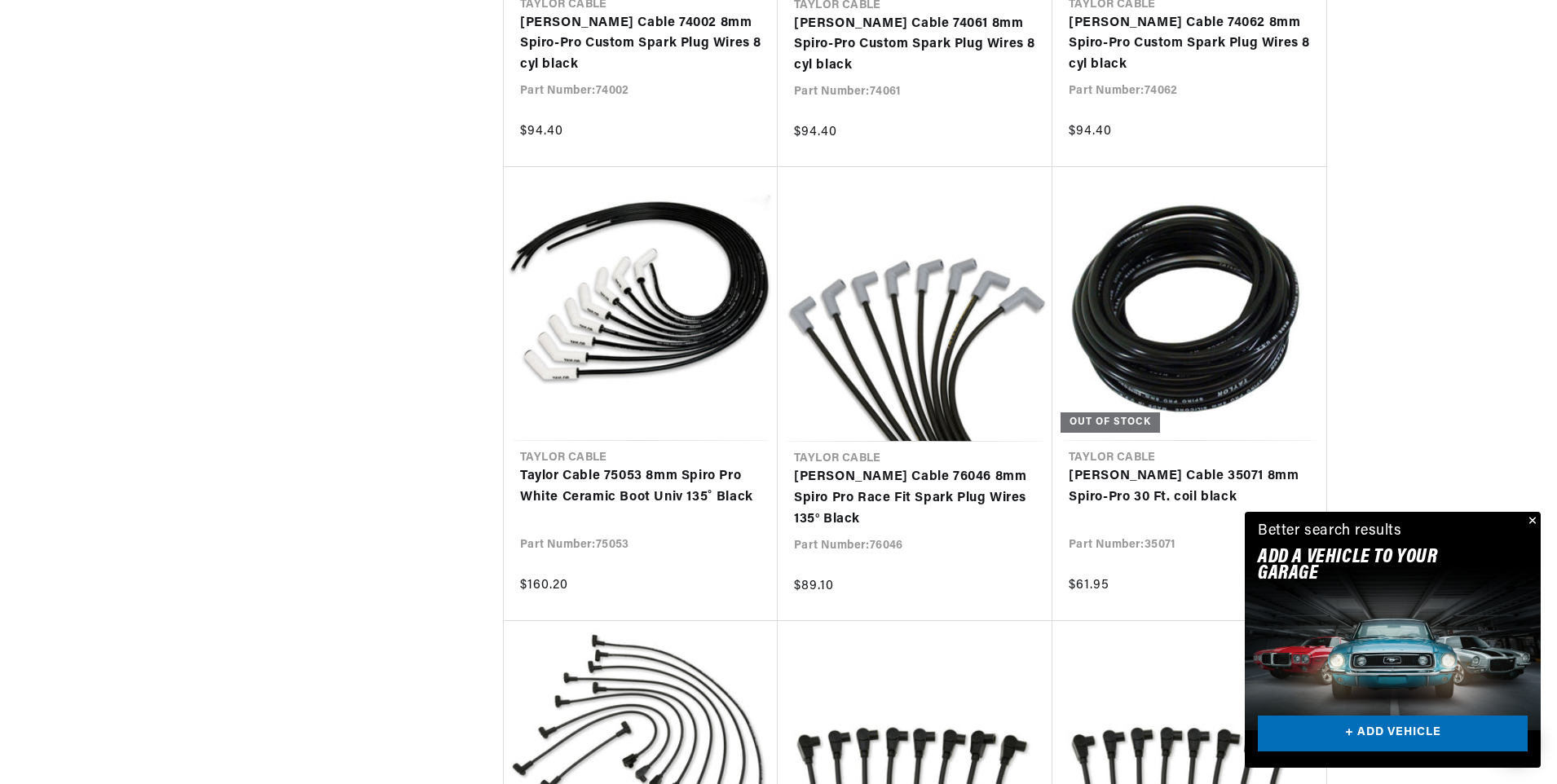
scroll to position [3341, 0]
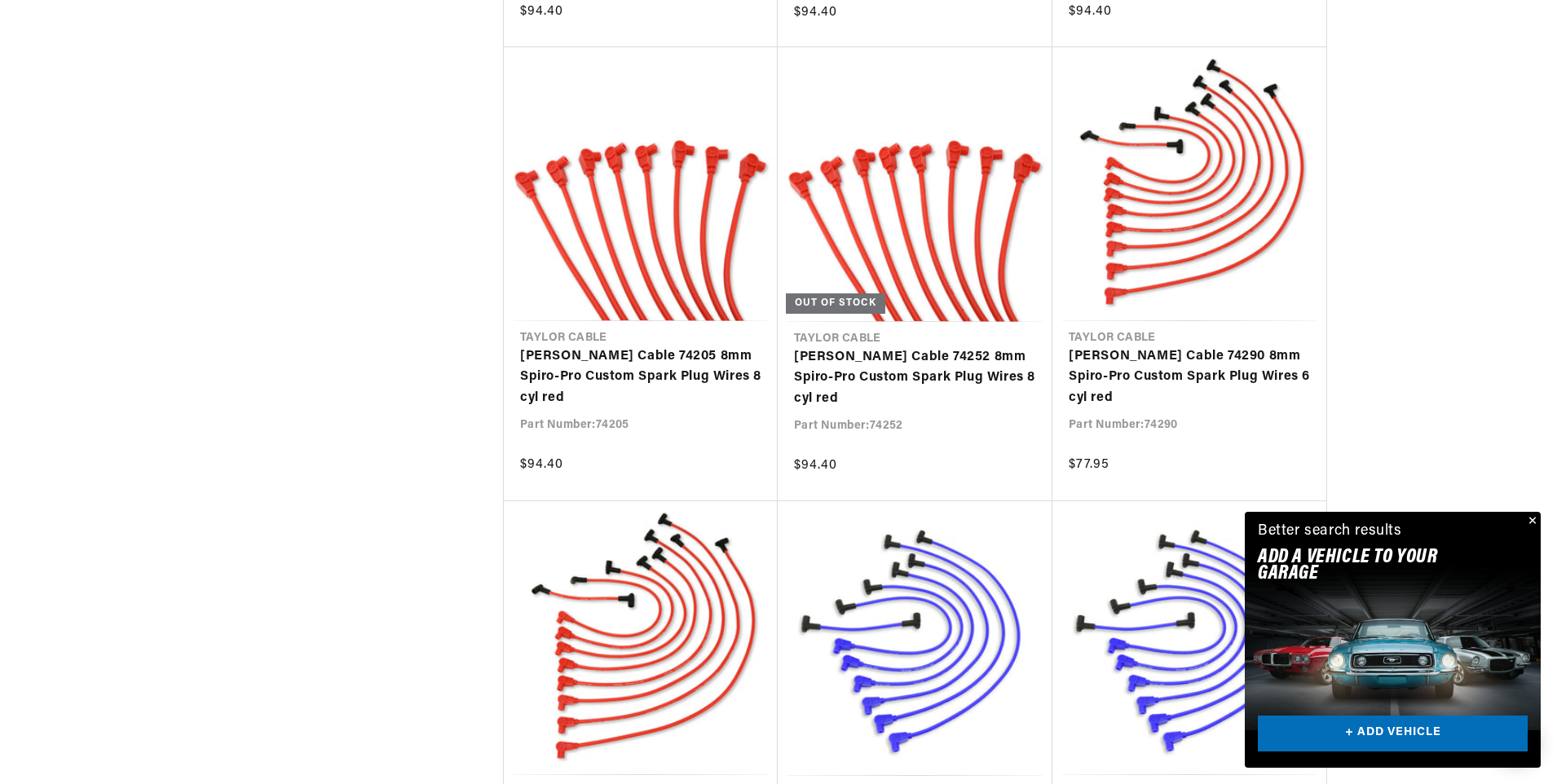
scroll to position [0, 1018]
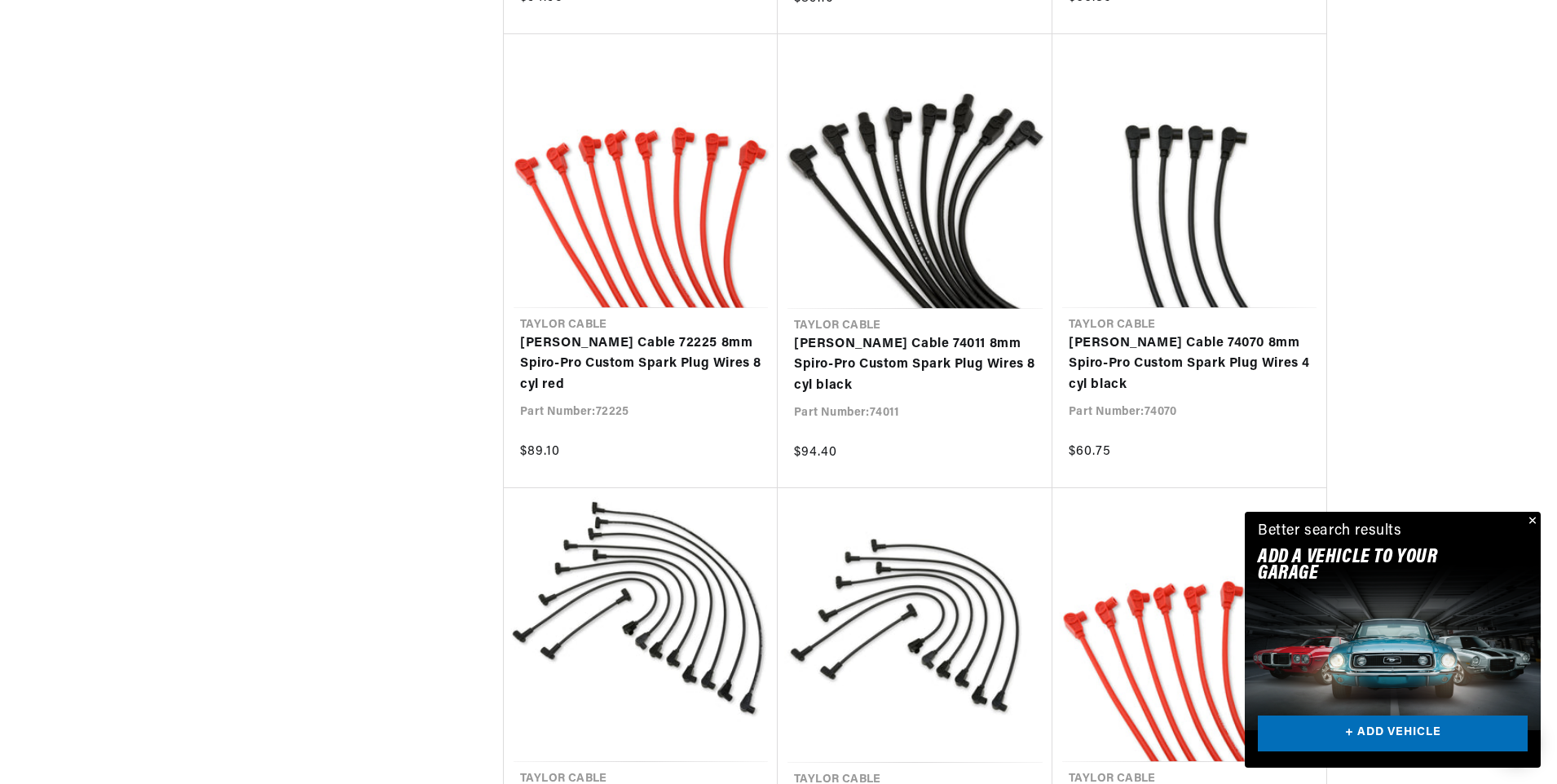
scroll to position [0, 2037]
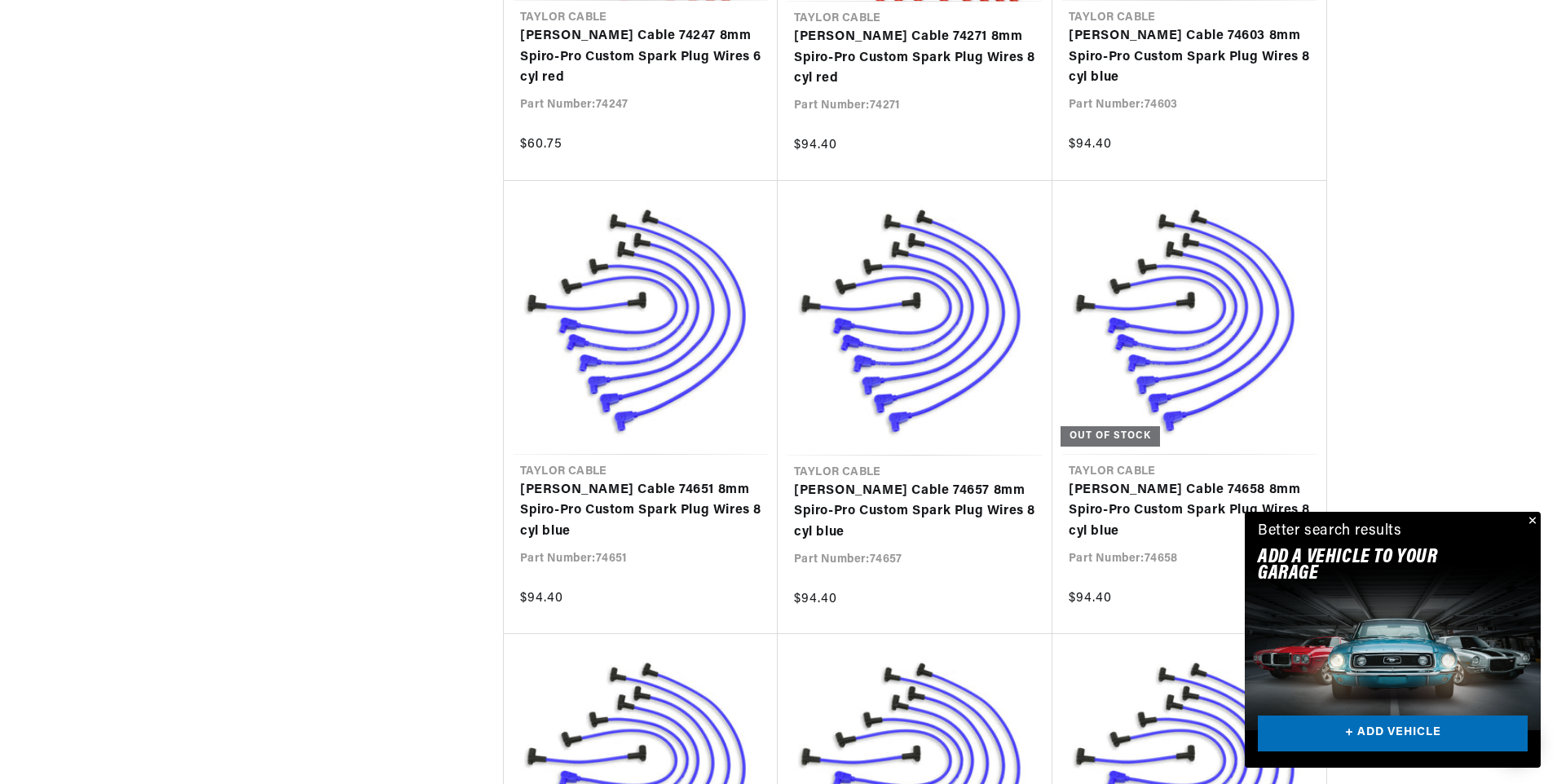
scroll to position [8800, 0]
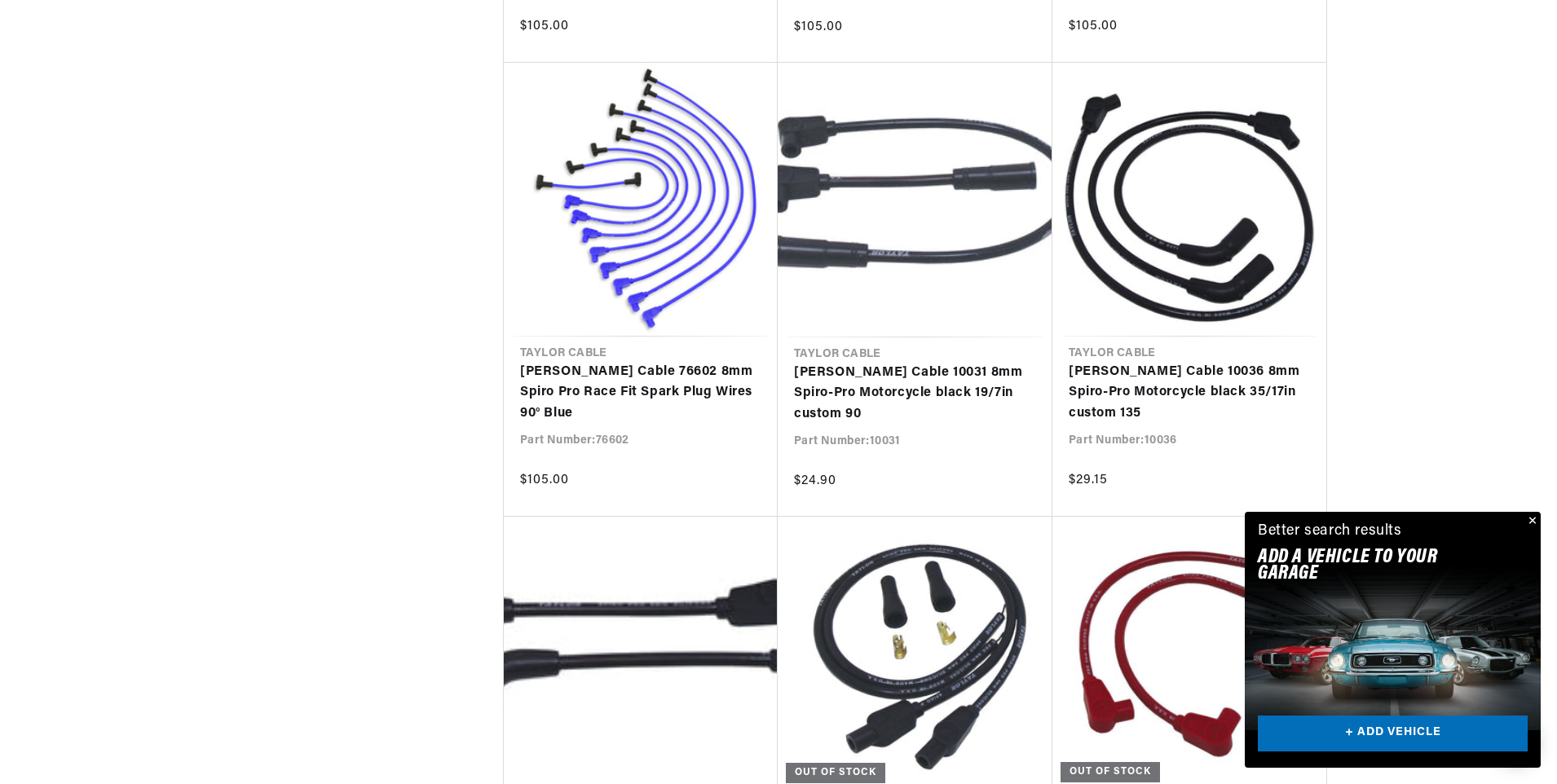
scroll to position [10429, 0]
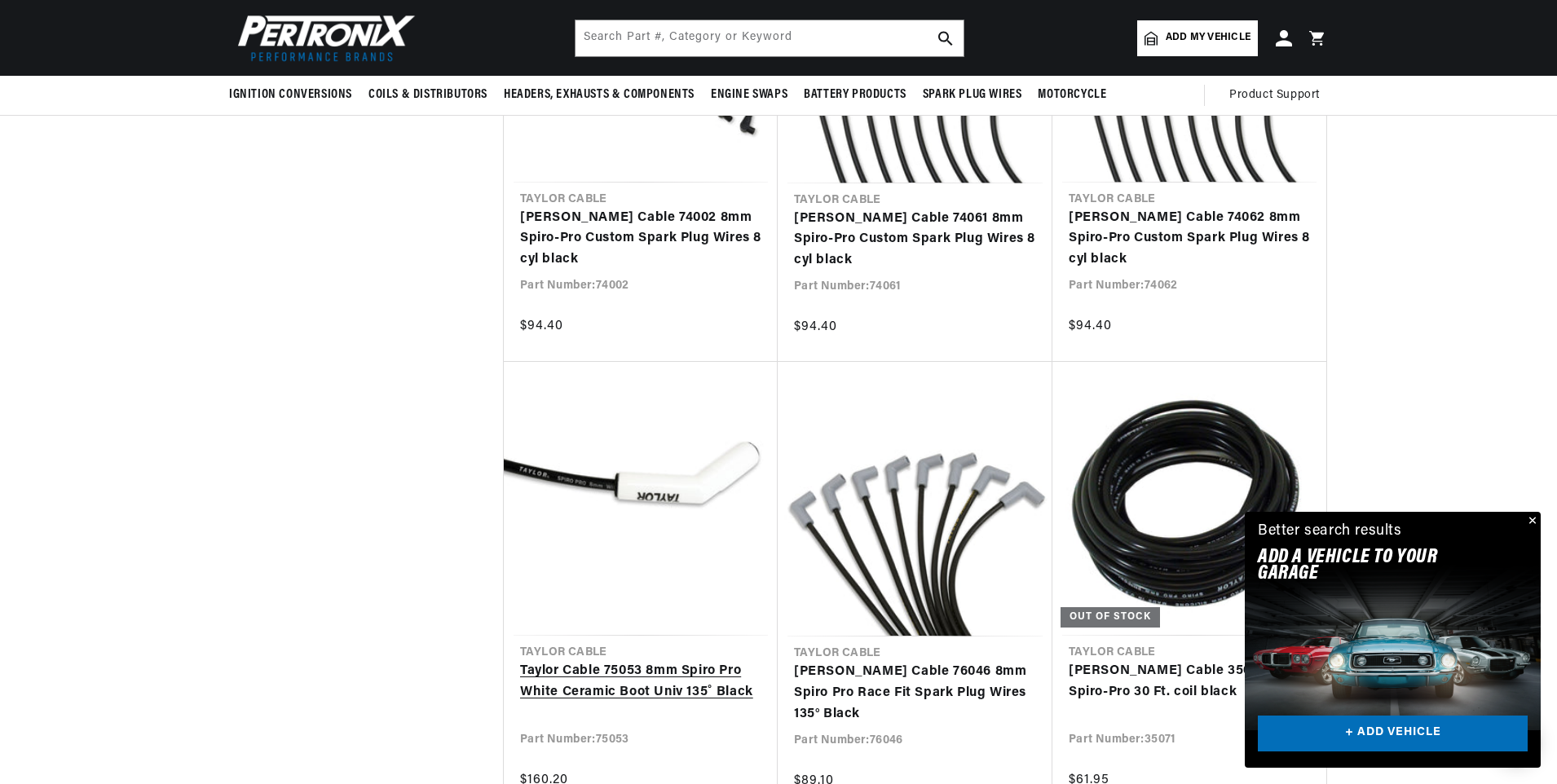
click at [608, 661] on link "Taylor Cable 75053 8mm Spiro Pro White Ceramic Boot Univ 135˚ Black" at bounding box center [641, 681] width 242 height 41
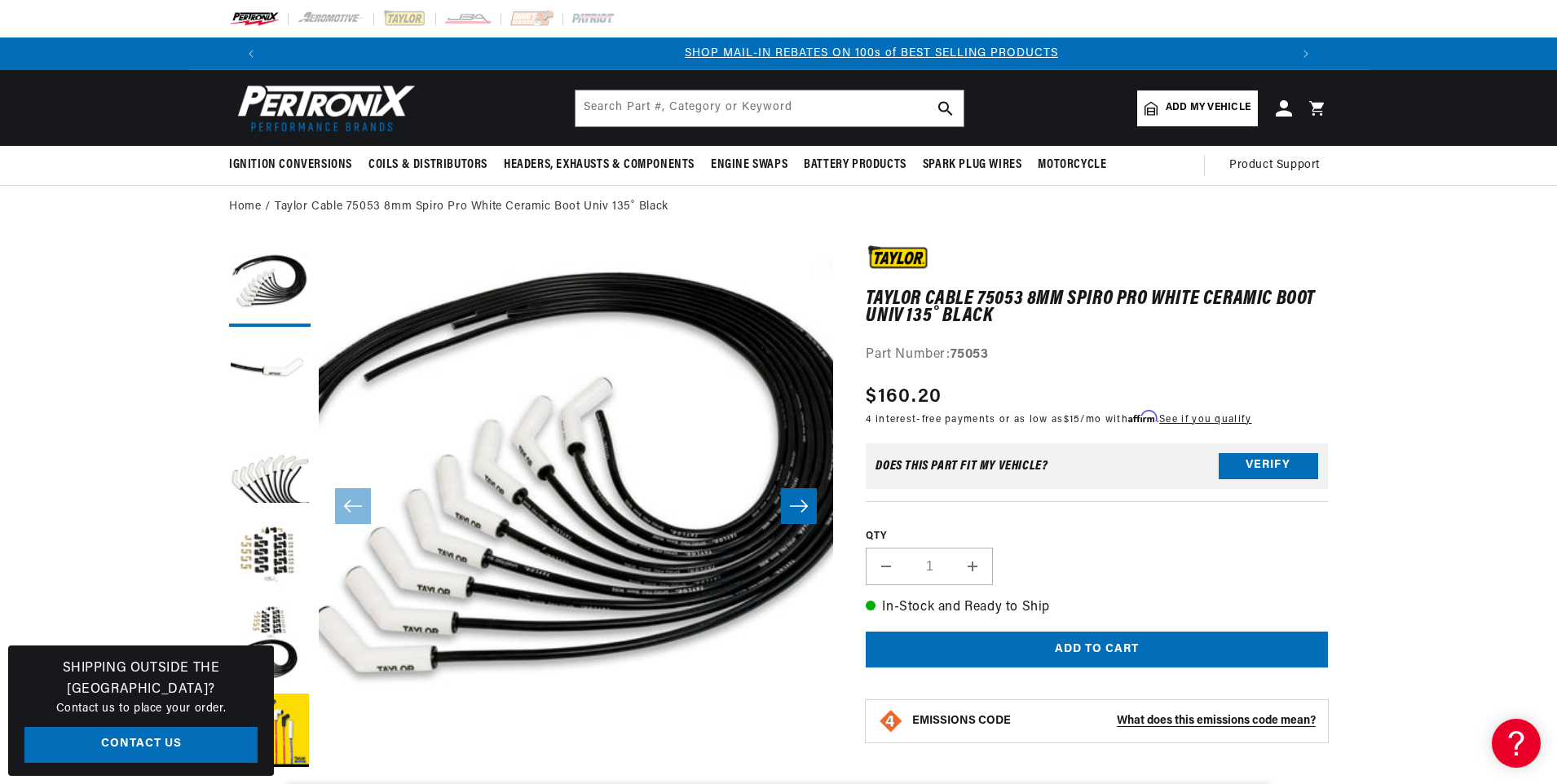
scroll to position [0, 1018]
drag, startPoint x: 1150, startPoint y: 293, endPoint x: 1322, endPoint y: 280, distance: 172.5
click at [1322, 280] on div "[PERSON_NAME] Cable 75053 8mm Spiro Pro White Ceramic Boot Univ 135˚ Black [PER…" at bounding box center [1096, 305] width 463 height 121
drag, startPoint x: 1322, startPoint y: 280, endPoint x: 1270, endPoint y: 297, distance: 54.7
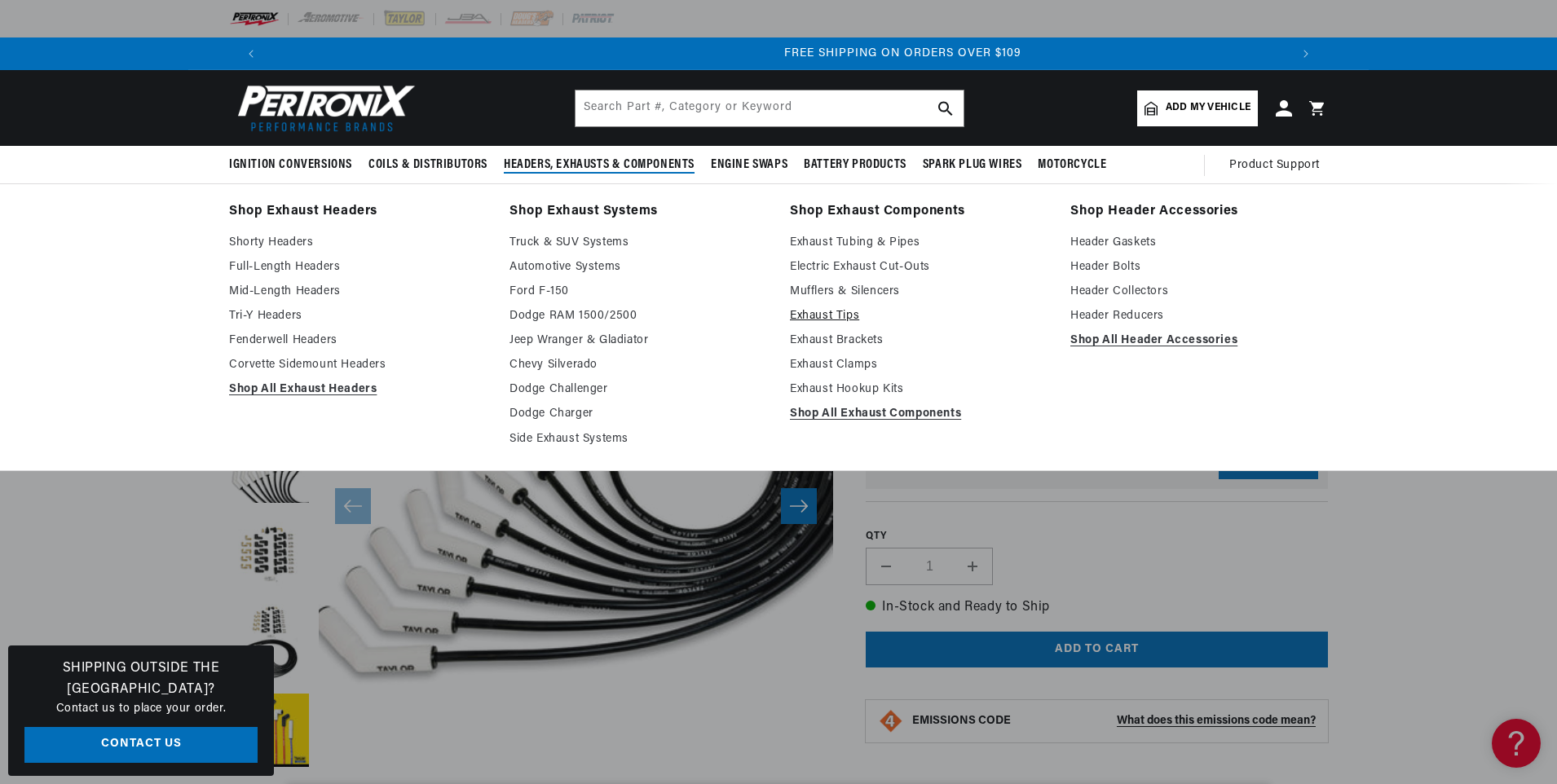
scroll to position [0, 2037]
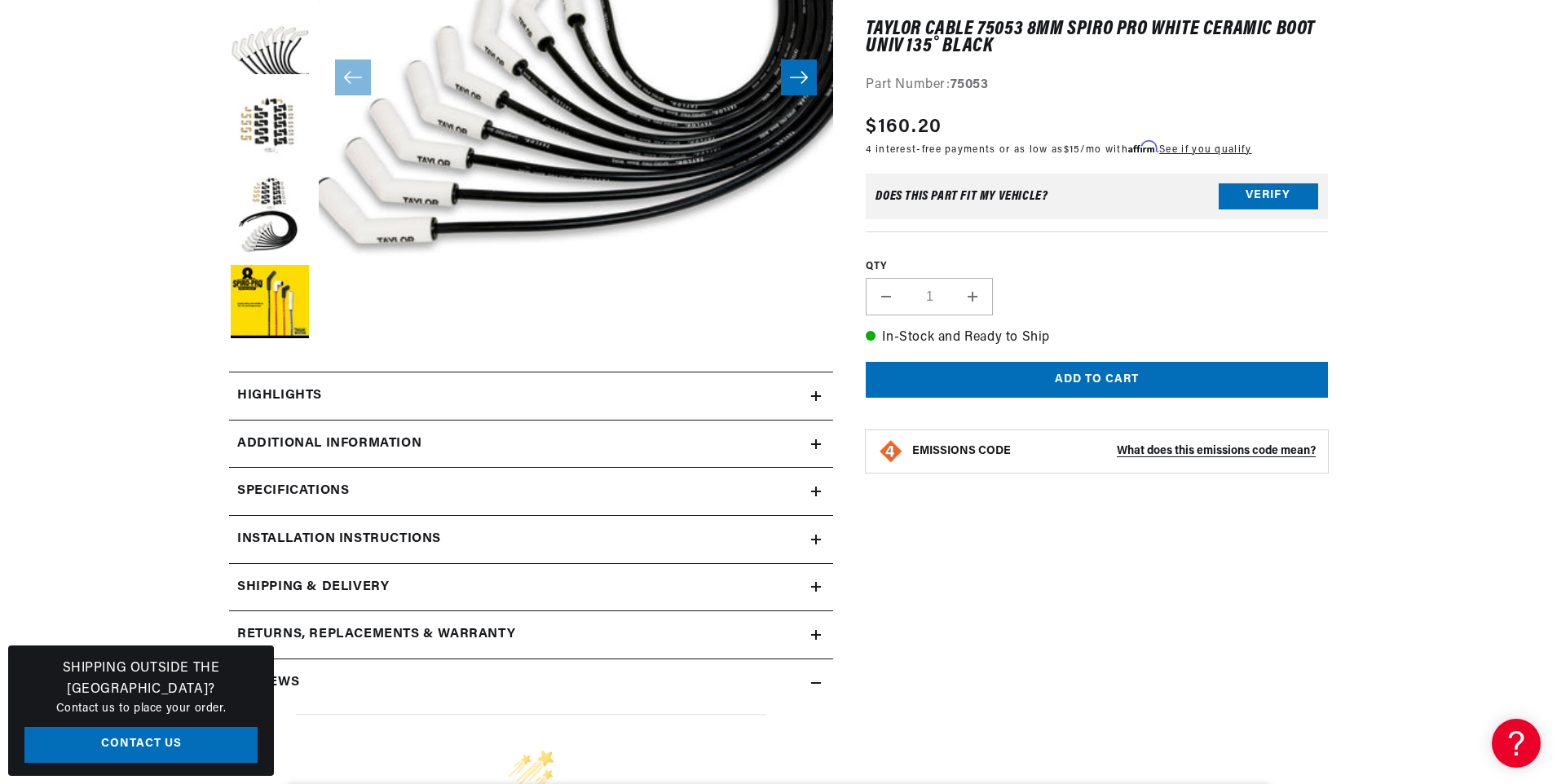
scroll to position [488, 0]
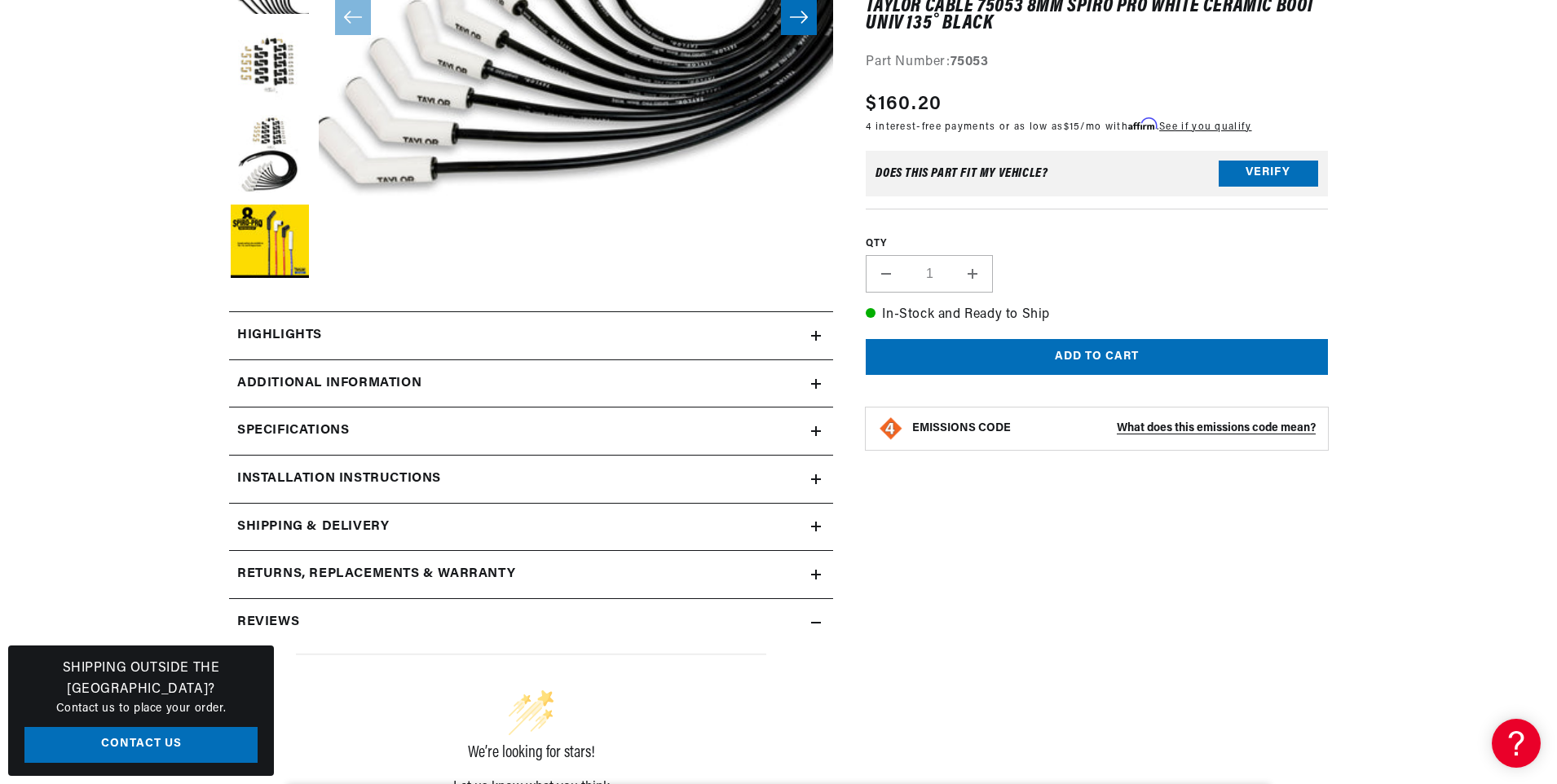
click at [319, 333] on h2 "Highlights" at bounding box center [279, 336] width 85 height 22
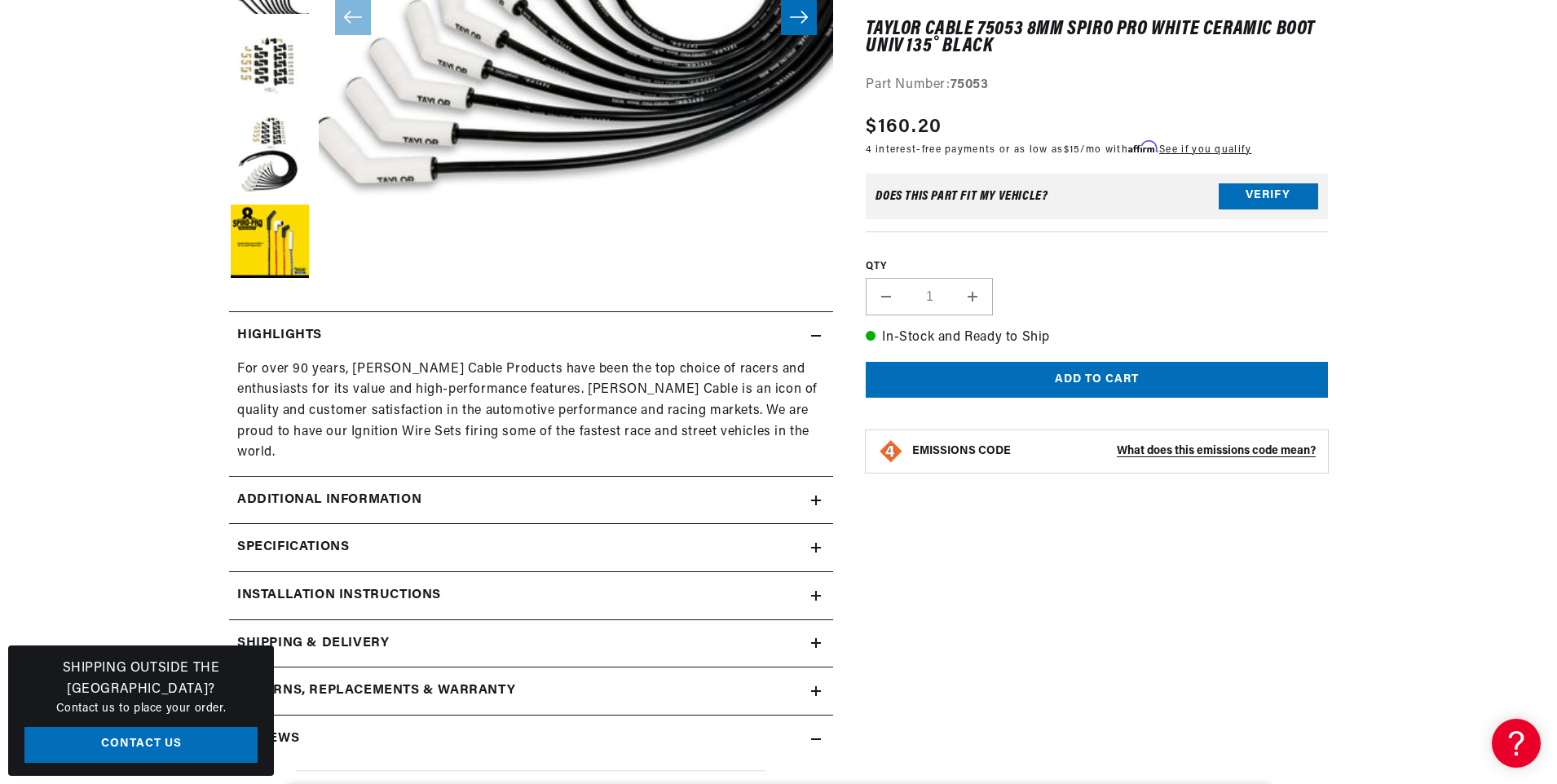
scroll to position [0, 1018]
click at [304, 331] on h2 "Highlights" at bounding box center [279, 336] width 85 height 22
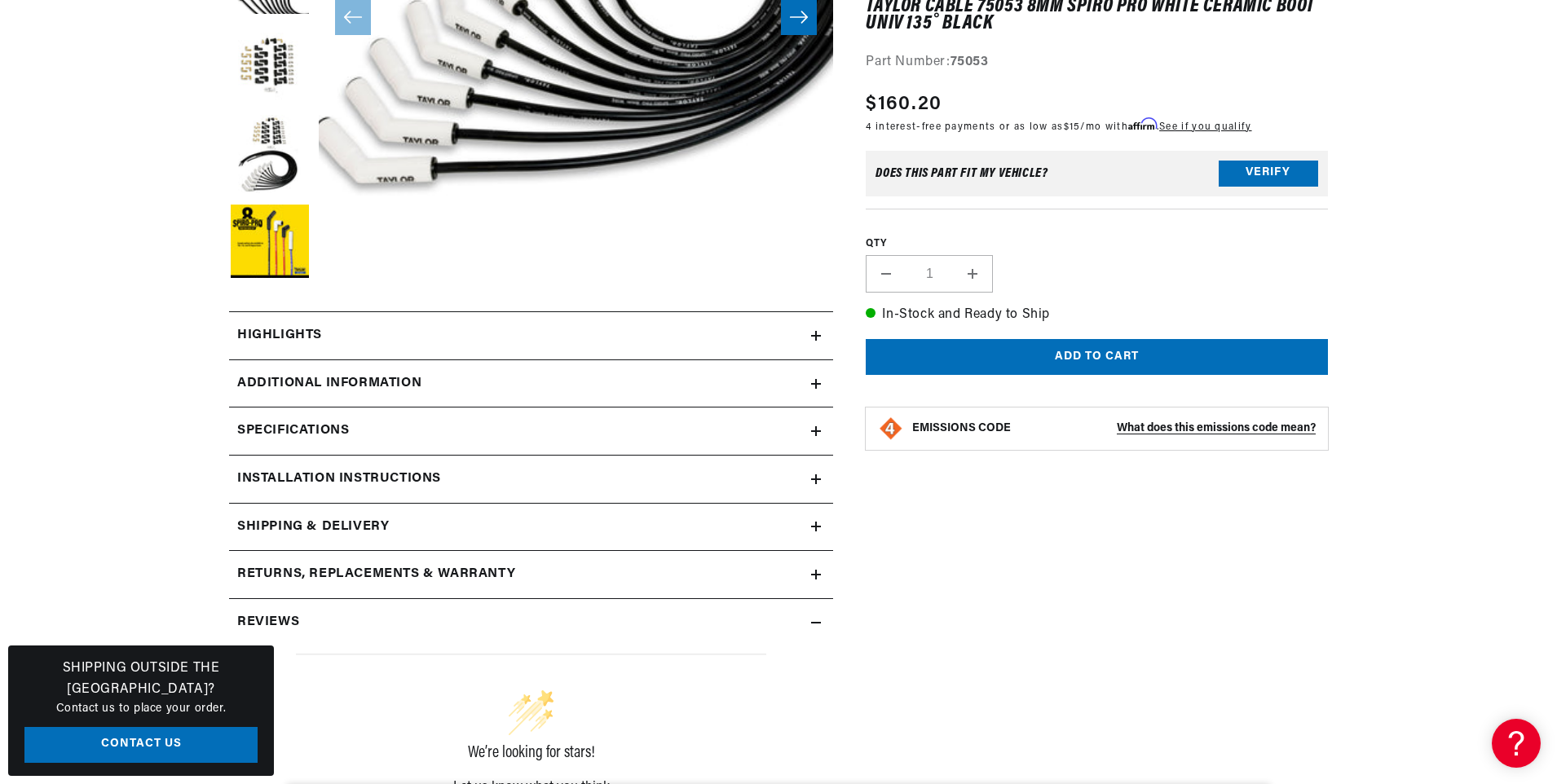
click at [302, 379] on h2 "Additional Information" at bounding box center [329, 384] width 184 height 22
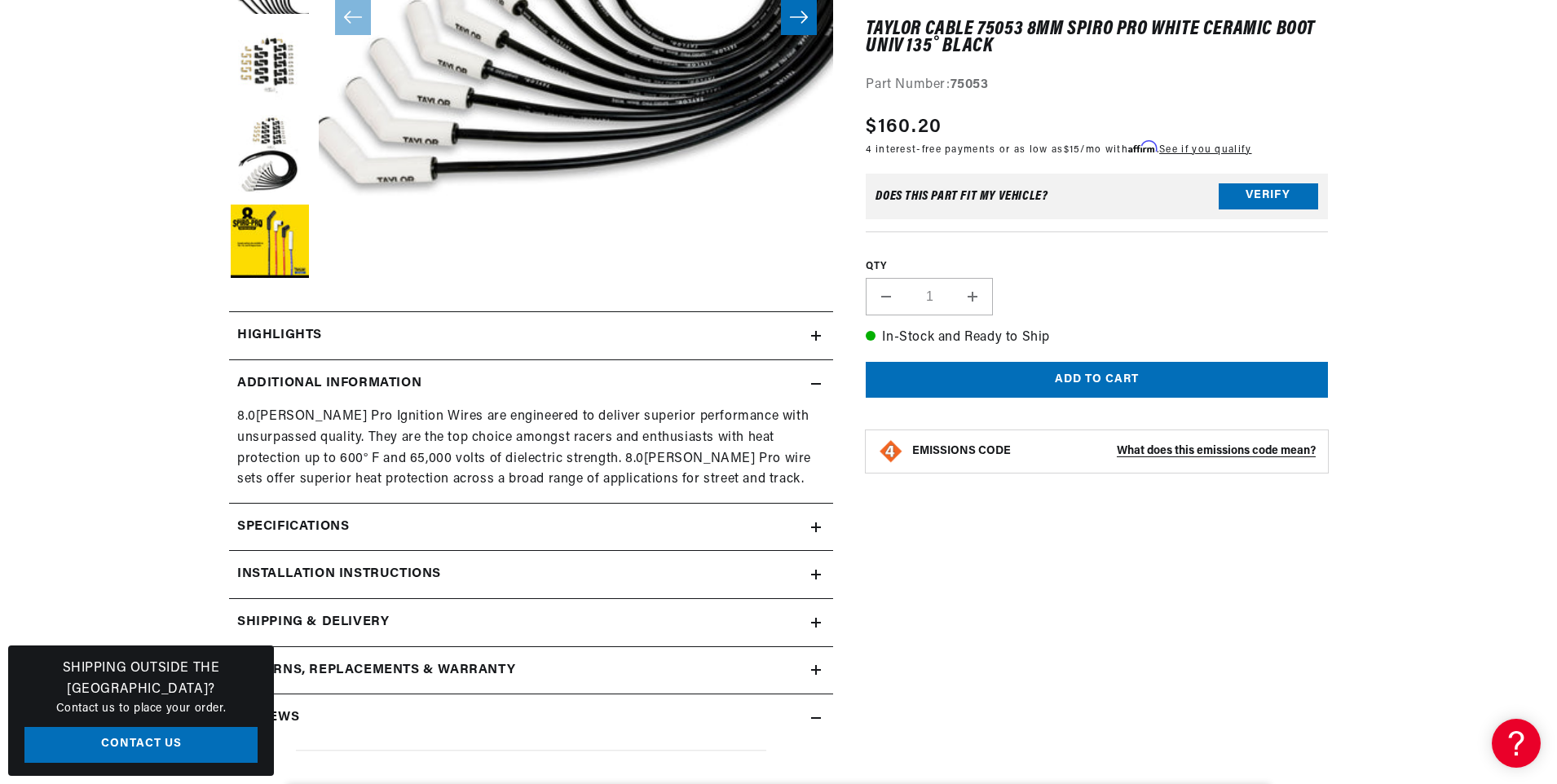
scroll to position [0, 0]
click at [352, 374] on h2 "Additional Information" at bounding box center [329, 384] width 184 height 22
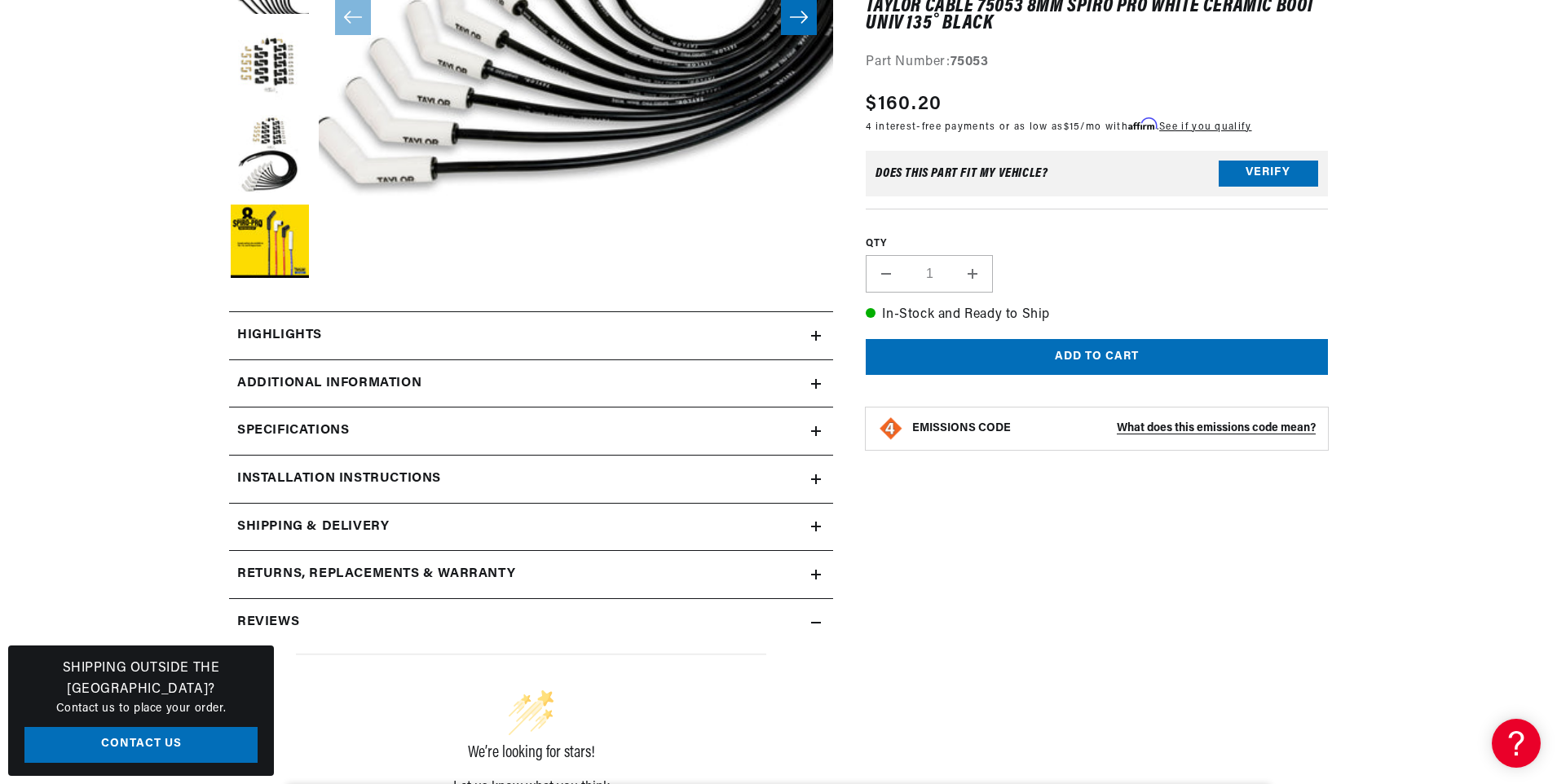
click at [345, 474] on h2 "Installation instructions" at bounding box center [339, 479] width 204 height 22
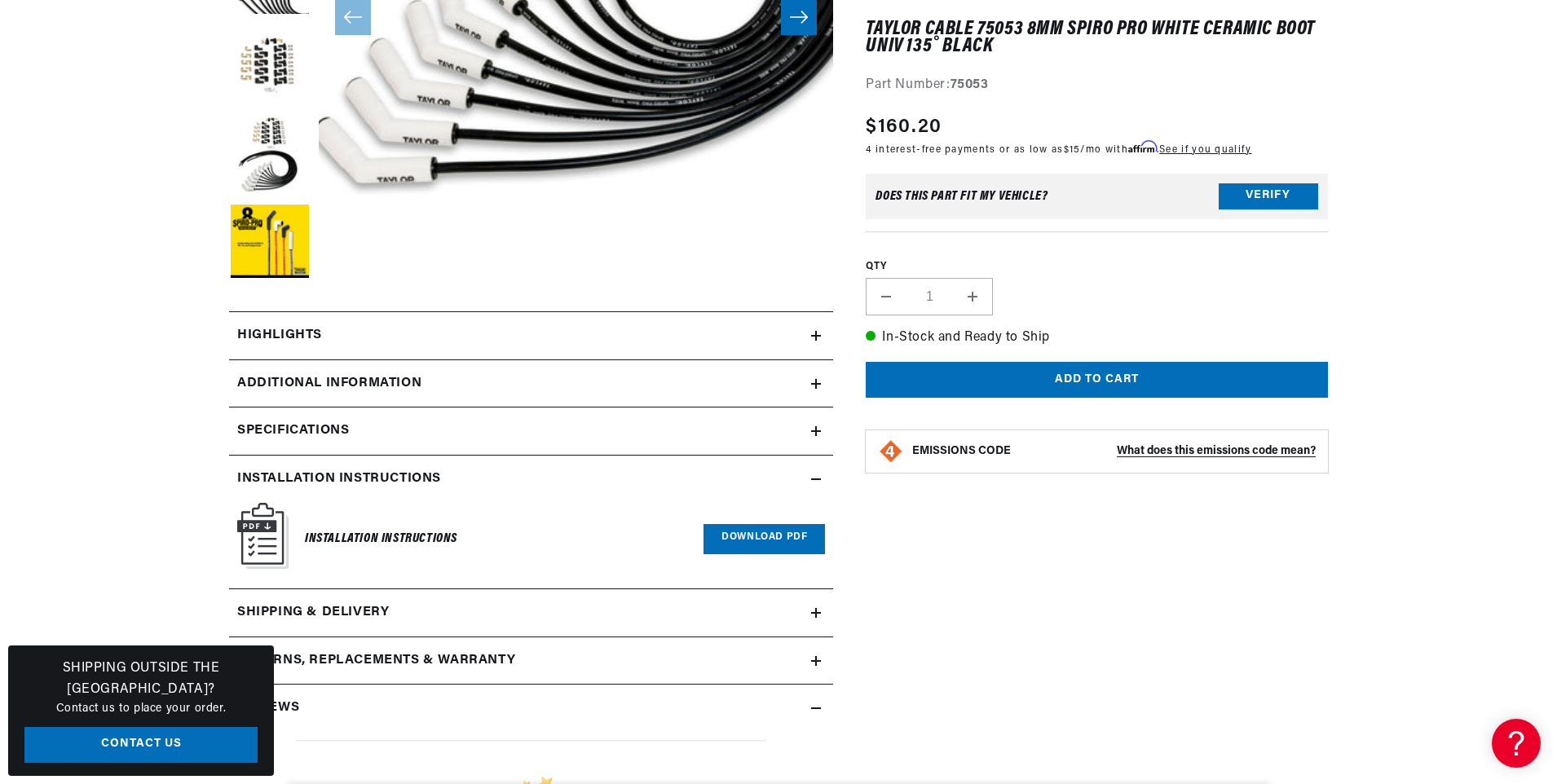
click at [345, 474] on h2 "Installation instructions" at bounding box center [339, 479] width 204 height 22
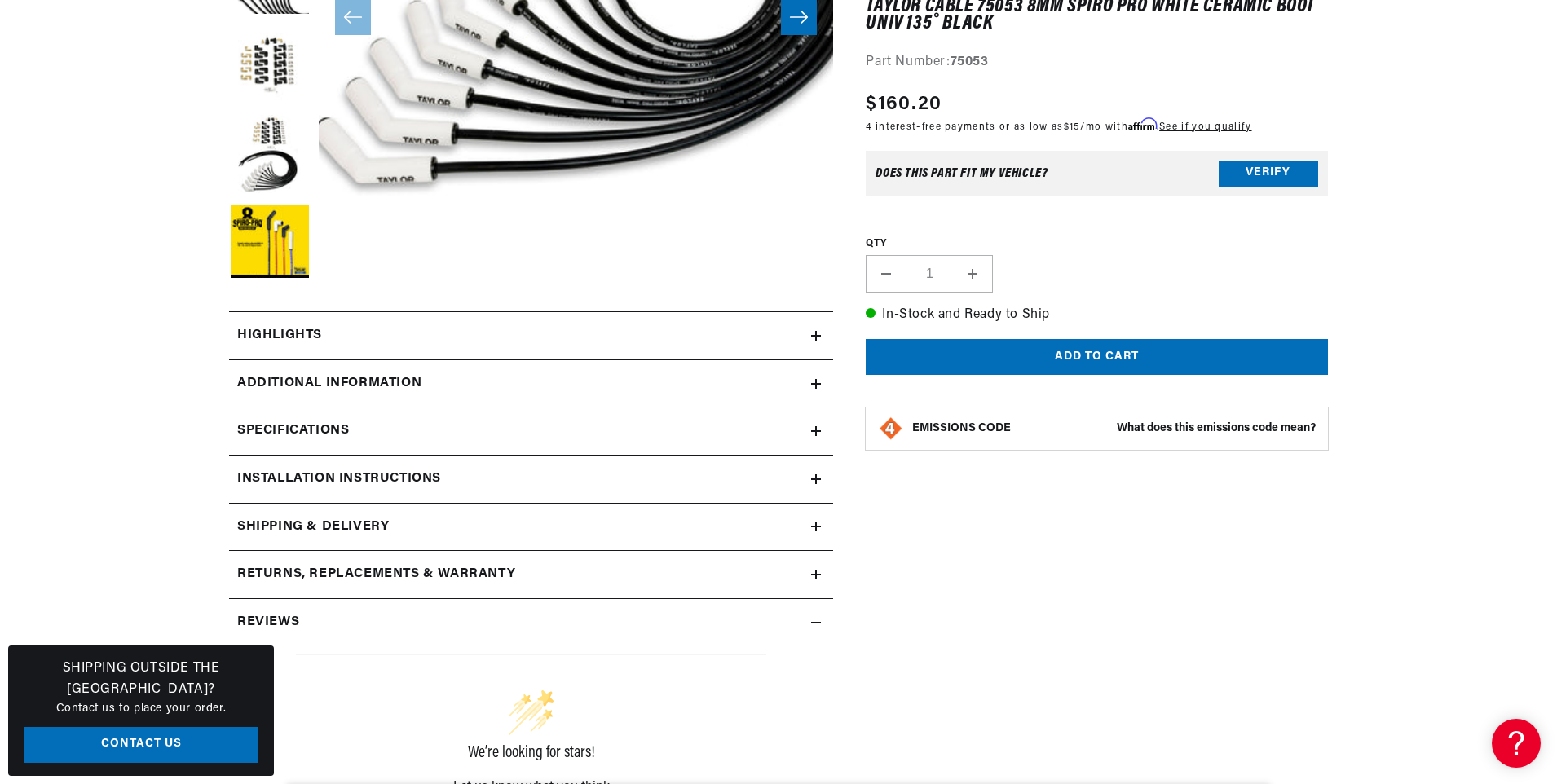
scroll to position [0, 1018]
click at [288, 332] on h2 "Highlights" at bounding box center [279, 336] width 85 height 22
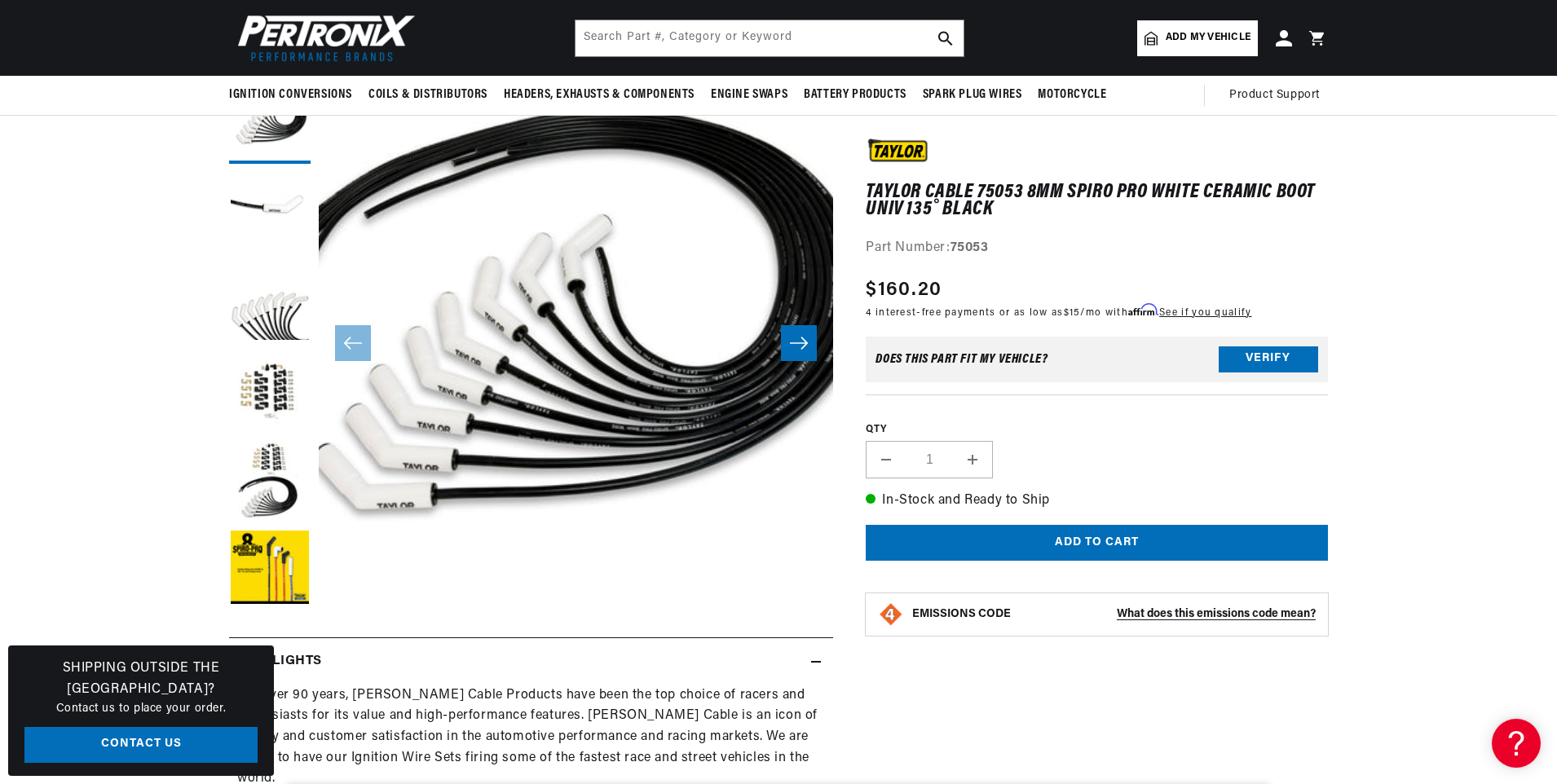
scroll to position [0, 2037]
drag, startPoint x: 1202, startPoint y: 191, endPoint x: 1326, endPoint y: 190, distance: 124.0
click at [1326, 190] on h1 "Taylor Cable 75053 8mm Spiro Pro White Ceramic Boot Univ 135˚ Black" at bounding box center [1096, 201] width 463 height 33
drag, startPoint x: 1326, startPoint y: 190, endPoint x: 1263, endPoint y: 190, distance: 63.0
